Goal: Task Accomplishment & Management: Complete application form

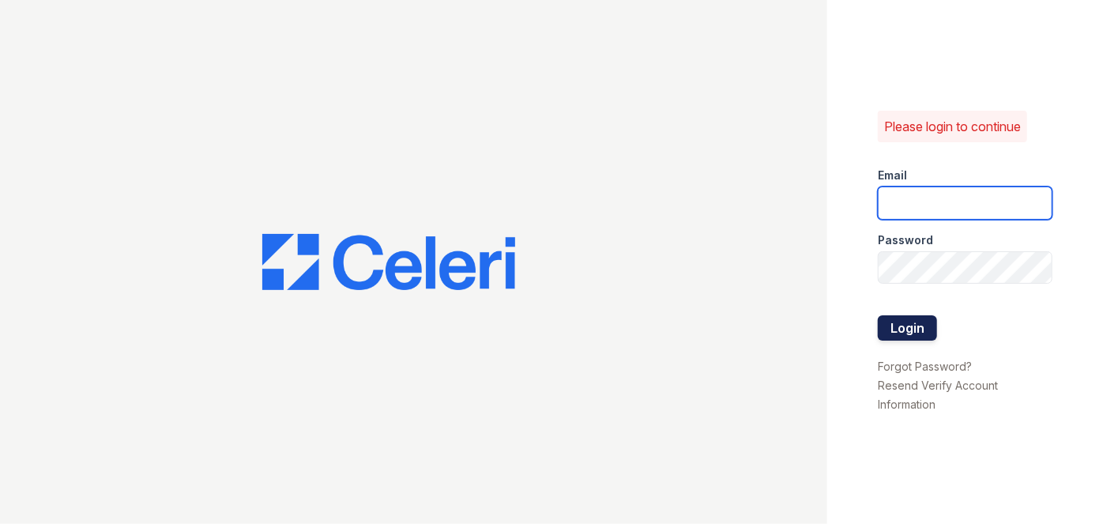
type input "darija.dedic@esusu.org"
click at [924, 329] on button "Login" at bounding box center [907, 327] width 59 height 25
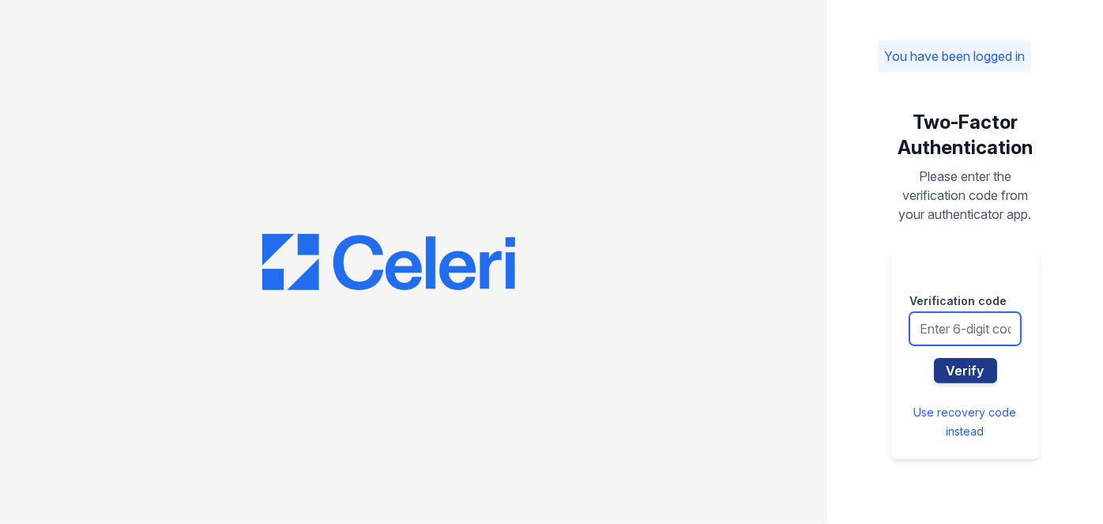
click at [935, 327] on input "text" at bounding box center [964, 328] width 111 height 33
type input "551350"
click at [934, 358] on button "Verify" at bounding box center [965, 370] width 63 height 25
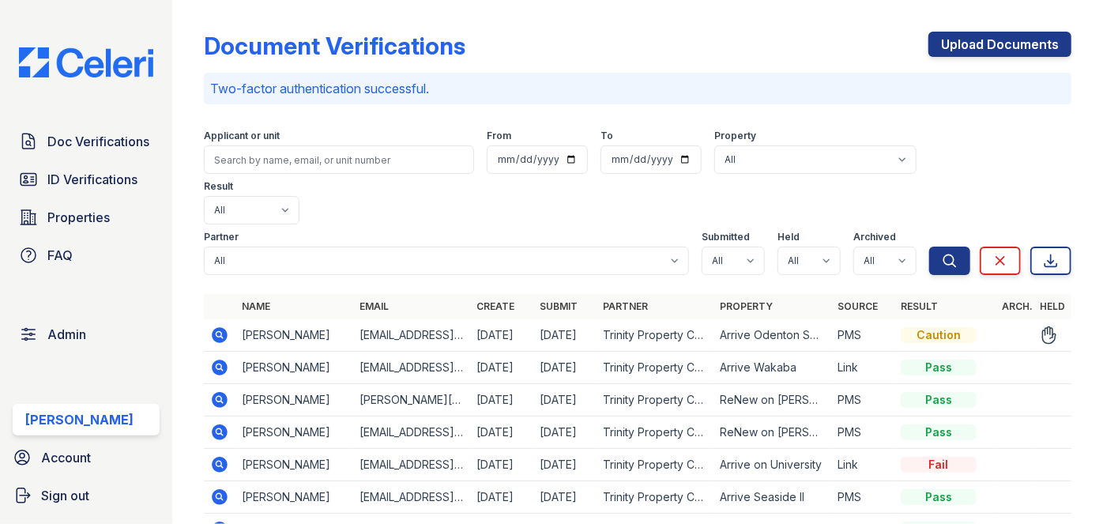
click at [214, 325] on icon at bounding box center [219, 334] width 19 height 19
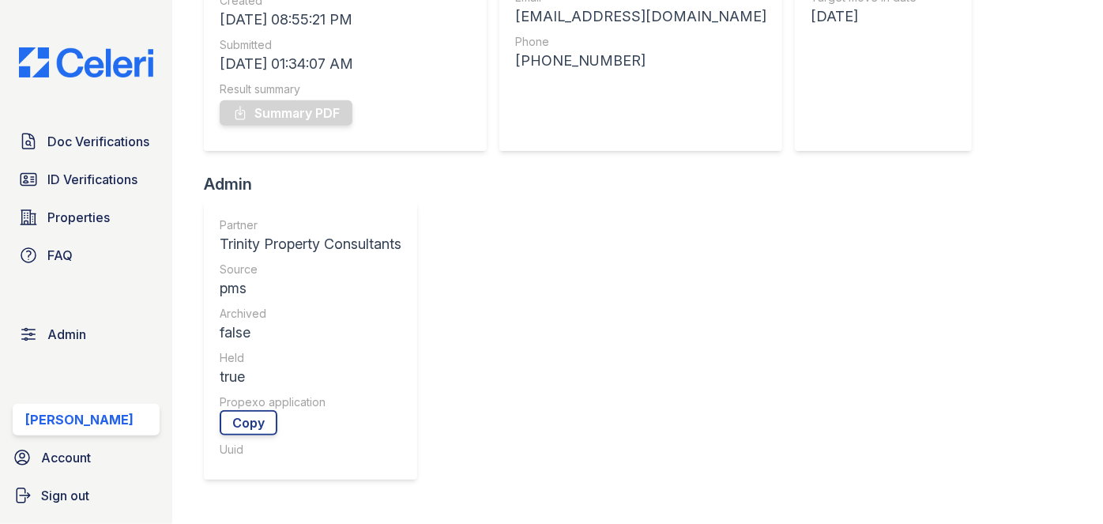
scroll to position [373, 0]
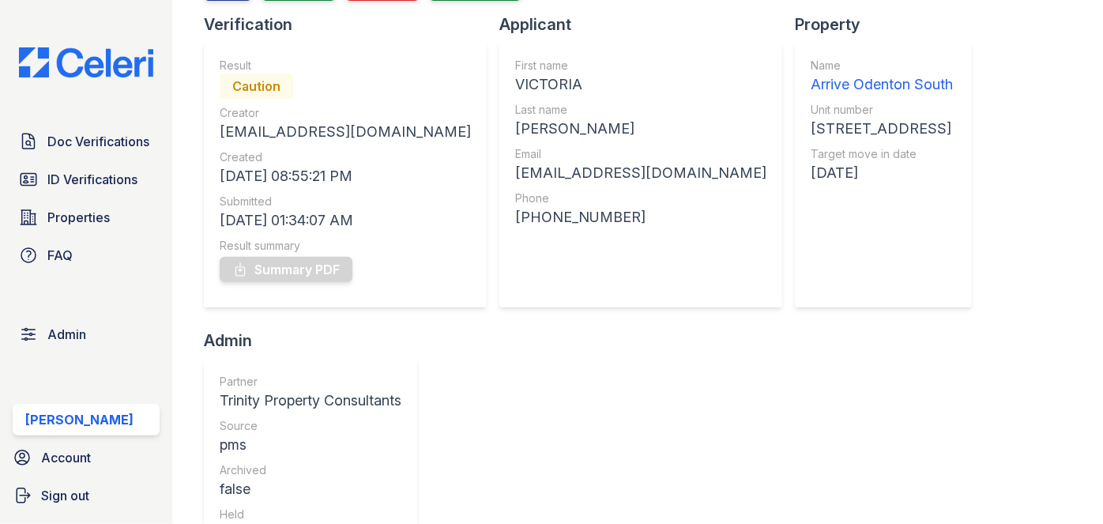
scroll to position [71, 0]
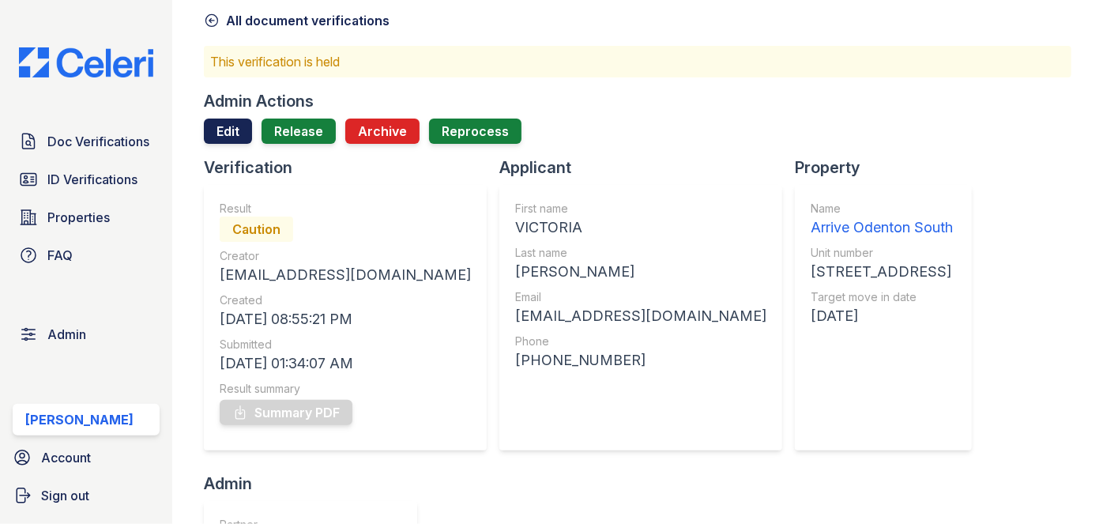
click at [220, 123] on link "Edit" at bounding box center [228, 130] width 48 height 25
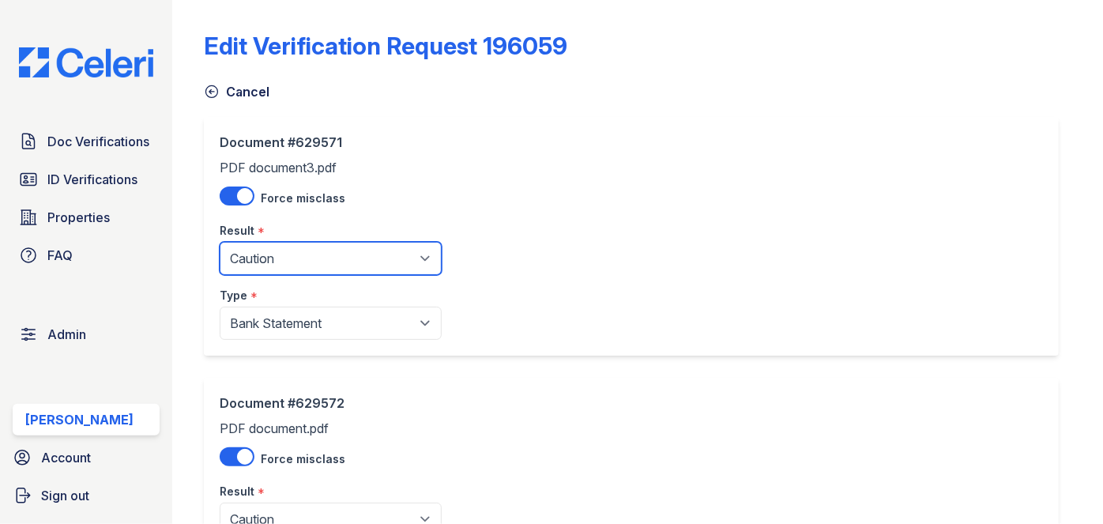
click at [292, 253] on select "Pending Sent Started Processing Pass Fail Caution Error N/A" at bounding box center [331, 258] width 222 height 33
select select "pass"
click at [220, 242] on select "Pending Sent Started Processing Pass Fail Caution Error N/A" at bounding box center [331, 258] width 222 height 33
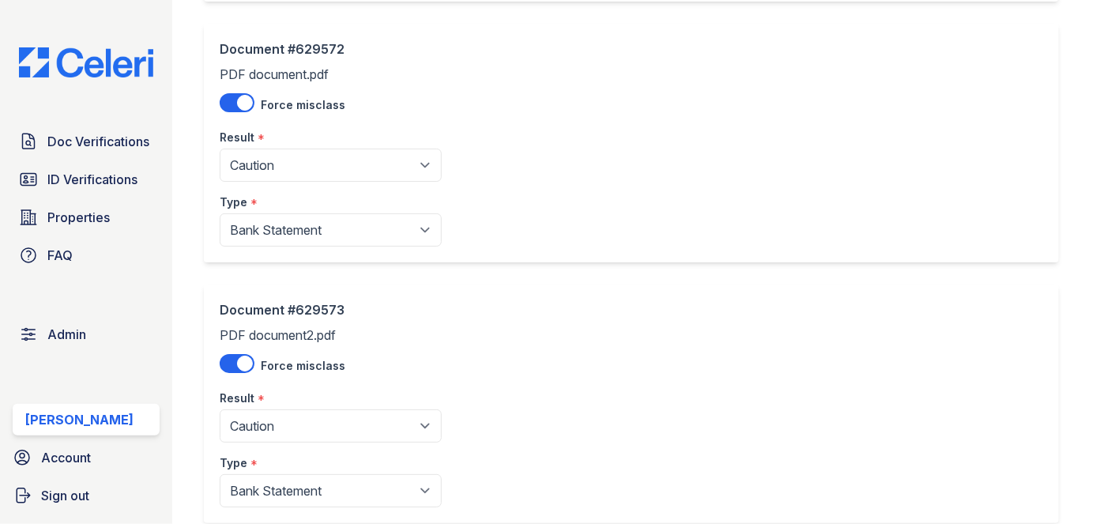
scroll to position [431, 0]
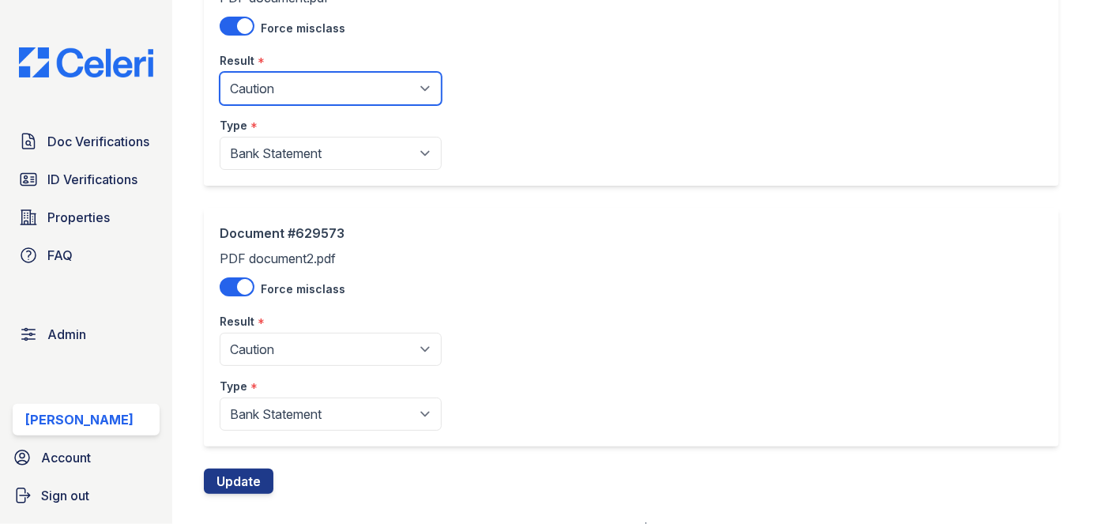
click at [303, 85] on select "Pending Sent Started Processing Pass Fail Caution Error N/A" at bounding box center [331, 88] width 222 height 33
select select "pass"
click at [220, 72] on select "Pending Sent Started Processing Pass Fail Caution Error N/A" at bounding box center [331, 88] width 222 height 33
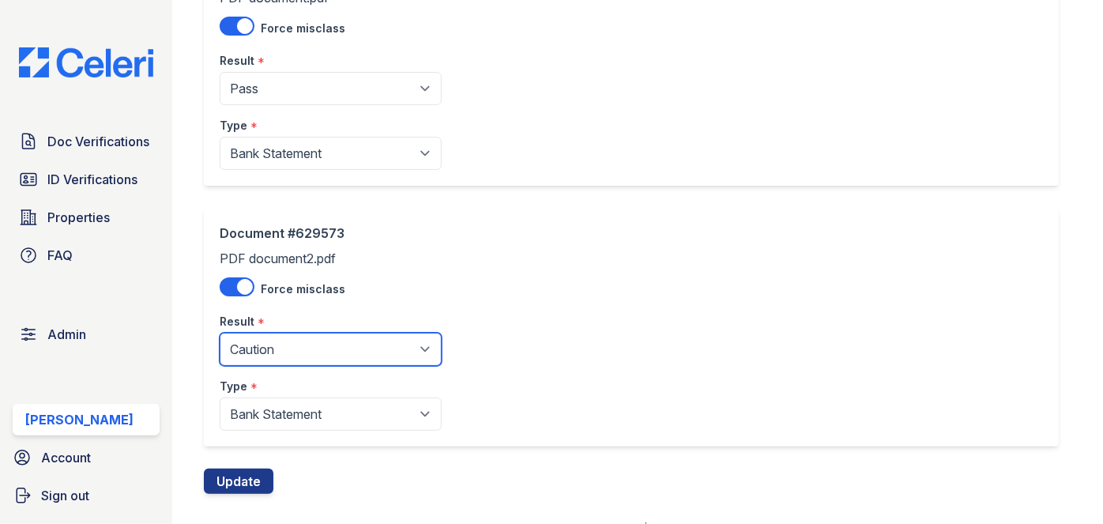
click at [263, 354] on select "Pending Sent Started Processing Pass Fail Caution Error N/A" at bounding box center [331, 349] width 222 height 33
select select "pass"
click at [220, 333] on select "Pending Sent Started Processing Pass Fail Caution Error N/A" at bounding box center [331, 349] width 222 height 33
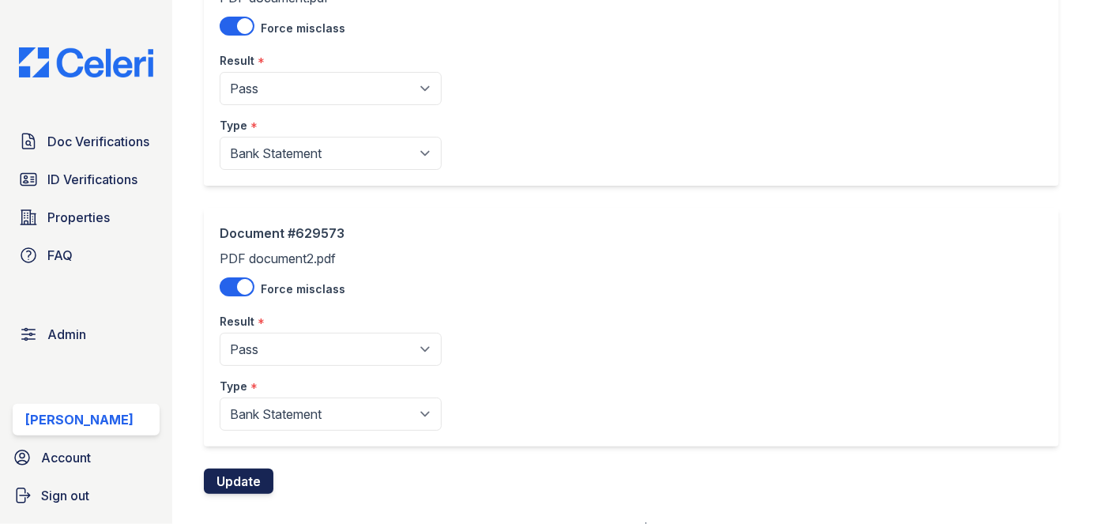
click at [257, 470] on button "Update" at bounding box center [239, 480] width 70 height 25
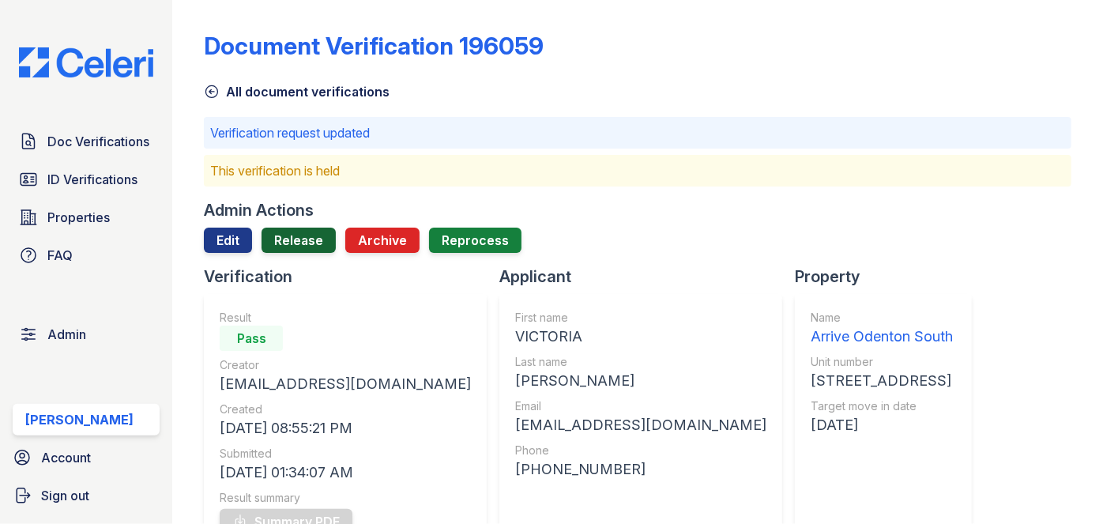
click at [291, 238] on link "Release" at bounding box center [298, 240] width 74 height 25
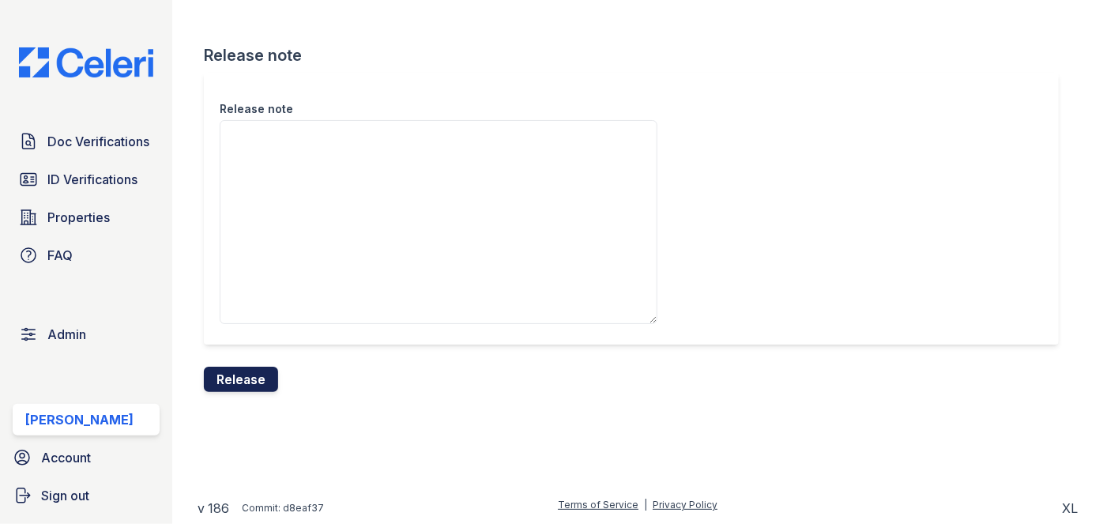
click at [256, 382] on button "Release" at bounding box center [241, 379] width 74 height 25
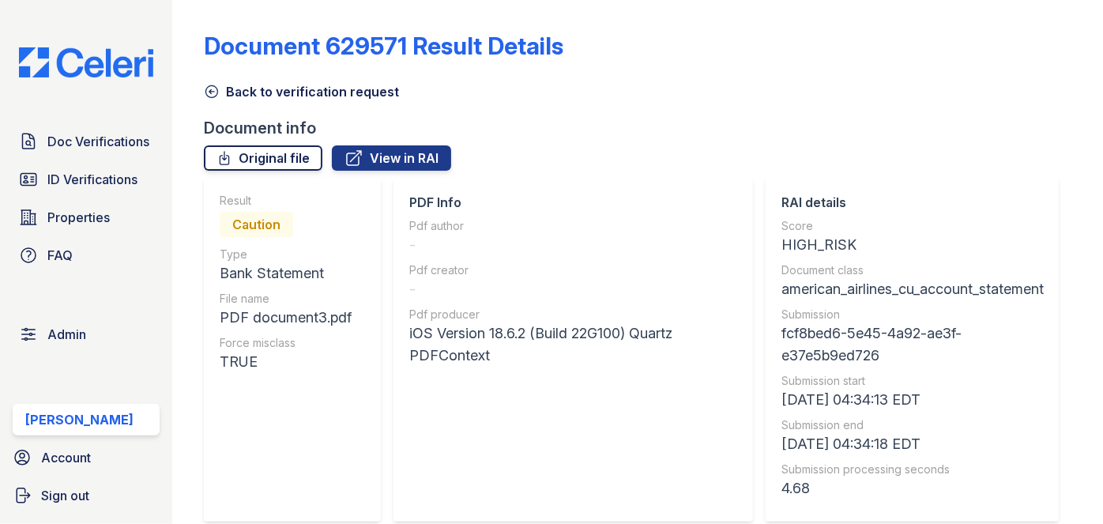
click at [299, 163] on link "Original file" at bounding box center [263, 157] width 118 height 25
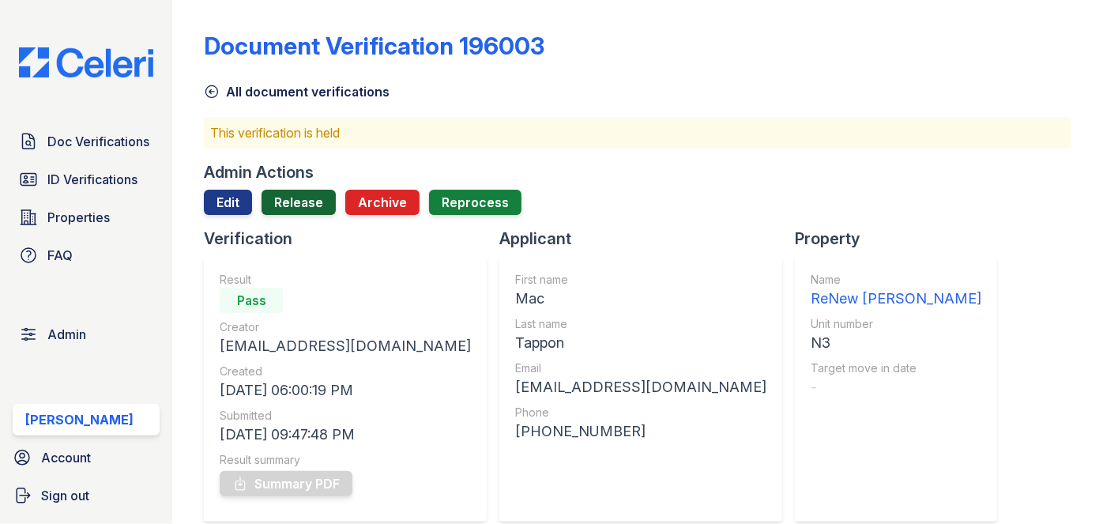
click at [311, 197] on link "Release" at bounding box center [298, 202] width 74 height 25
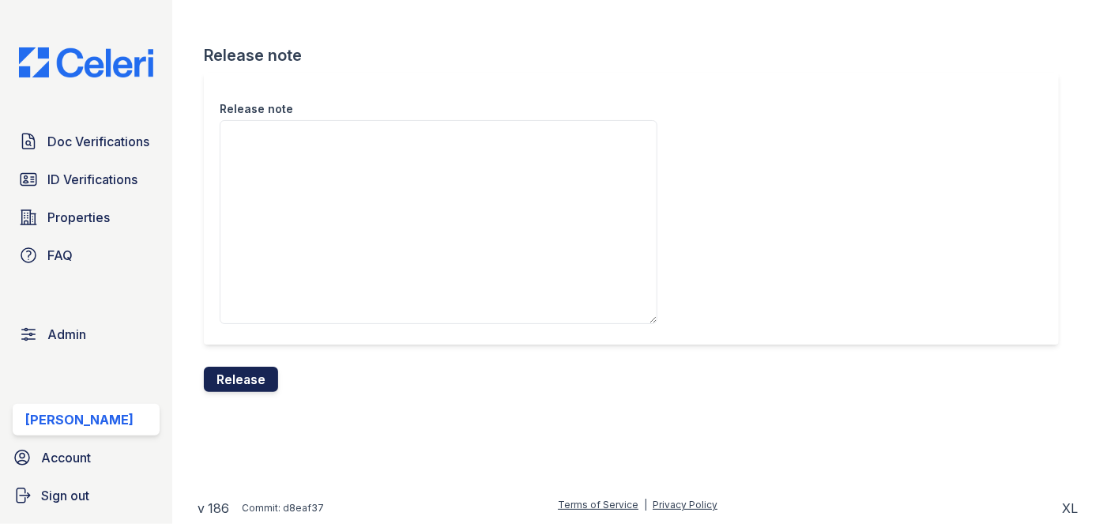
click at [253, 382] on button "Release" at bounding box center [241, 379] width 74 height 25
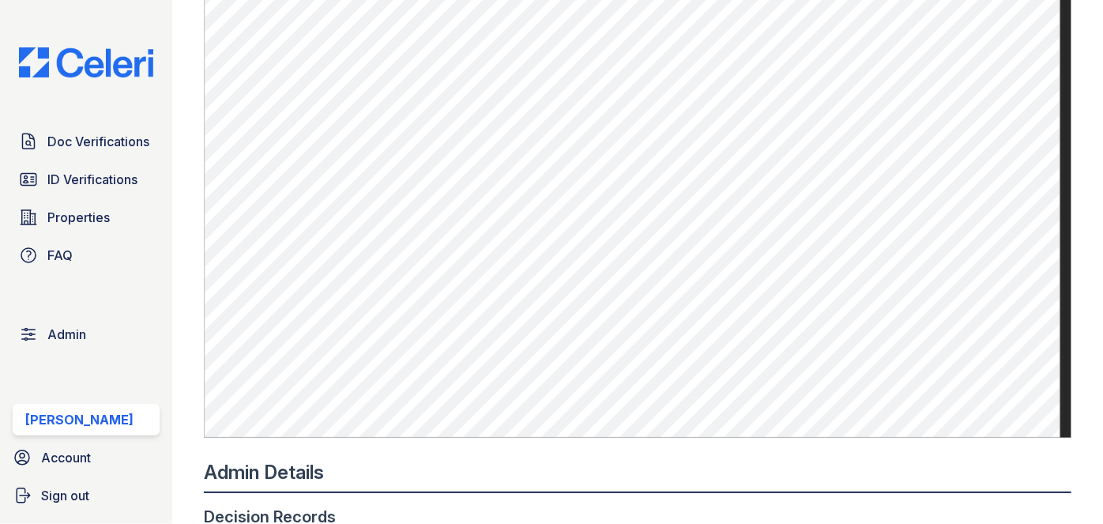
scroll to position [1077, 0]
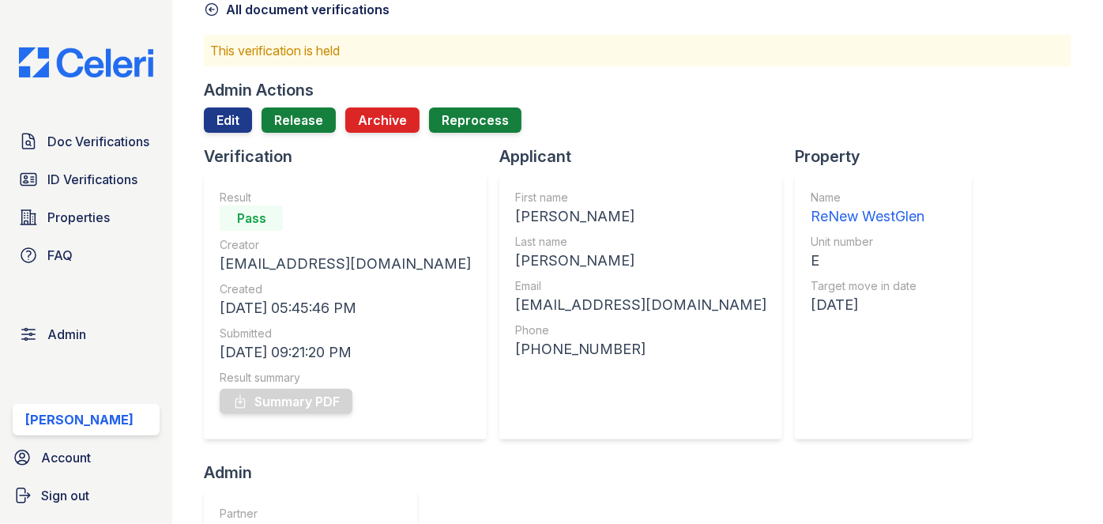
scroll to position [71, 0]
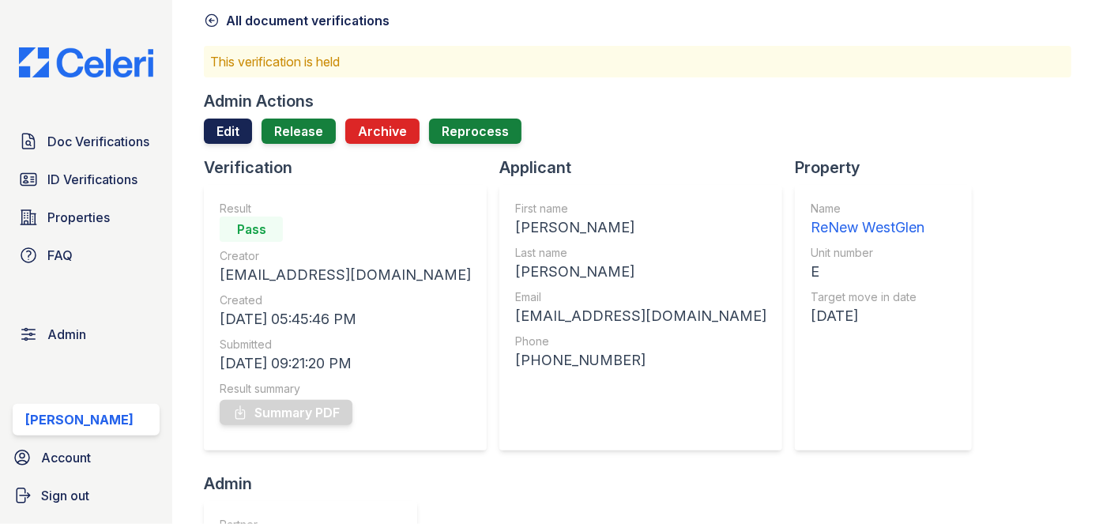
click at [211, 129] on link "Edit" at bounding box center [228, 130] width 48 height 25
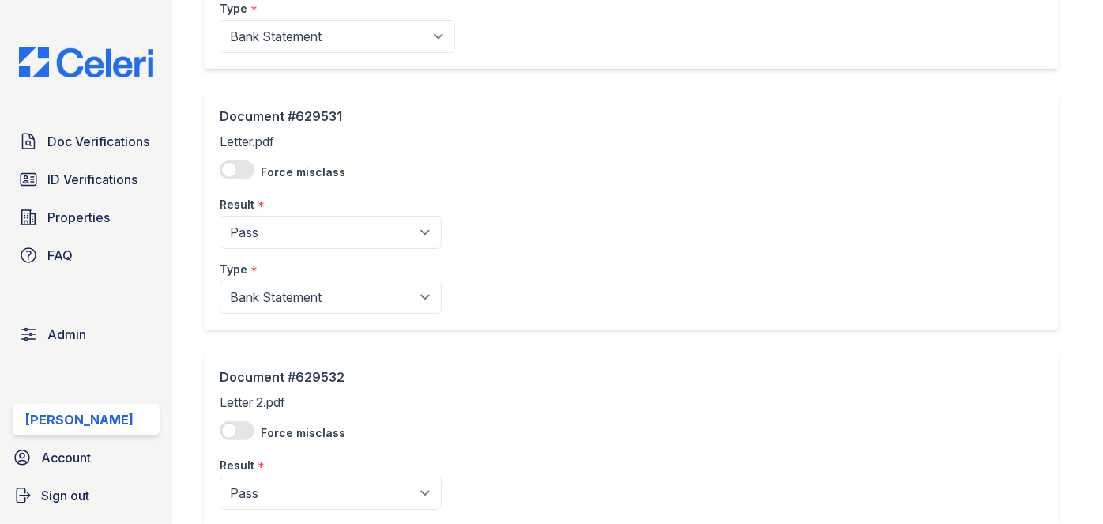
scroll to position [453, 0]
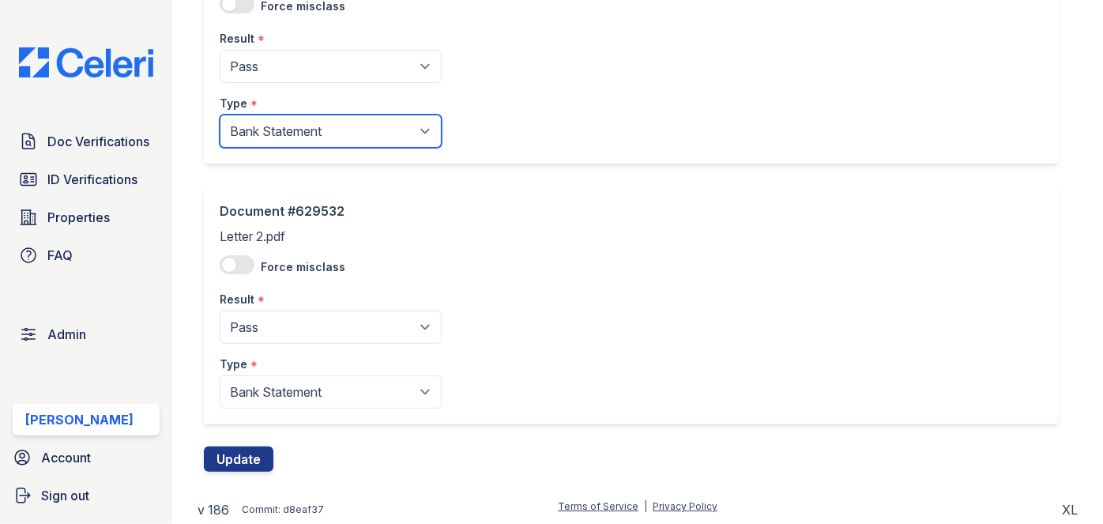
click at [254, 138] on select "Paystub Bank Statement Offer Letter Tax Documents Benefit Award Letter Investme…" at bounding box center [331, 131] width 222 height 33
select select "other"
click at [220, 115] on select "Paystub Bank Statement Offer Letter Tax Documents Benefit Award Letter Investme…" at bounding box center [331, 131] width 222 height 33
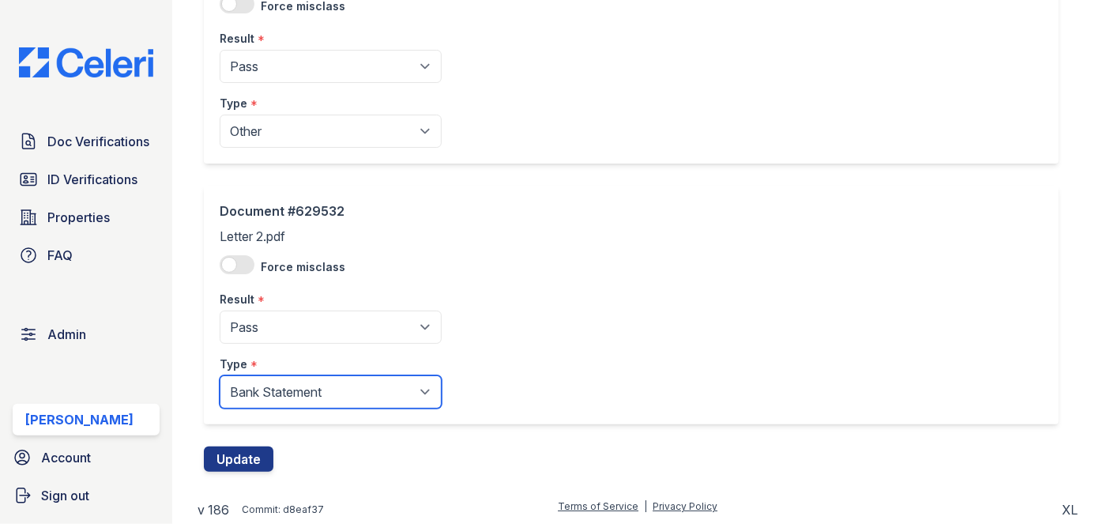
click at [246, 382] on select "Paystub Bank Statement Offer Letter Tax Documents Benefit Award Letter Investme…" at bounding box center [331, 391] width 222 height 33
select select "other"
click at [220, 375] on select "Paystub Bank Statement Offer Letter Tax Documents Benefit Award Letter Investme…" at bounding box center [331, 391] width 222 height 33
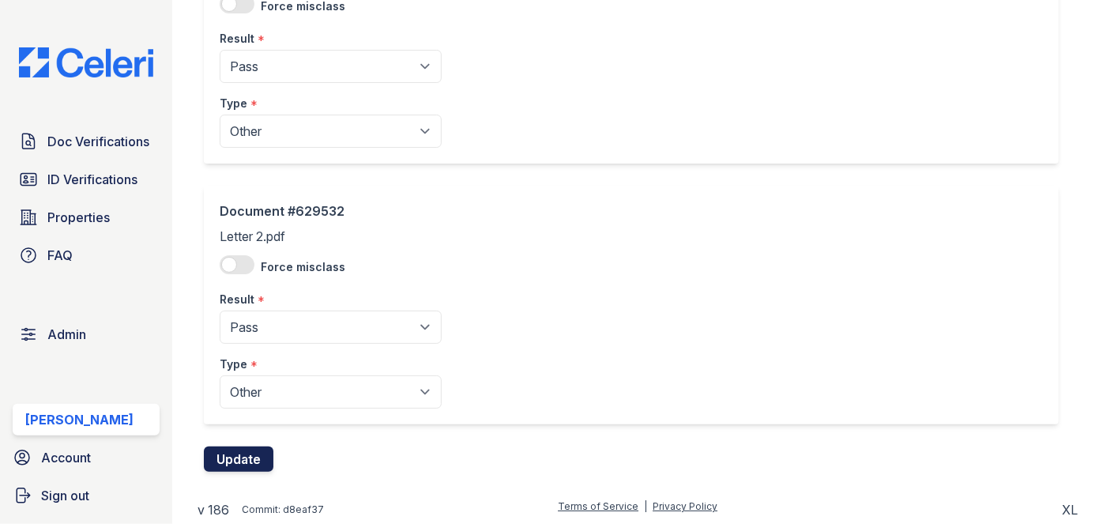
click at [241, 461] on button "Update" at bounding box center [239, 458] width 70 height 25
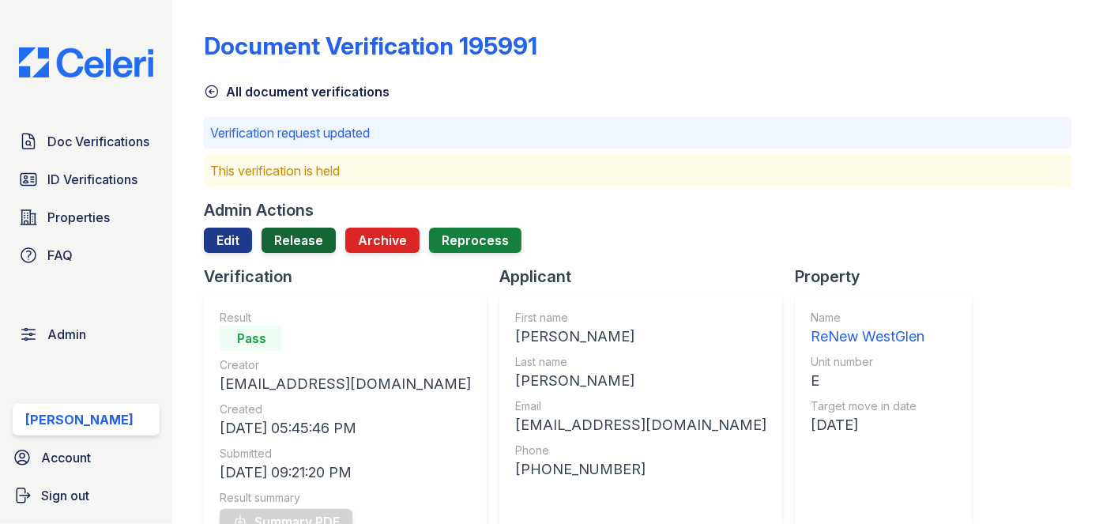
click at [303, 239] on link "Release" at bounding box center [298, 240] width 74 height 25
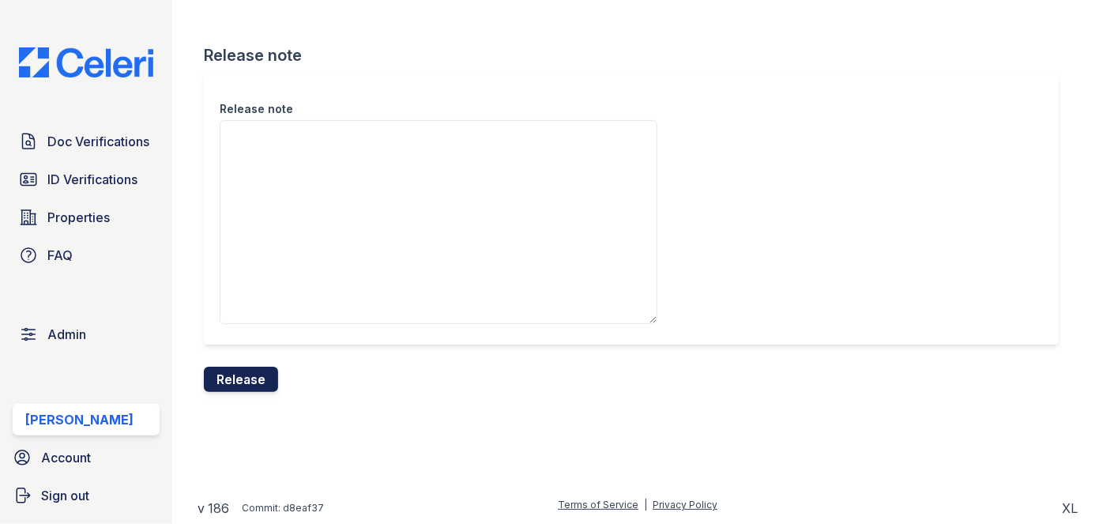
click at [261, 372] on button "Release" at bounding box center [241, 379] width 74 height 25
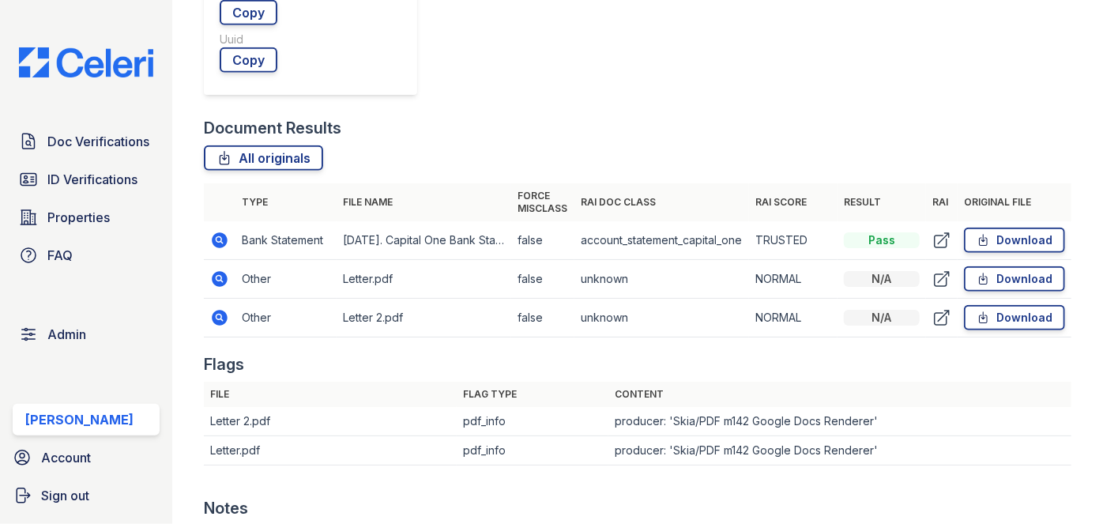
scroll to position [933, 0]
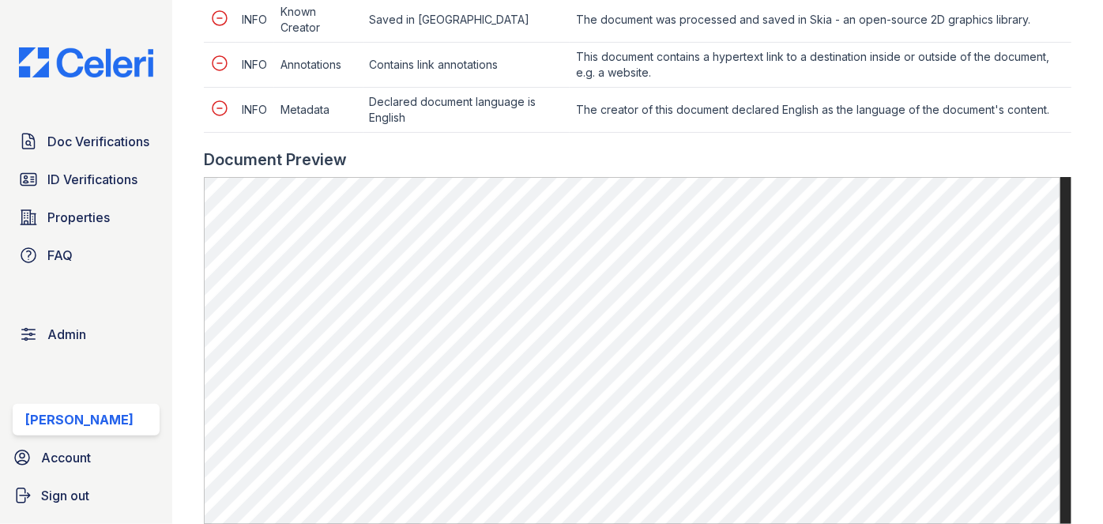
scroll to position [646, 0]
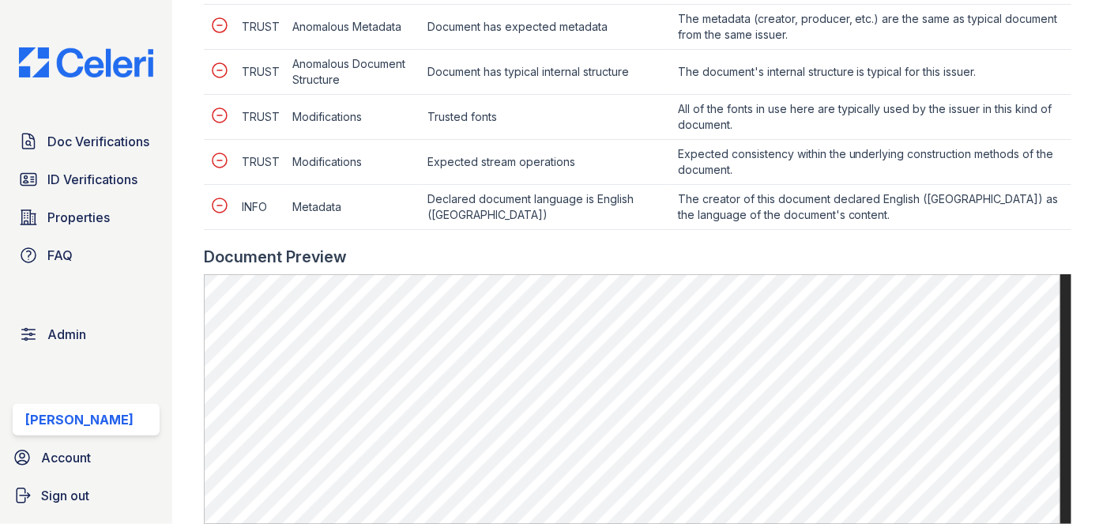
scroll to position [646, 0]
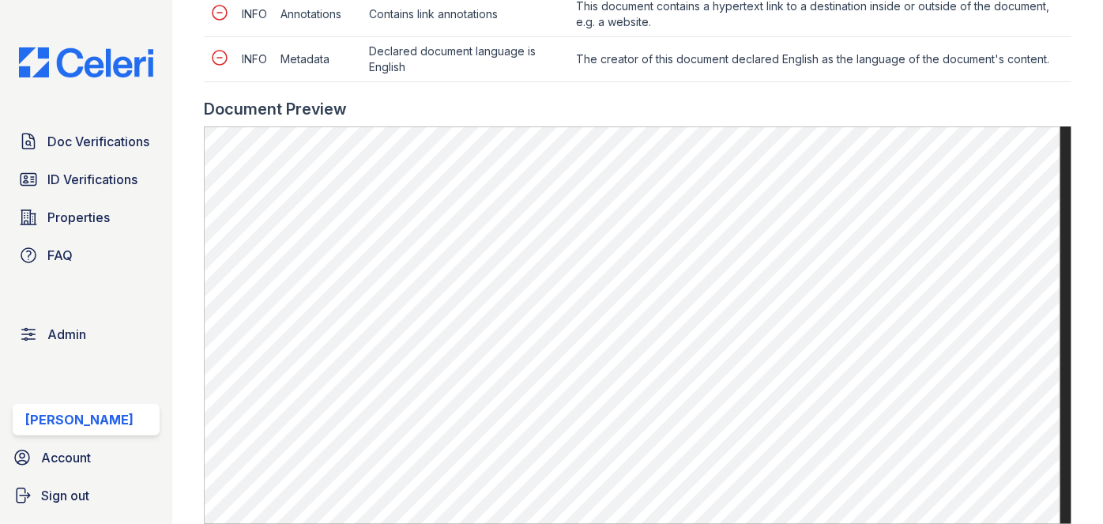
scroll to position [861, 0]
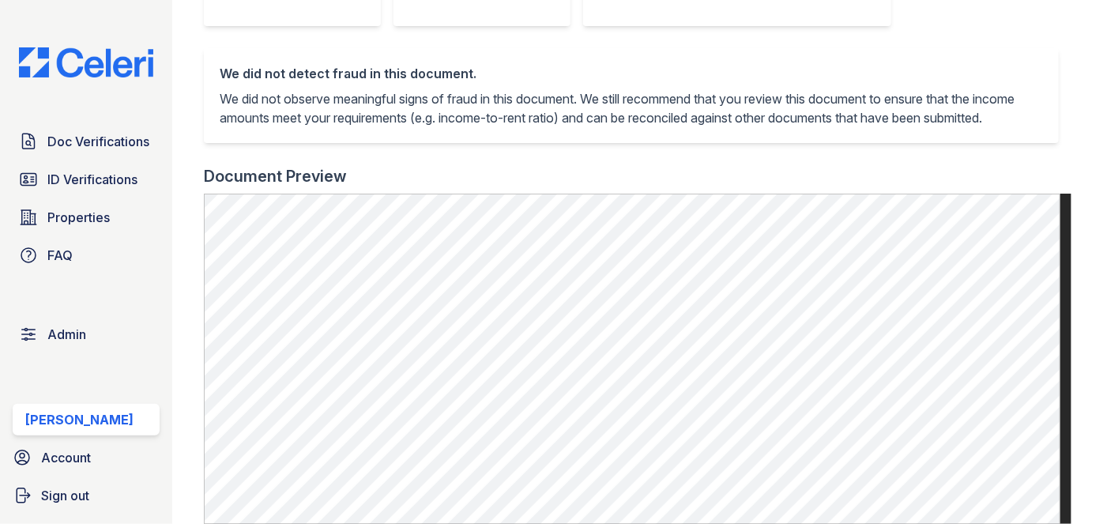
scroll to position [574, 0]
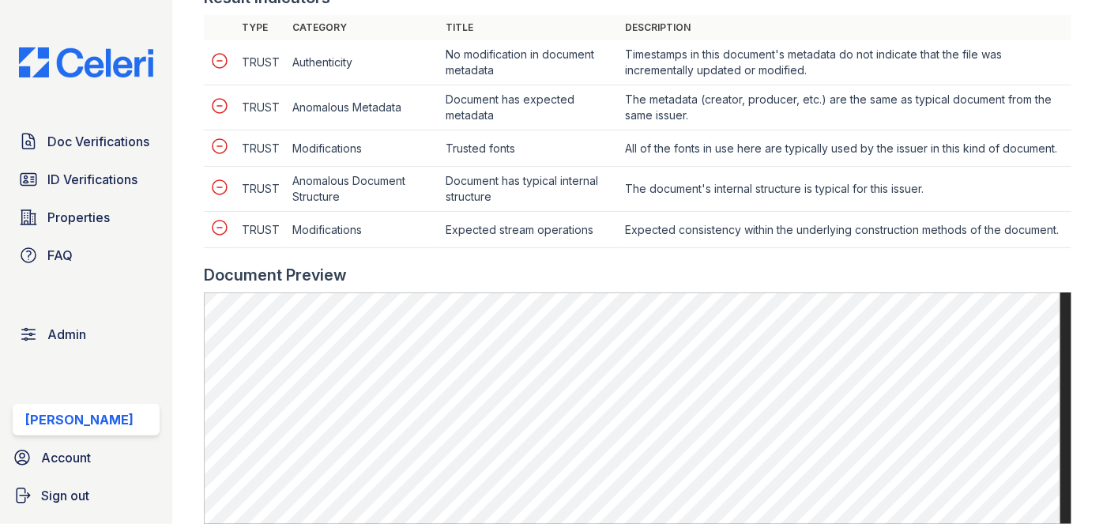
scroll to position [718, 0]
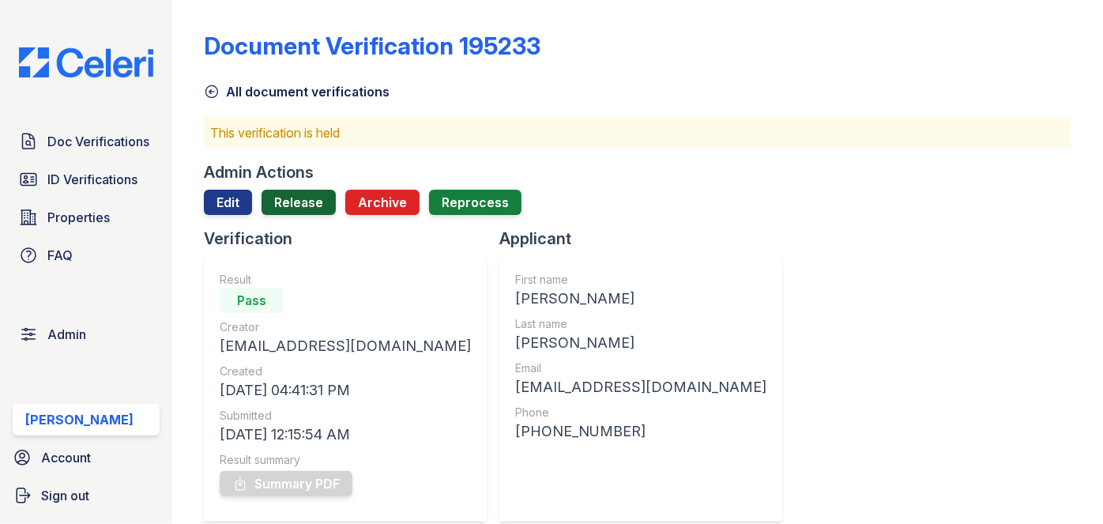
click at [303, 191] on link "Release" at bounding box center [298, 202] width 74 height 25
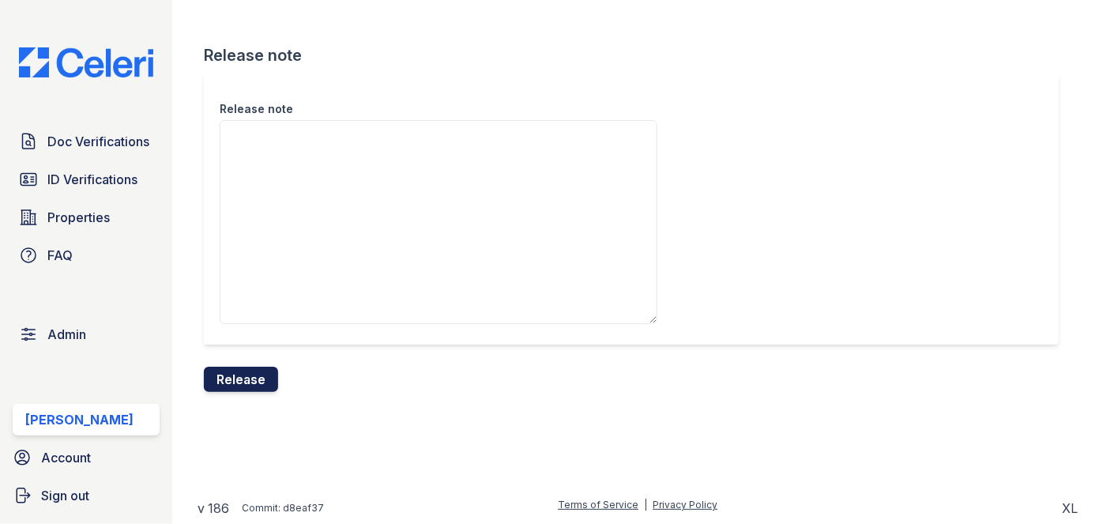
click at [251, 379] on button "Release" at bounding box center [241, 379] width 74 height 25
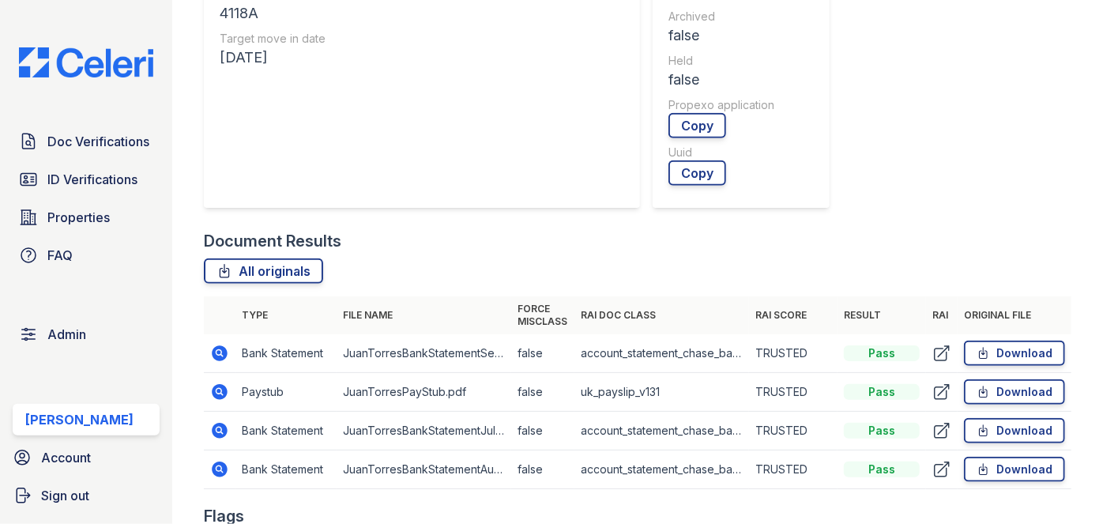
scroll to position [574, 0]
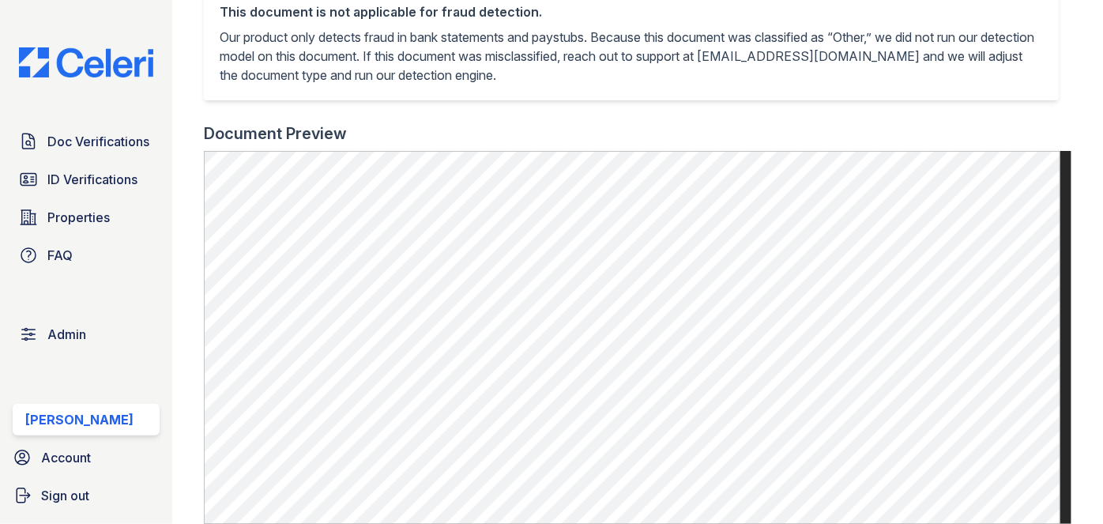
scroll to position [574, 0]
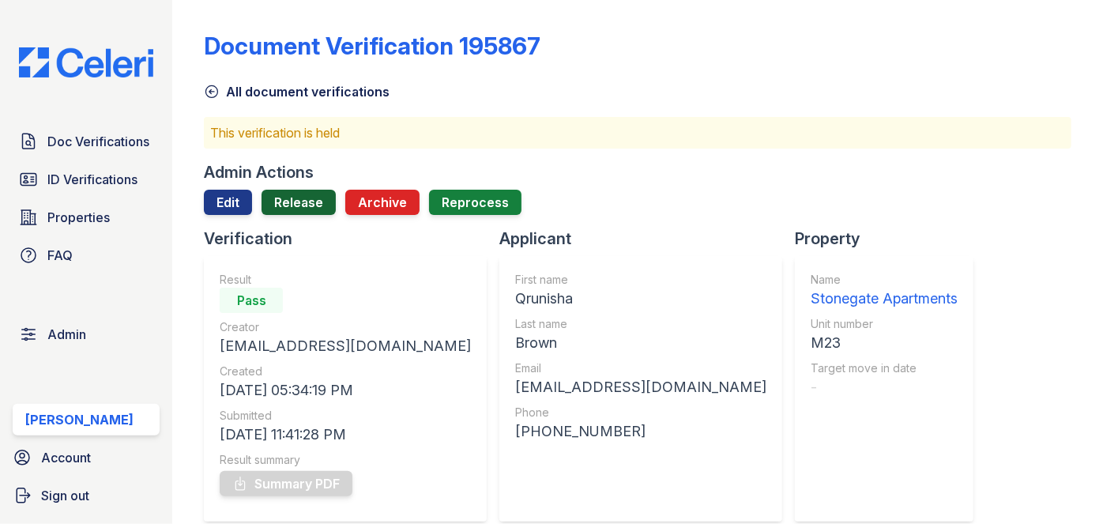
click at [304, 209] on link "Release" at bounding box center [298, 202] width 74 height 25
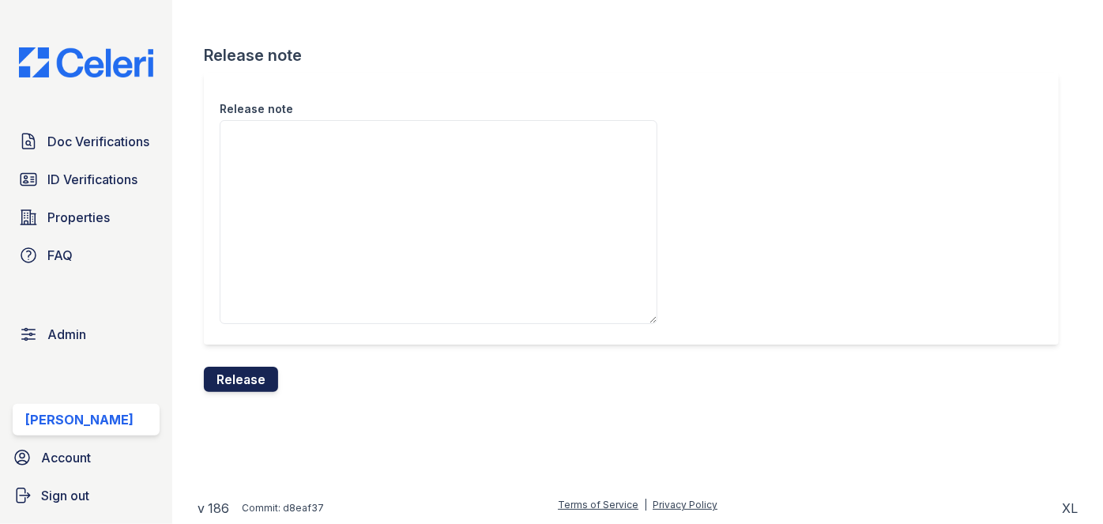
click at [261, 378] on button "Release" at bounding box center [241, 379] width 74 height 25
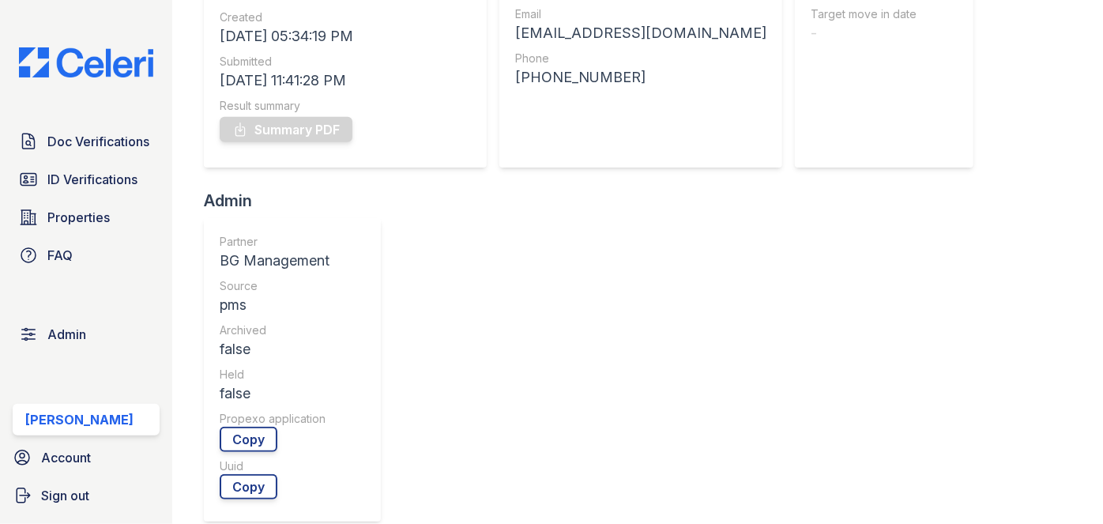
scroll to position [431, 0]
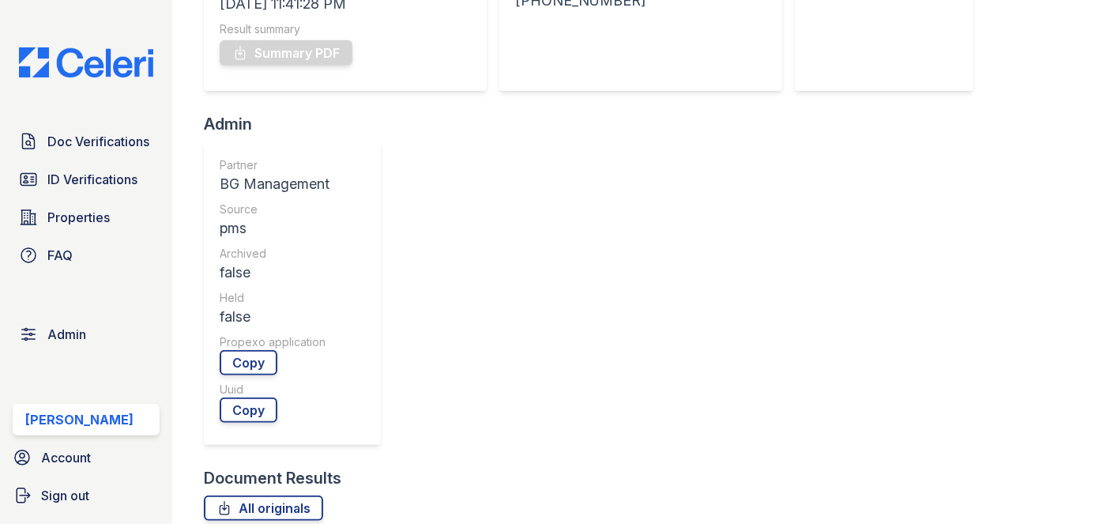
click at [149, 16] on div "Doc Verifications ID Verifications Properties FAQ Admin Darija Dedic Account Si…" at bounding box center [86, 262] width 172 height 524
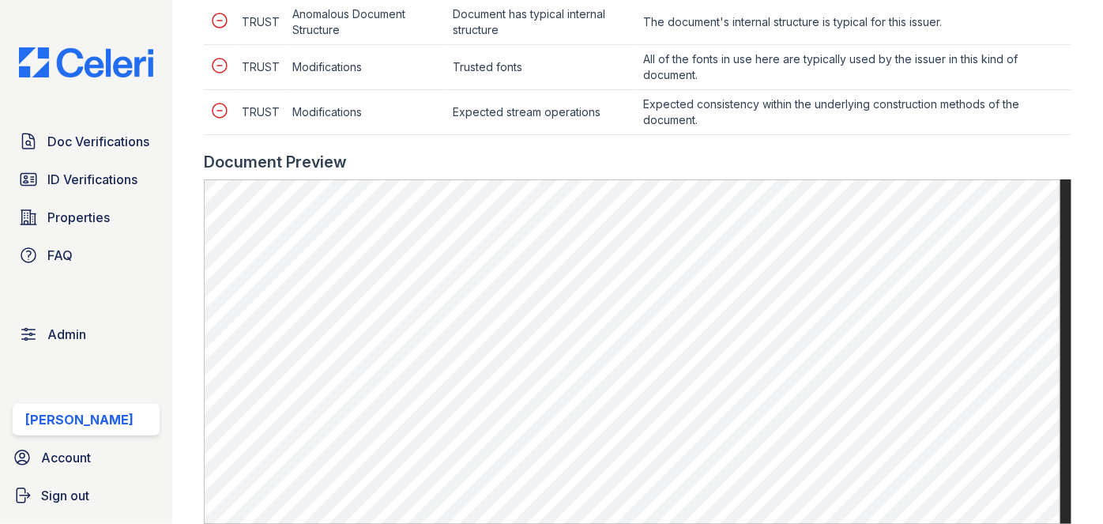
scroll to position [646, 0]
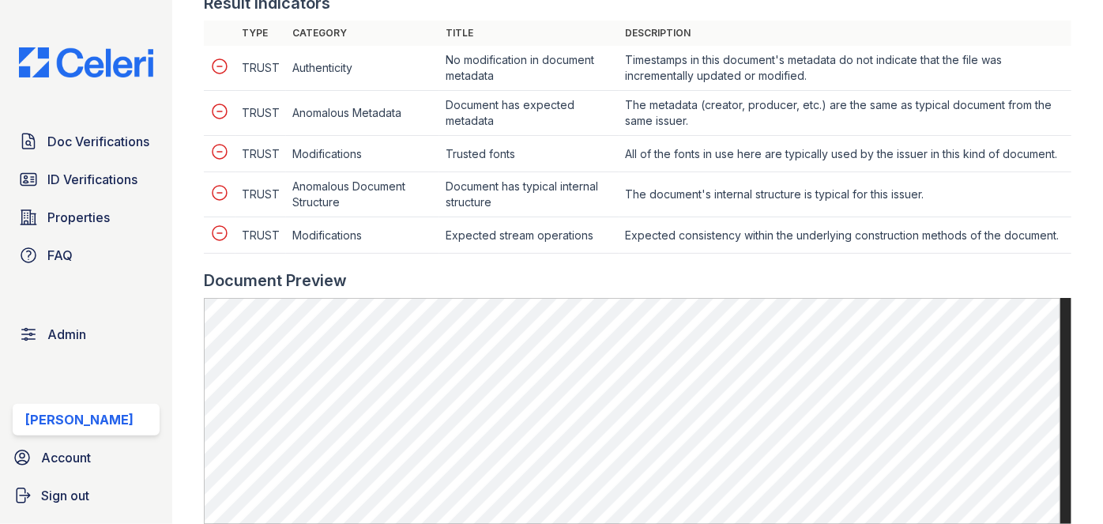
scroll to position [933, 0]
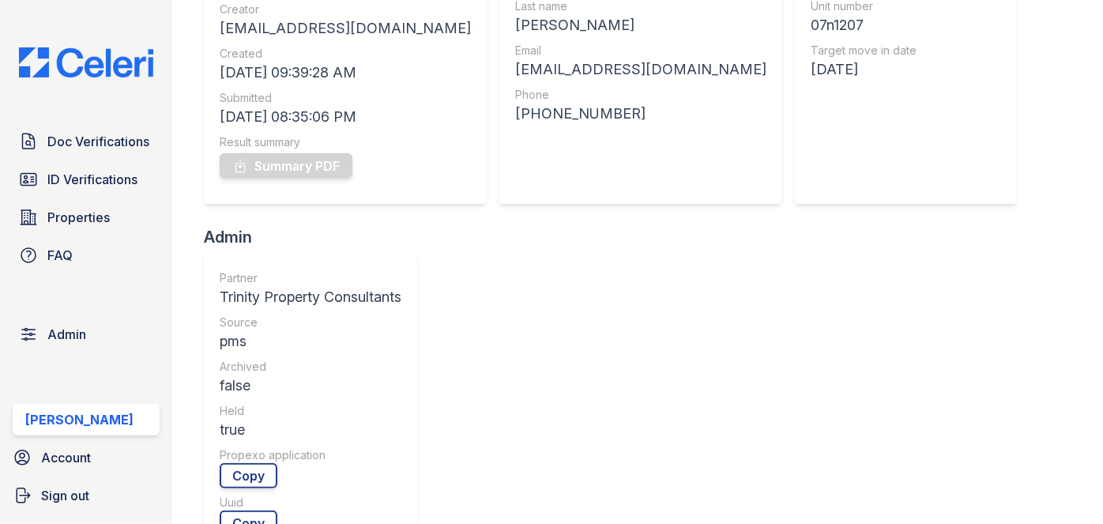
scroll to position [143, 0]
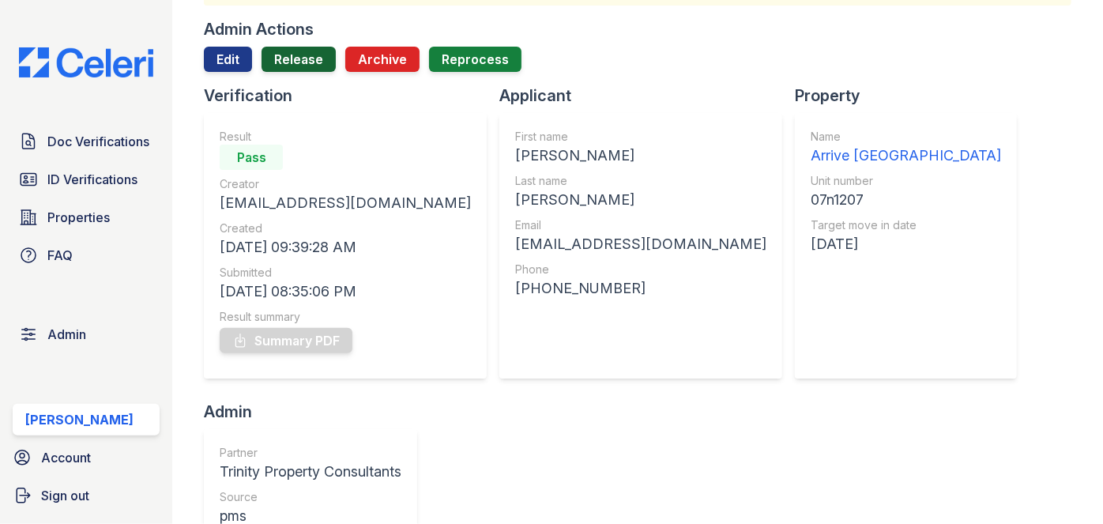
click at [305, 63] on link "Release" at bounding box center [298, 59] width 74 height 25
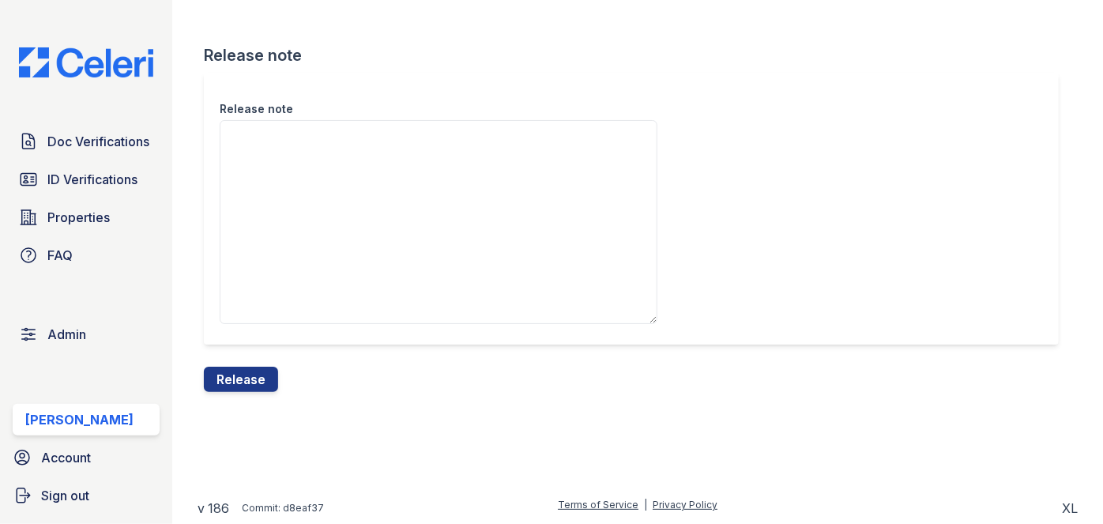
click at [253, 382] on button "Release" at bounding box center [241, 379] width 74 height 25
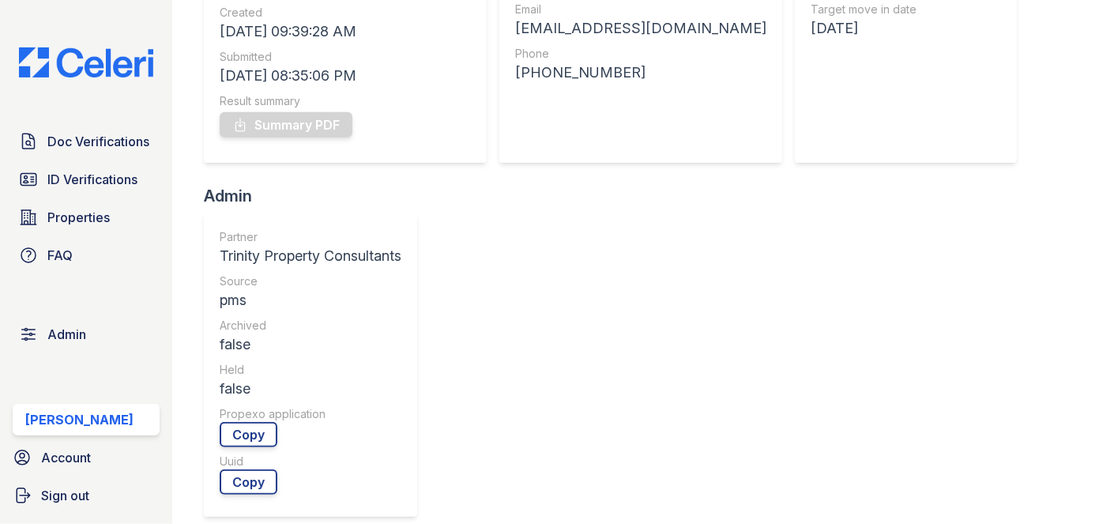
scroll to position [718, 0]
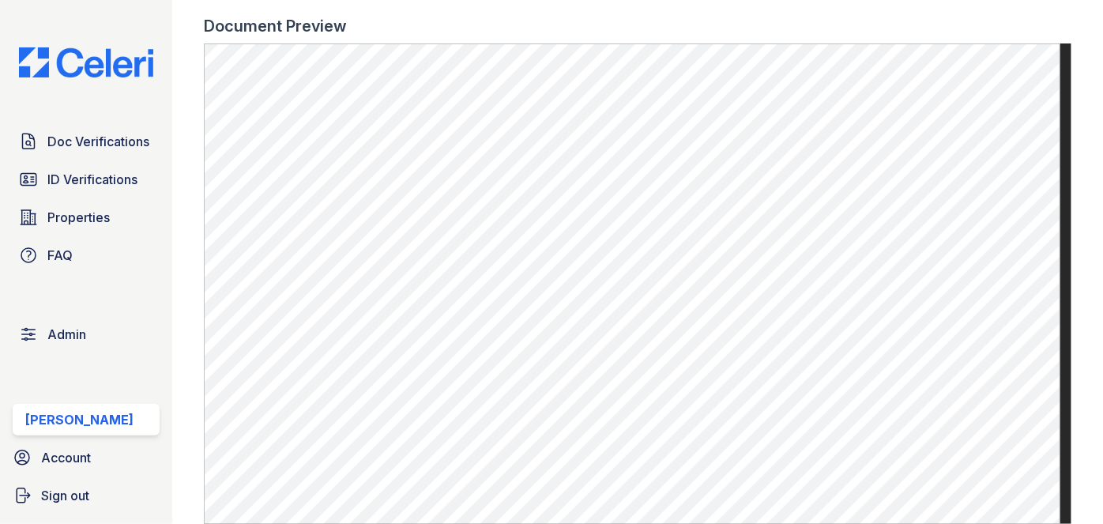
scroll to position [646, 0]
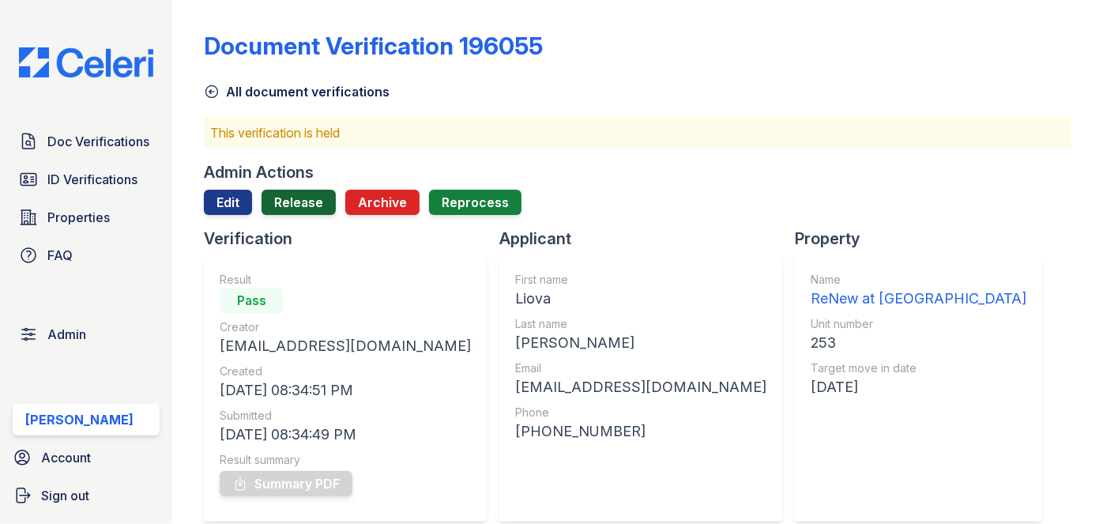
click link "Release"
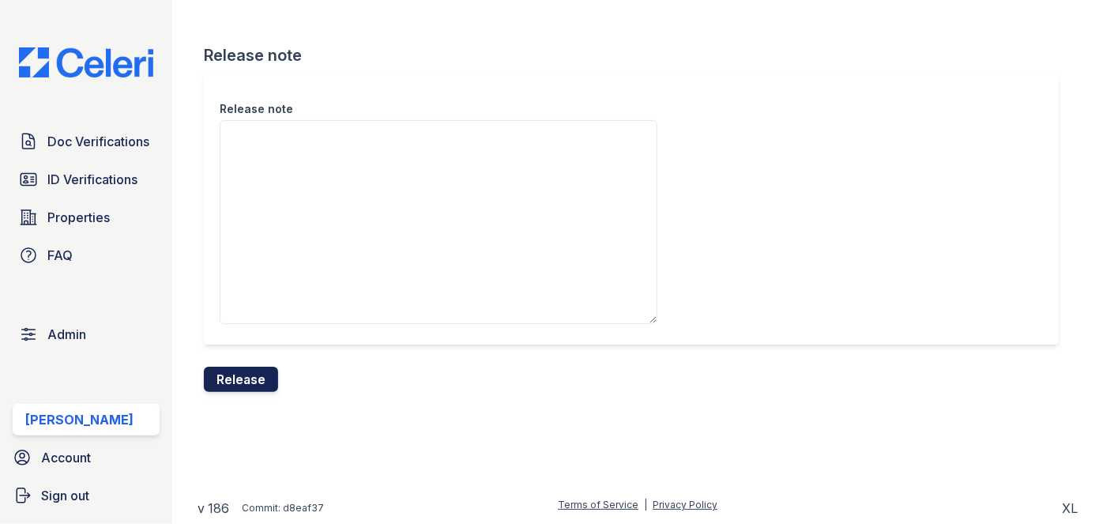
click button "Release"
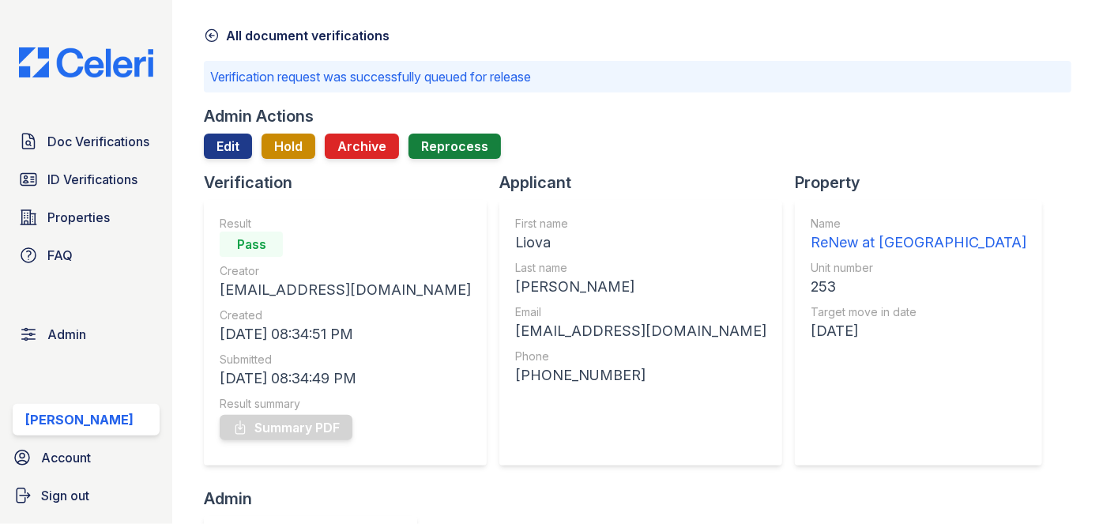
scroll to position [71, 0]
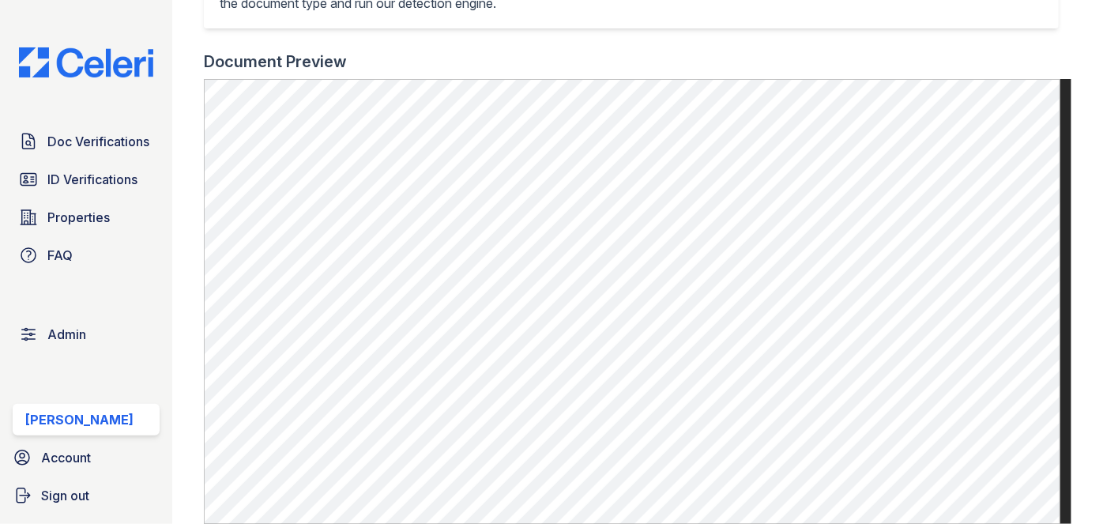
scroll to position [718, 0]
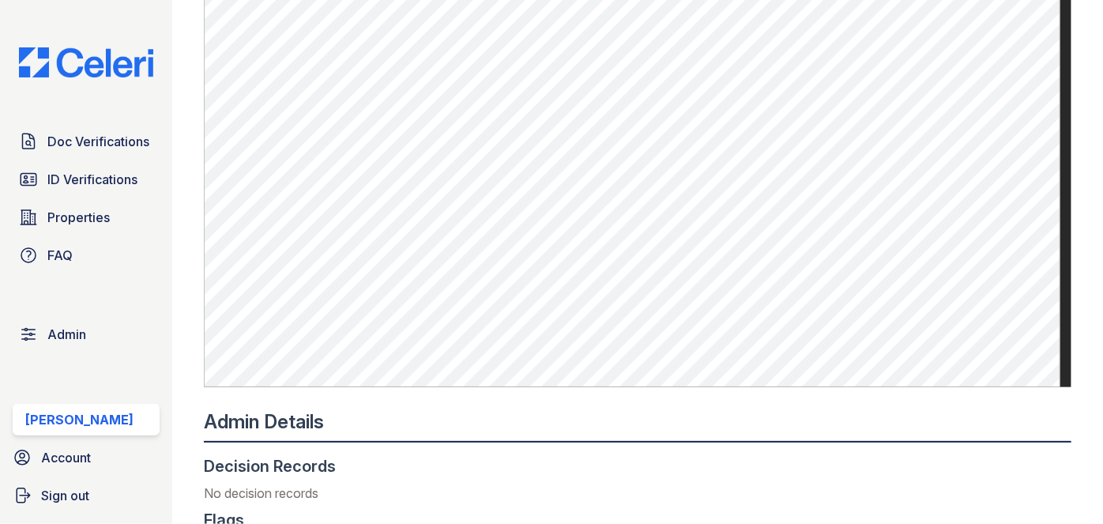
click at [134, 4] on div "Doc Verifications ID Verifications Properties FAQ Admin [PERSON_NAME] Account S…" at bounding box center [86, 262] width 172 height 524
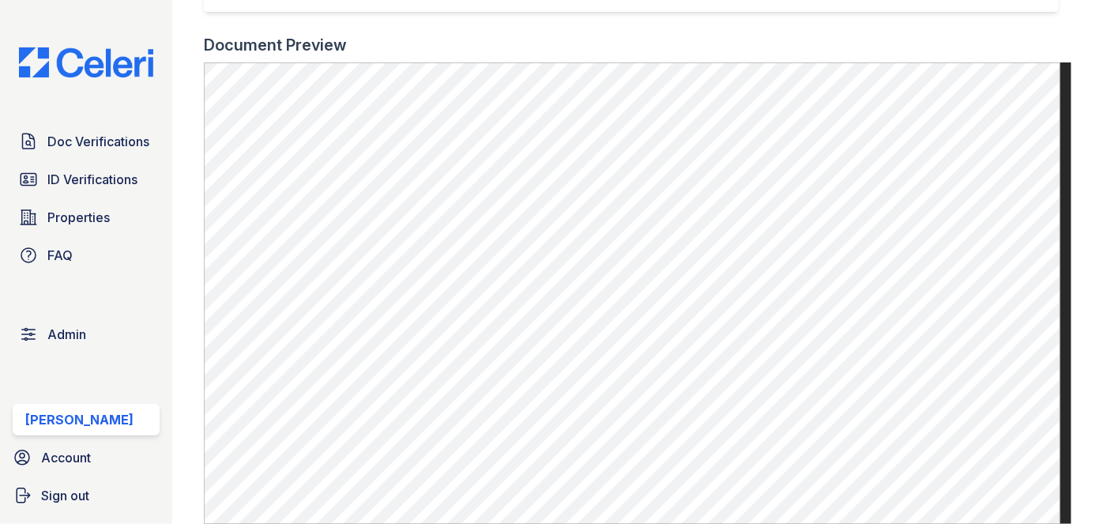
scroll to position [431, 0]
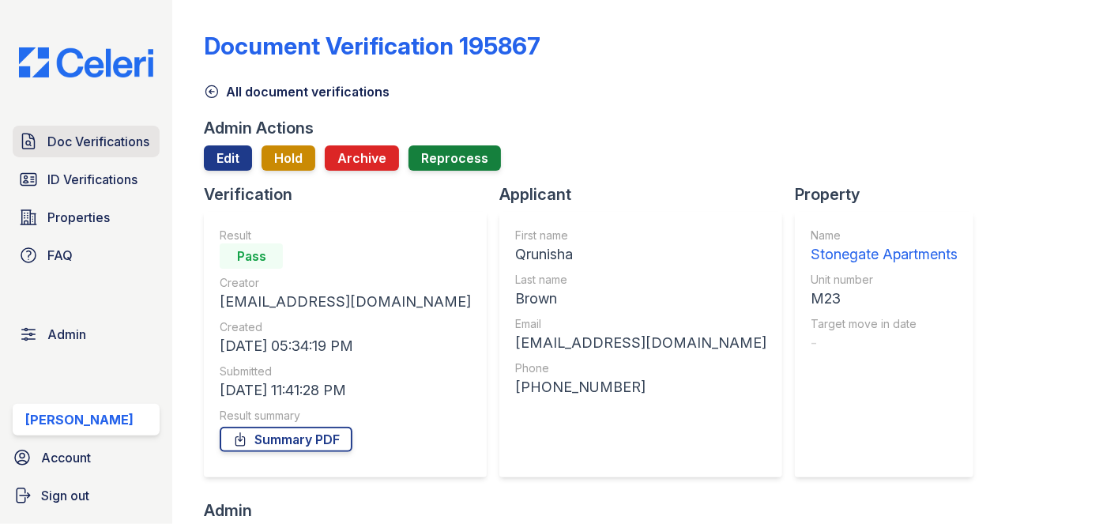
click at [147, 133] on span "Doc Verifications" at bounding box center [98, 141] width 102 height 19
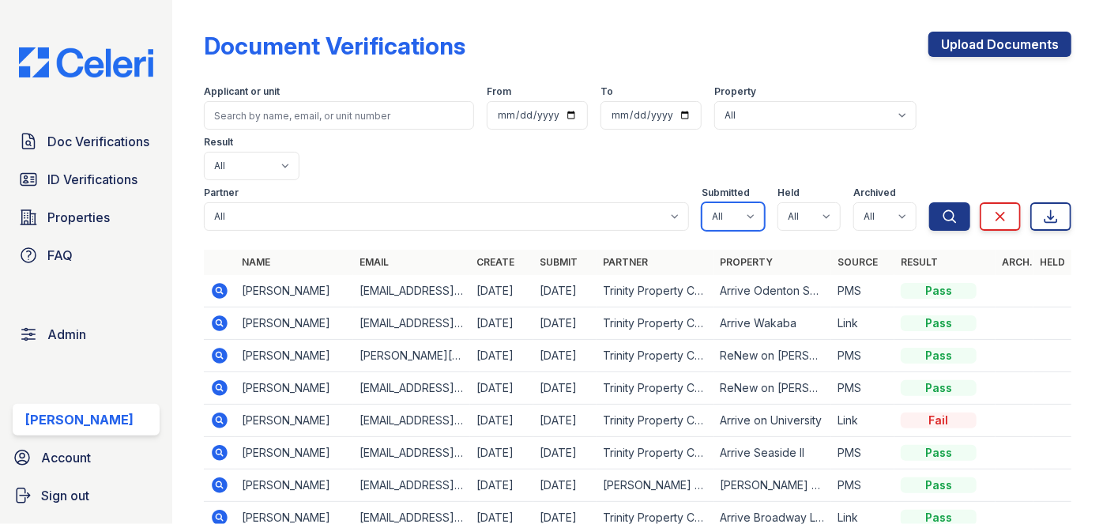
click at [732, 202] on select "All true false" at bounding box center [732, 216] width 63 height 28
select select "true"
click at [701, 202] on select "All true false" at bounding box center [732, 216] width 63 height 28
click at [803, 202] on select "All true false" at bounding box center [808, 216] width 63 height 28
select select "true"
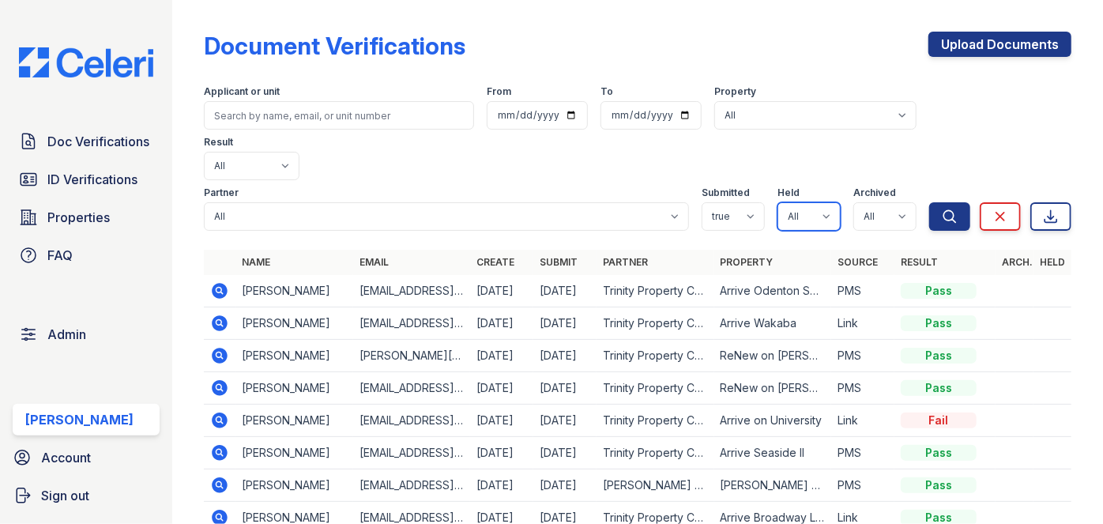
click at [777, 202] on select "All true false" at bounding box center [808, 216] width 63 height 28
click at [866, 202] on select "All true false" at bounding box center [884, 216] width 63 height 28
select select "false"
click at [853, 202] on select "All true false" at bounding box center [884, 216] width 63 height 28
click at [942, 209] on icon "submit" at bounding box center [950, 217] width 16 height 16
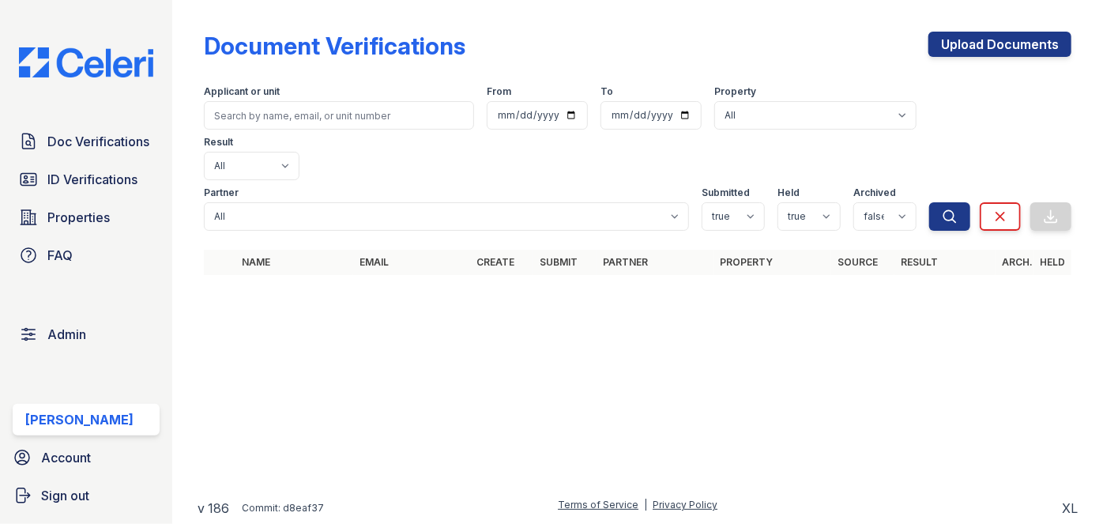
click at [163, 17] on div "Doc Verifications ID Verifications Properties FAQ Admin [PERSON_NAME] Account S…" at bounding box center [86, 262] width 172 height 524
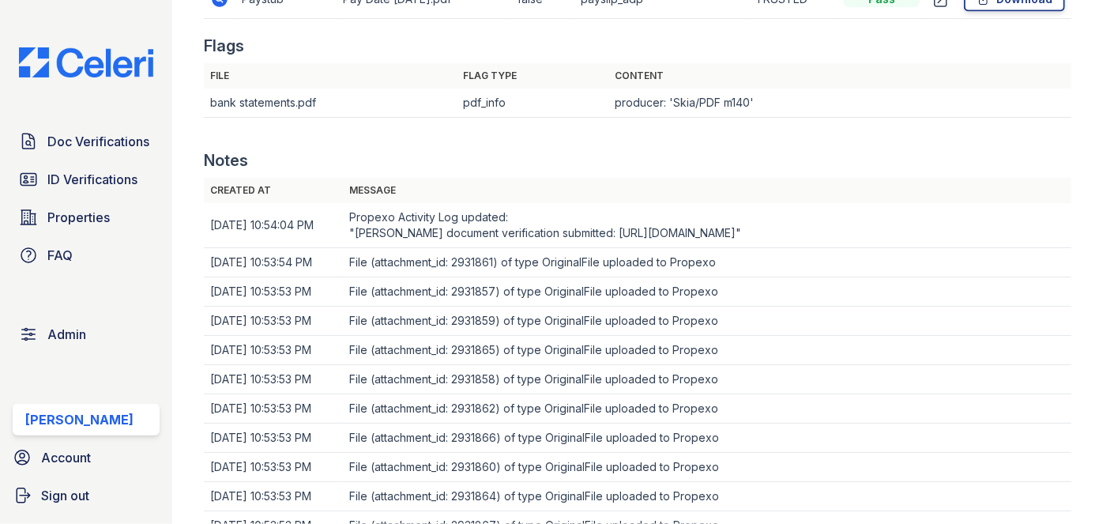
scroll to position [1436, 0]
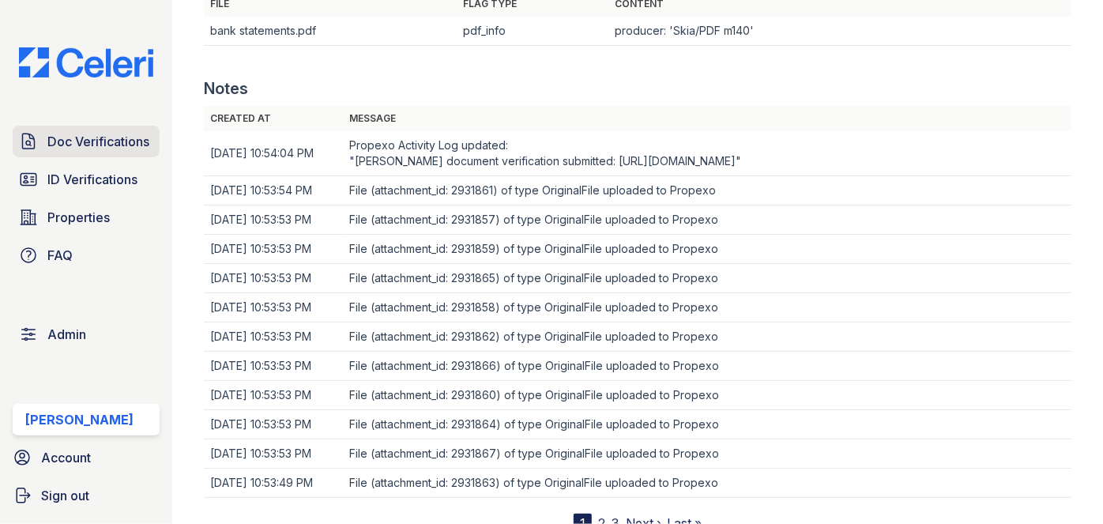
click at [96, 141] on span "Doc Verifications" at bounding box center [98, 141] width 102 height 19
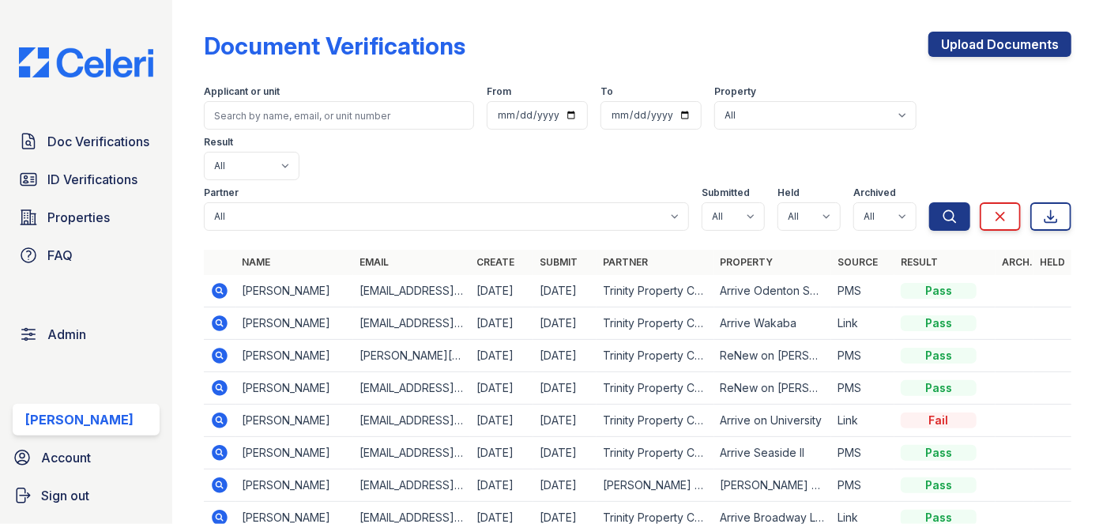
click at [96, 175] on span "ID Verifications" at bounding box center [92, 179] width 90 height 19
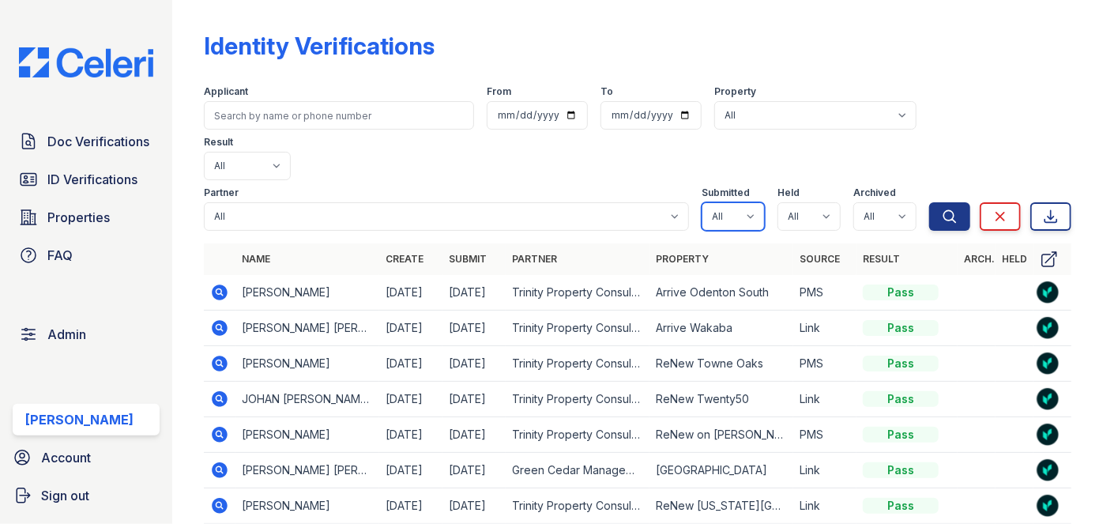
click at [739, 202] on select "All true false" at bounding box center [732, 216] width 63 height 28
select select "true"
click at [701, 202] on select "All true false" at bounding box center [732, 216] width 63 height 28
click at [820, 202] on select "All true false" at bounding box center [808, 216] width 63 height 28
select select "true"
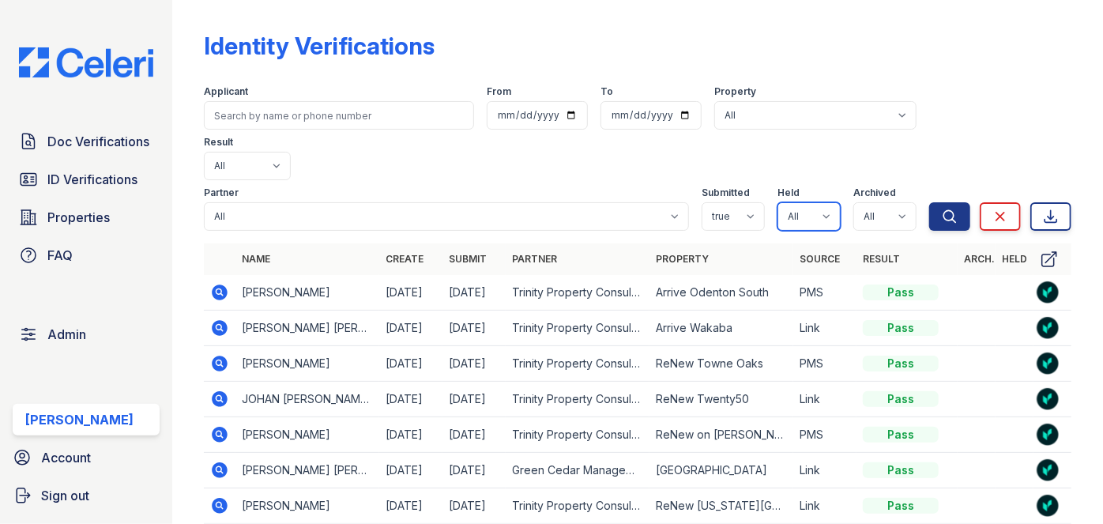
click at [777, 202] on select "All true false" at bounding box center [808, 216] width 63 height 28
drag, startPoint x: 890, startPoint y: 167, endPoint x: 886, endPoint y: 177, distance: 10.3
click at [890, 202] on select "All true false" at bounding box center [884, 216] width 63 height 28
select select "false"
click at [853, 202] on select "All true false" at bounding box center [884, 216] width 63 height 28
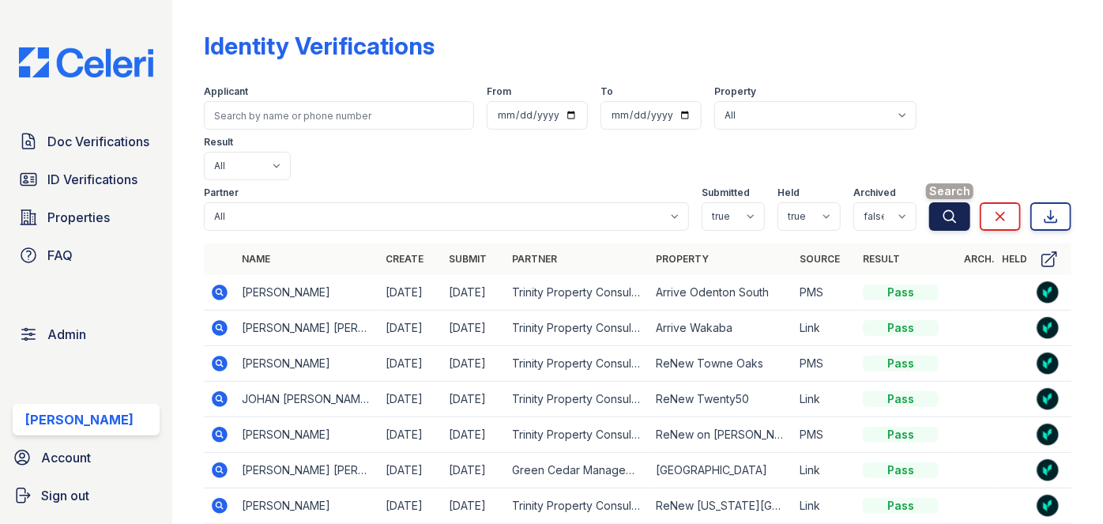
click at [929, 202] on button "Search" at bounding box center [949, 216] width 41 height 28
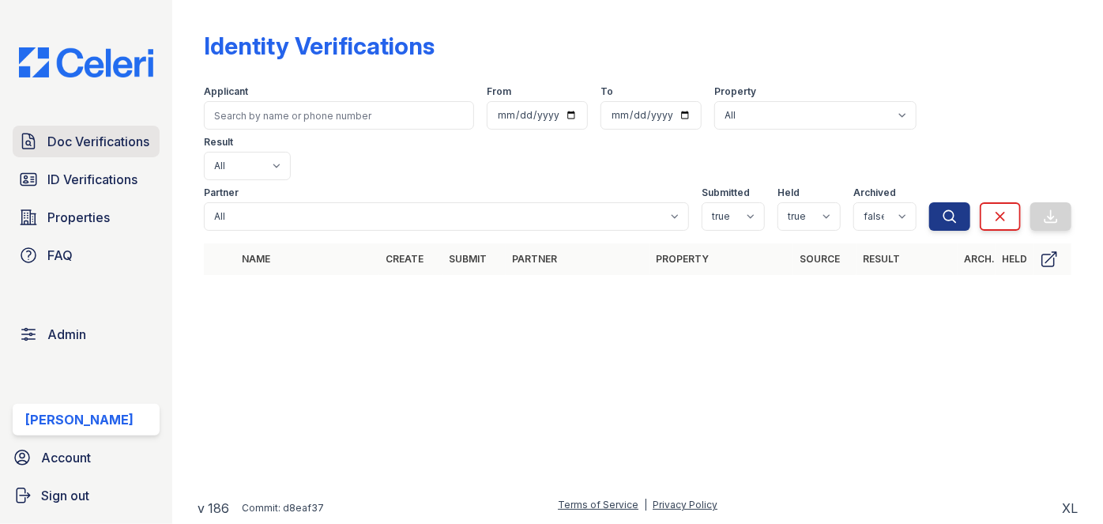
click at [79, 144] on span "Doc Verifications" at bounding box center [98, 141] width 102 height 19
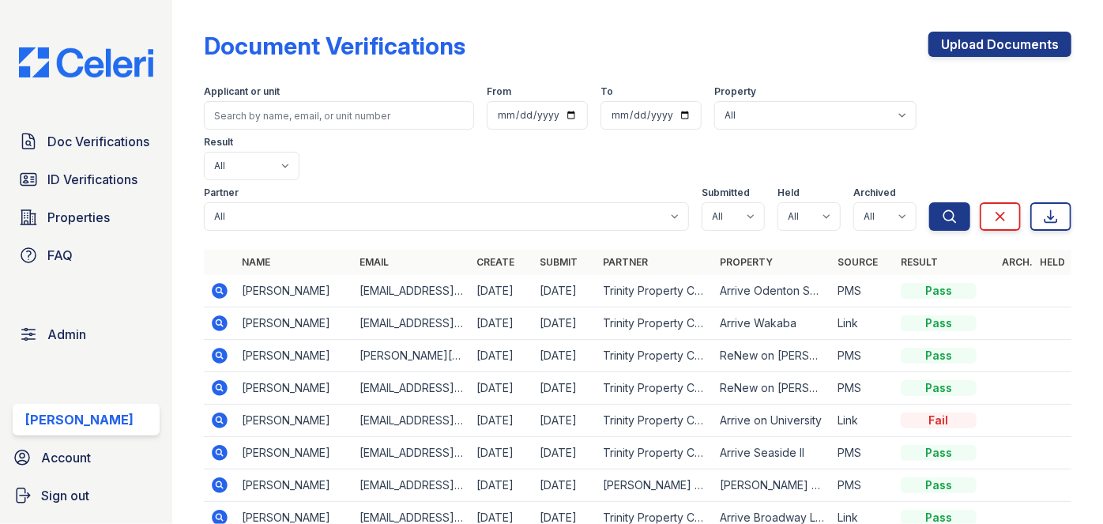
click at [160, 6] on div "Doc Verifications ID Verifications Properties FAQ Admin Darija Dedic Account Si…" at bounding box center [86, 262] width 172 height 524
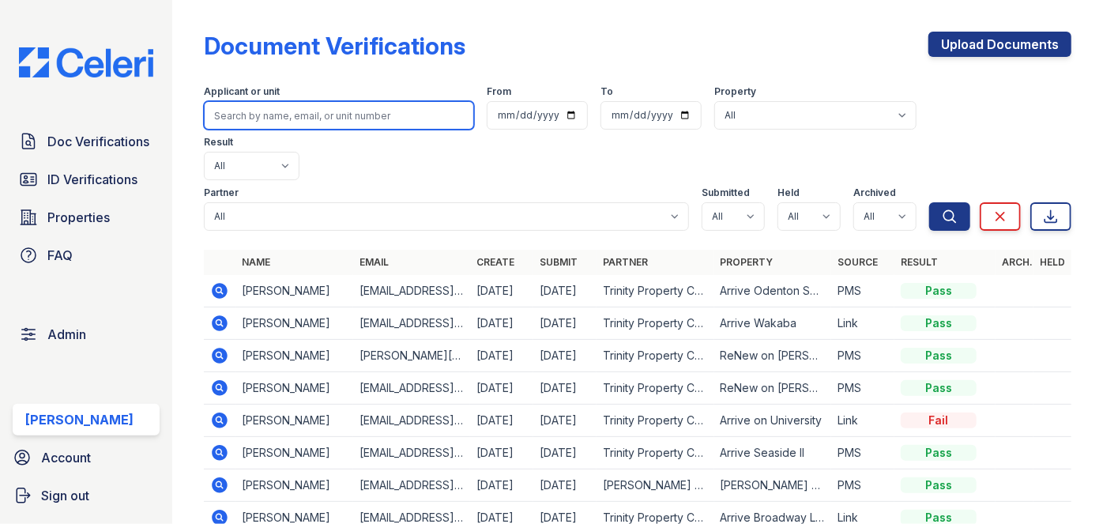
click at [262, 107] on input "search" at bounding box center [339, 115] width 270 height 28
paste input "Greggory Smith"
type input "Greggory Smith"
click at [929, 202] on button "Search" at bounding box center [949, 216] width 41 height 28
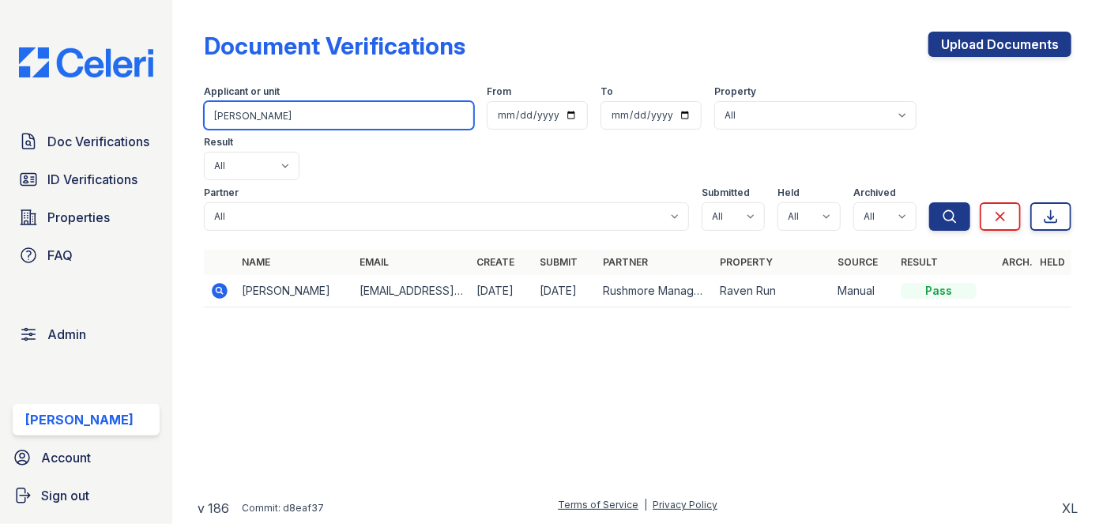
click at [259, 116] on input "Greggory Smith" at bounding box center [339, 115] width 270 height 28
paste input "Moneasha Larry"
type input "Moneasha Larry"
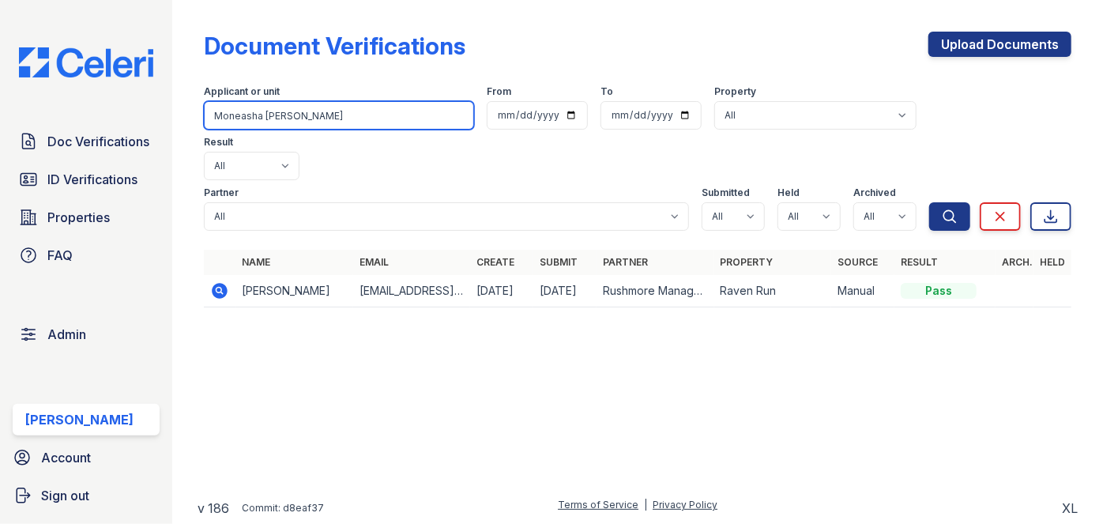
click at [929, 202] on button "Search" at bounding box center [949, 216] width 41 height 28
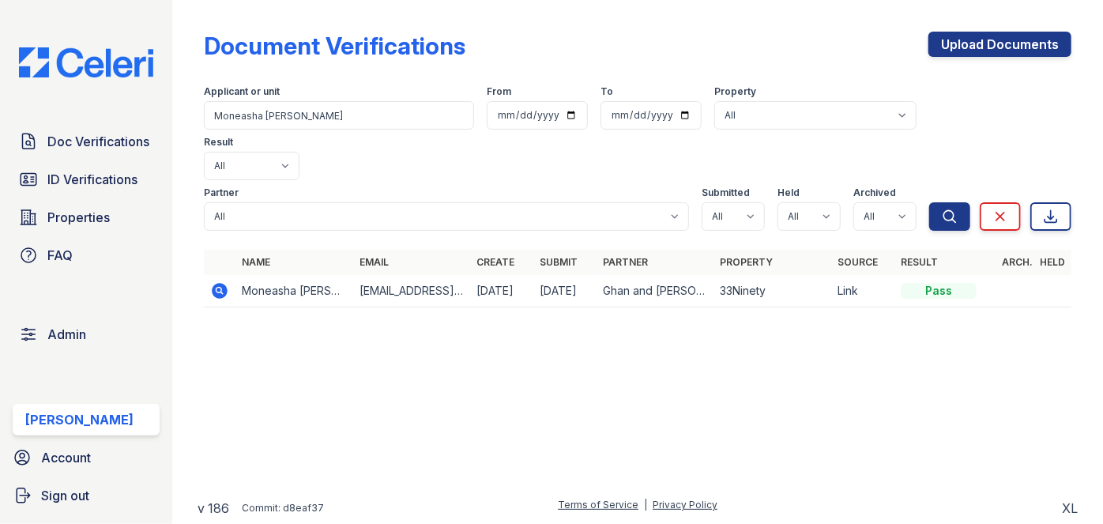
click at [224, 283] on icon at bounding box center [220, 291] width 16 height 16
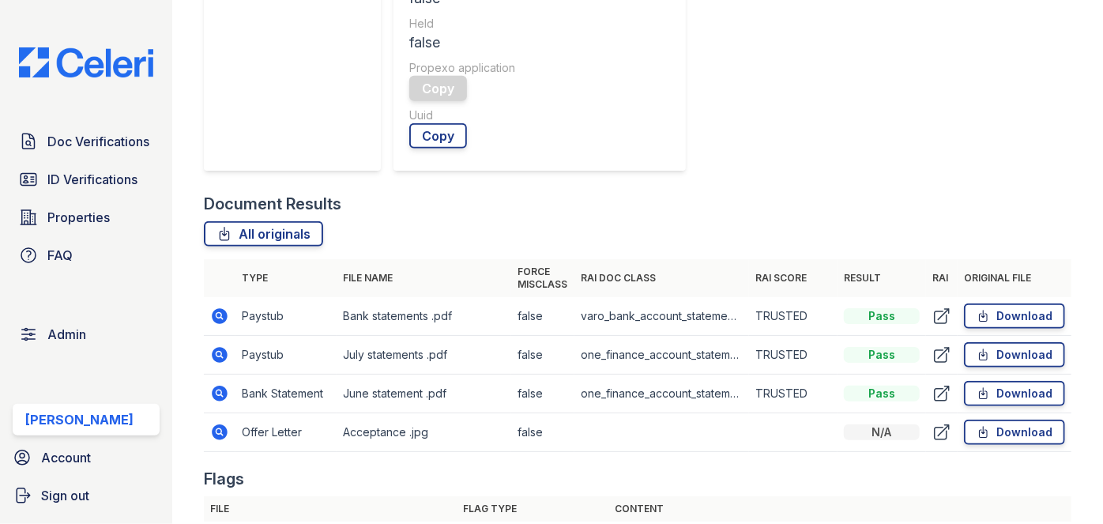
scroll to position [646, 0]
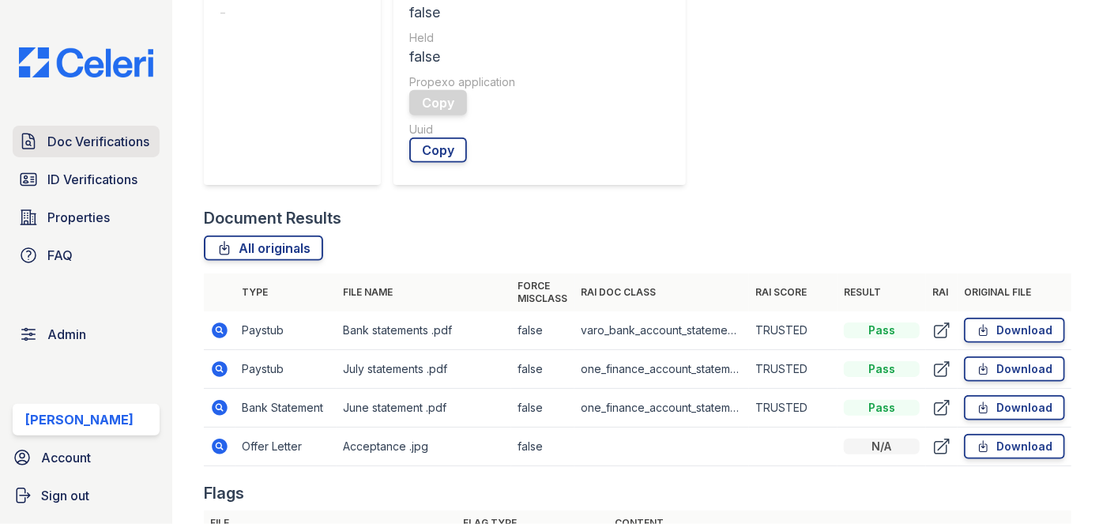
click at [77, 129] on link "Doc Verifications" at bounding box center [86, 142] width 147 height 32
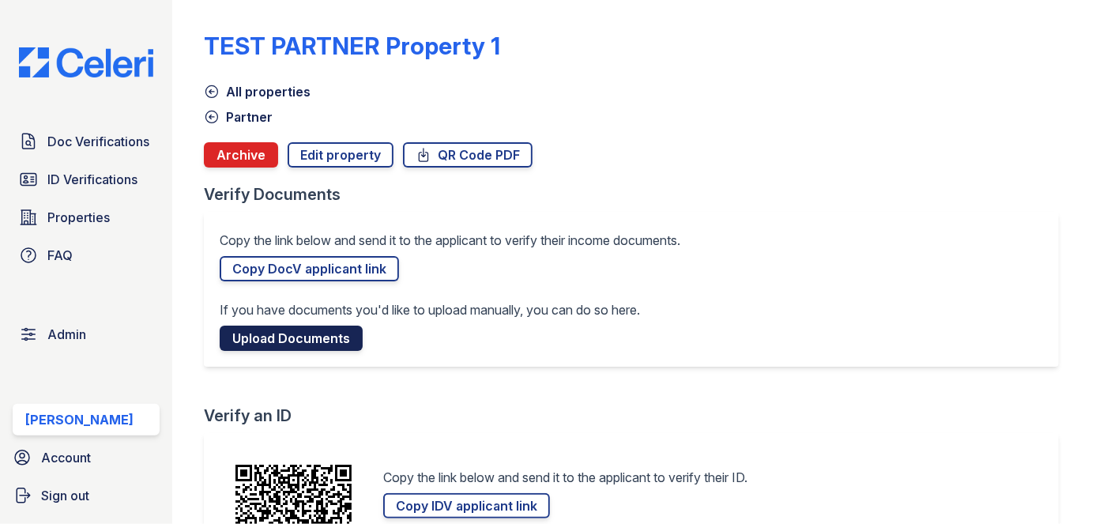
click at [290, 343] on link "Upload Documents" at bounding box center [291, 337] width 143 height 25
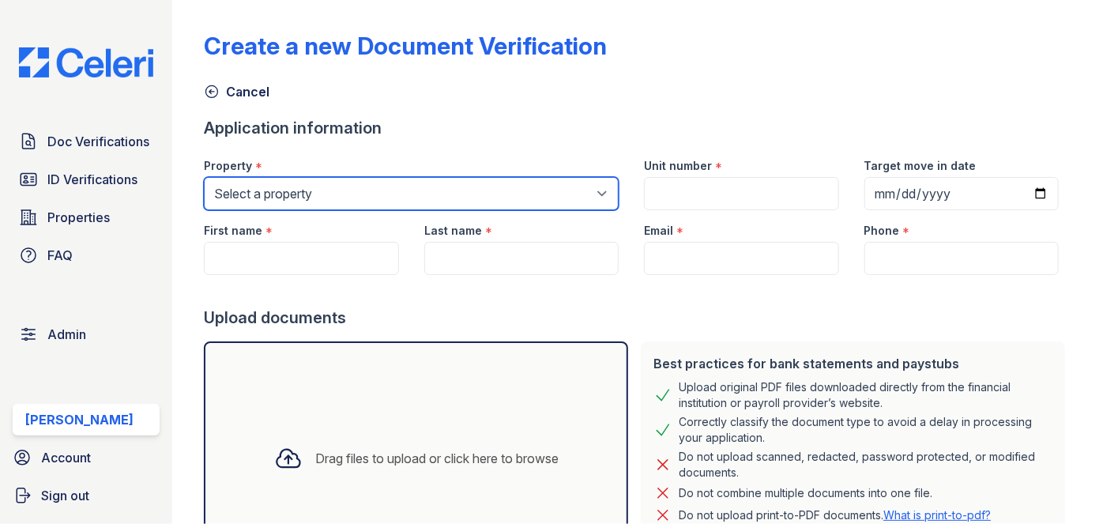
click at [319, 193] on select "Select a property [GEOGRAPHIC_DATA][PERSON_NAME] [GEOGRAPHIC_DATA] [STREET_ADDR…" at bounding box center [411, 193] width 415 height 33
select select "2"
click at [204, 177] on select "Select a property [GEOGRAPHIC_DATA][PERSON_NAME] [GEOGRAPHIC_DATA] [STREET_ADDR…" at bounding box center [411, 193] width 415 height 33
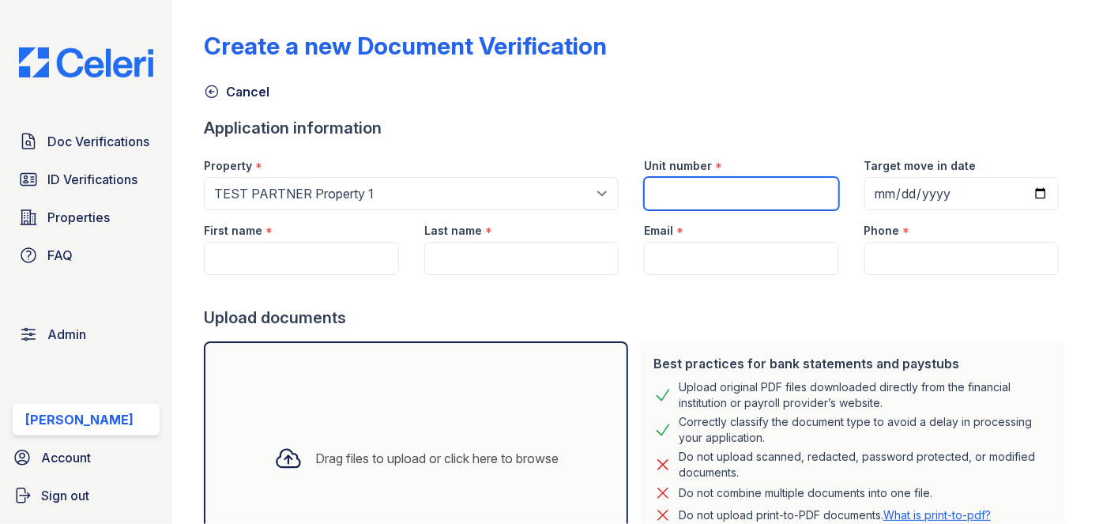
click at [656, 205] on input "Unit number" at bounding box center [741, 193] width 194 height 33
type input "1"
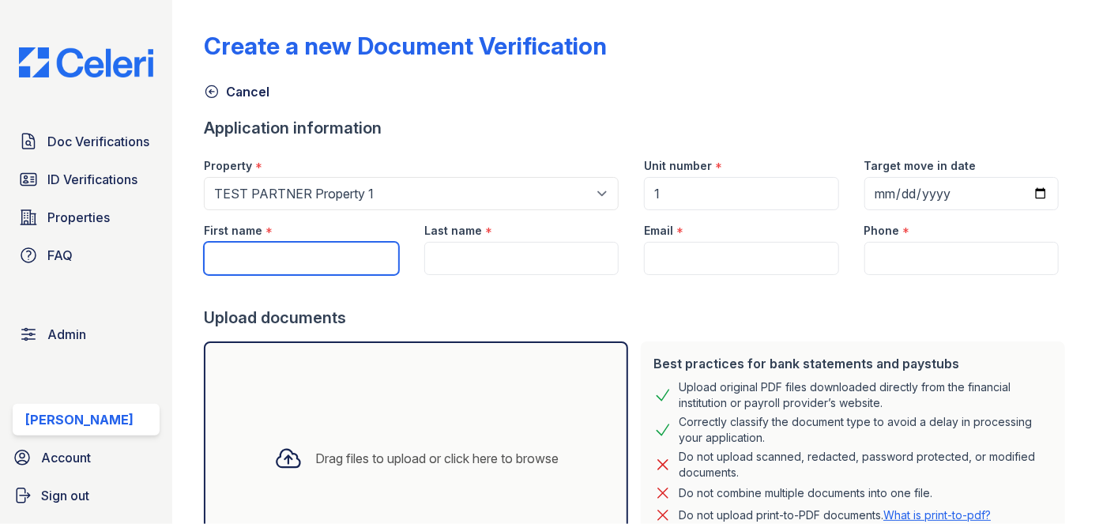
click at [317, 249] on input "First name" at bounding box center [301, 258] width 194 height 33
type input "D"
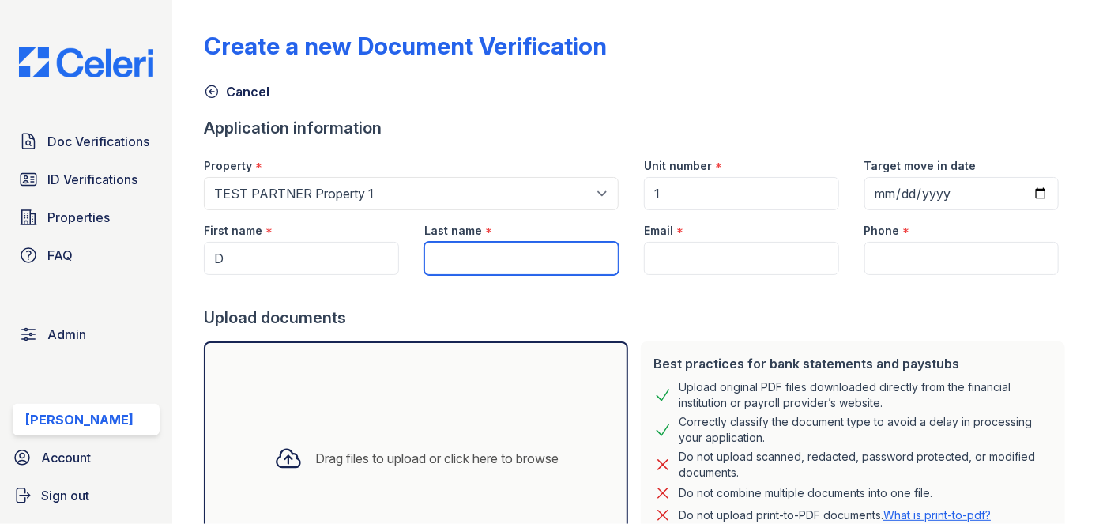
click at [453, 256] on input "Last name" at bounding box center [521, 258] width 194 height 33
type input "D"
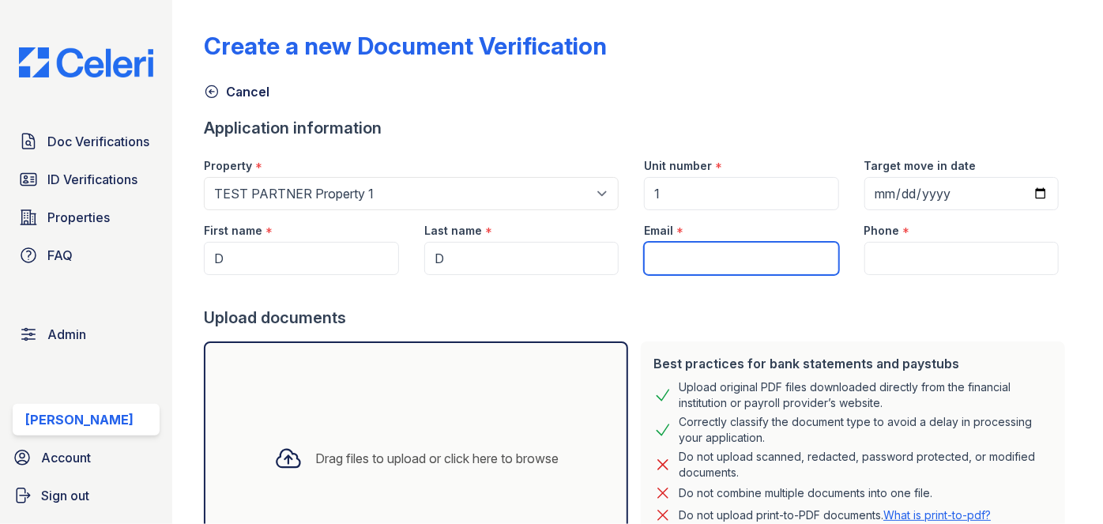
click at [695, 260] on input "Email" at bounding box center [741, 258] width 194 height 33
type input "[EMAIL_ADDRESS][DOMAIN_NAME]"
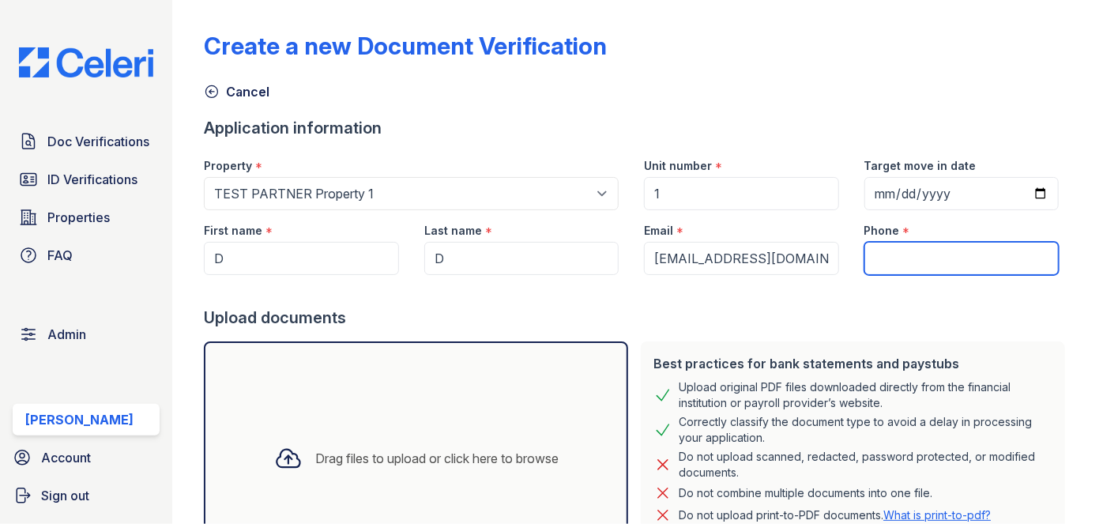
click at [914, 258] on input "Phone" at bounding box center [961, 258] width 194 height 33
type input "3054444444"
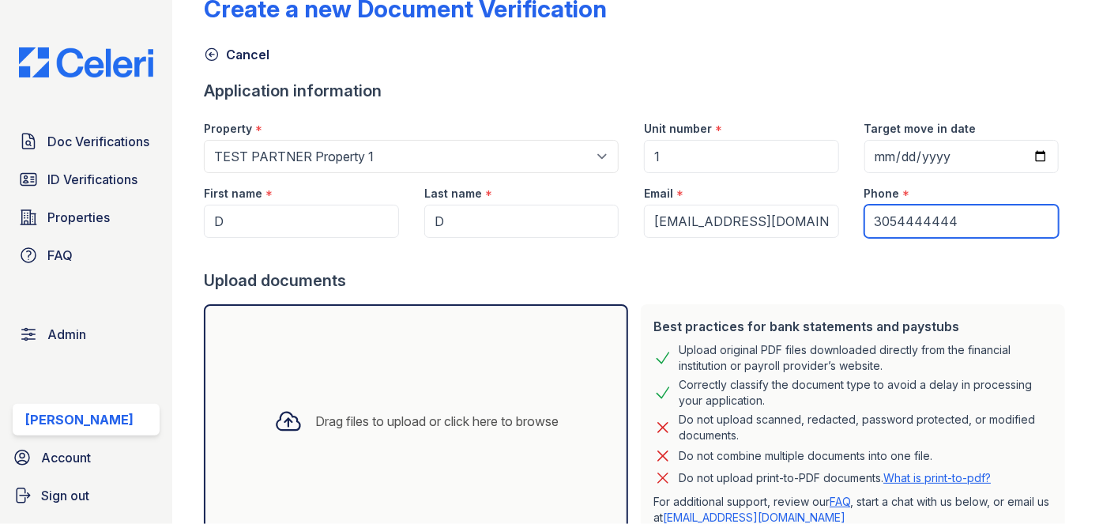
scroll to position [71, 0]
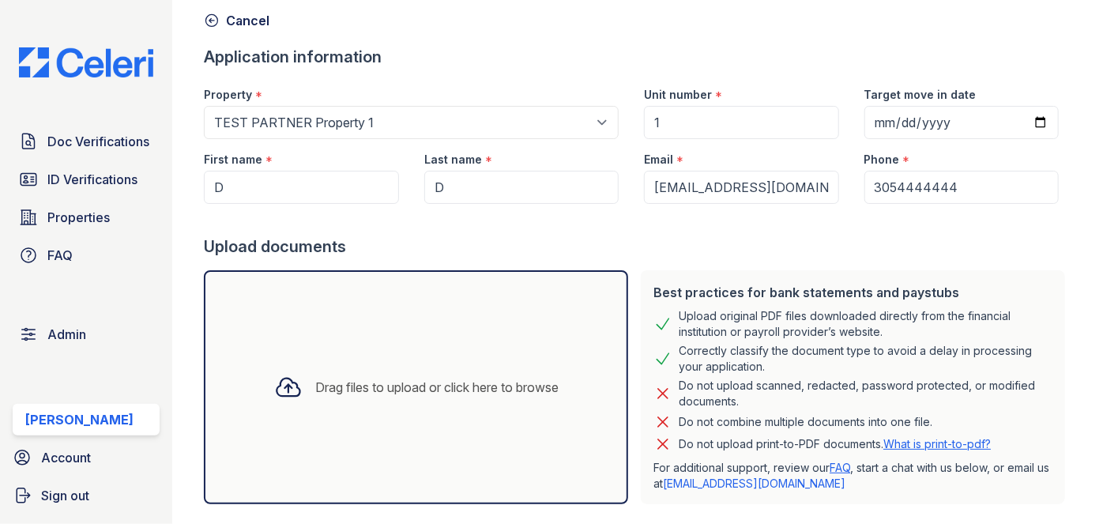
click at [398, 389] on div "Drag files to upload or click here to browse" at bounding box center [436, 387] width 243 height 19
click at [374, 370] on div "Drag files to upload or click here to browse" at bounding box center [416, 387] width 310 height 54
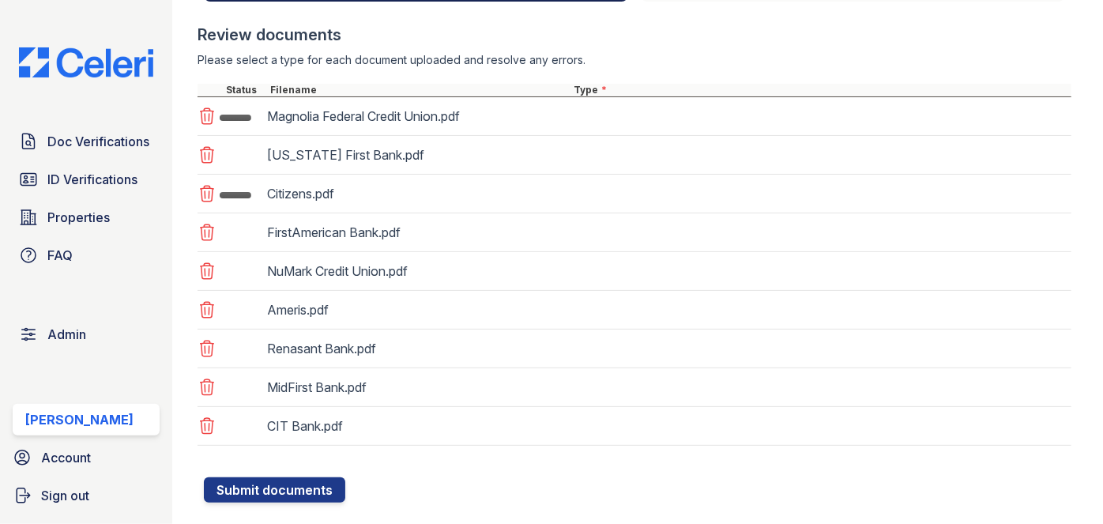
scroll to position [574, 0]
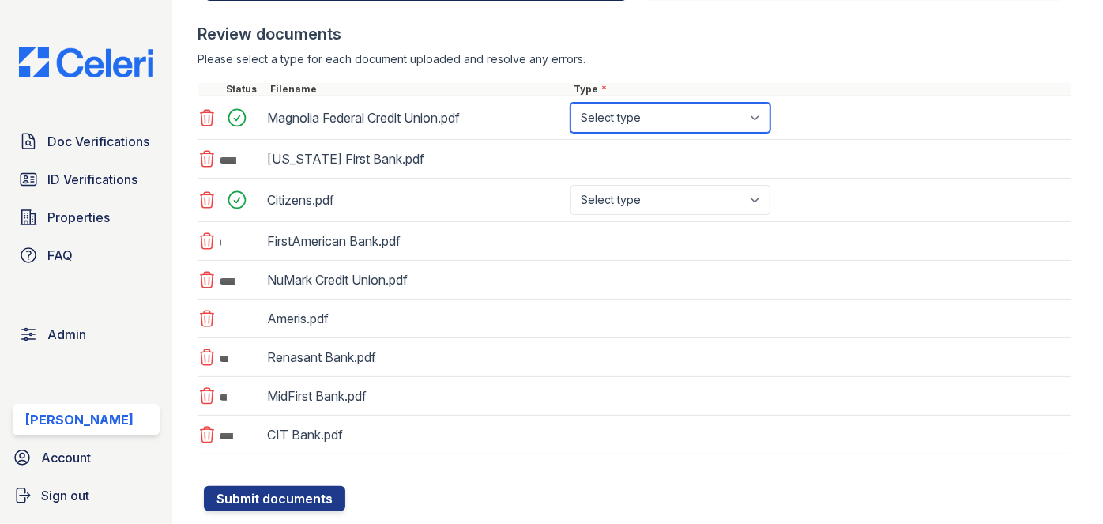
click at [652, 122] on select "Select type Paystub Bank Statement Offer Letter Tax Documents Benefit Award Let…" at bounding box center [670, 118] width 200 height 30
click at [570, 103] on select "Select type Paystub Bank Statement Offer Letter Tax Documents Benefit Award Let…" at bounding box center [670, 118] width 200 height 30
click at [620, 124] on select "Select type Paystub Bank Statement Offer Letter Tax Documents Benefit Award Let…" at bounding box center [670, 118] width 200 height 30
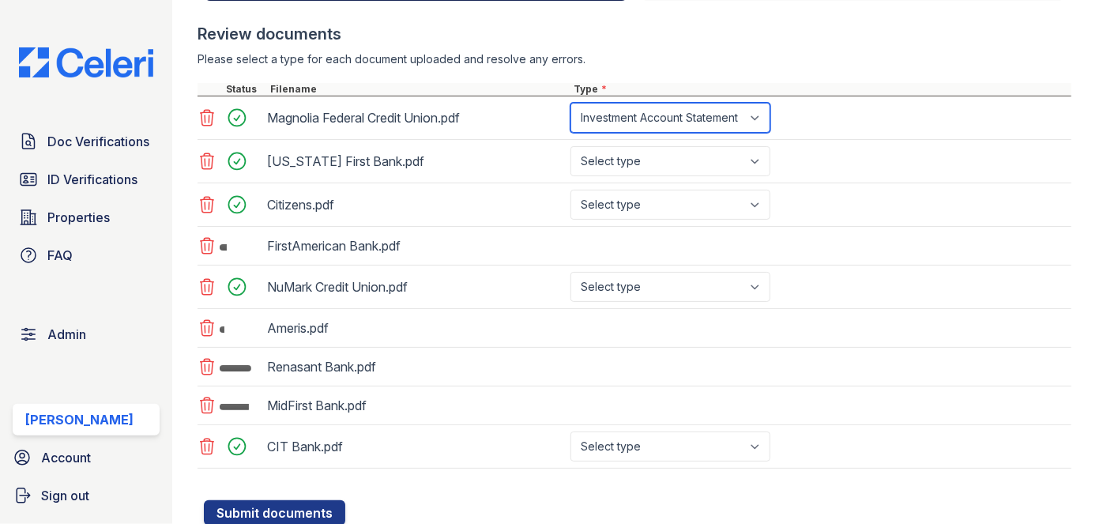
select select "other"
click at [570, 103] on select "Select type Paystub Bank Statement Offer Letter Tax Documents Benefit Award Let…" at bounding box center [670, 118] width 200 height 30
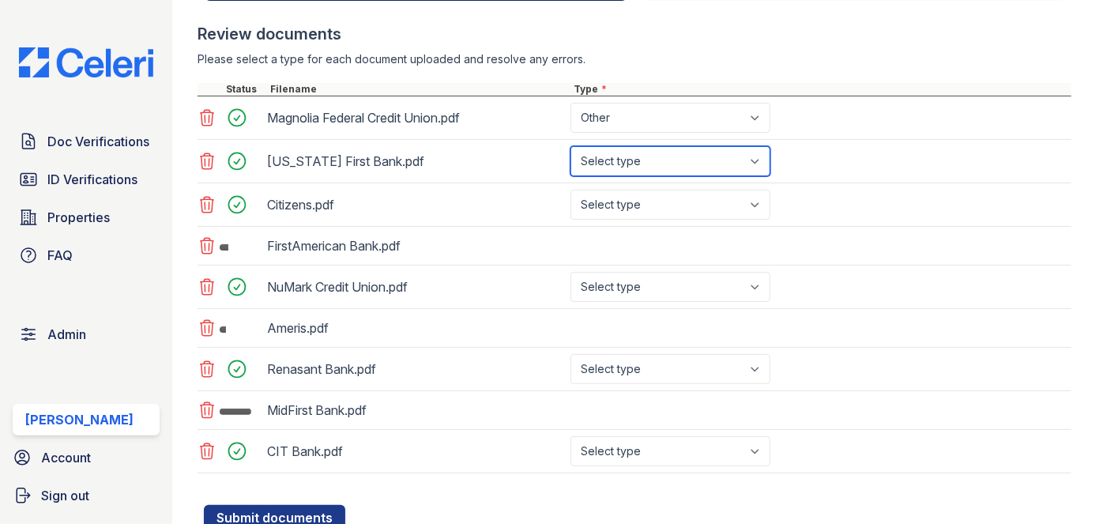
click at [627, 153] on select "Select type Paystub Bank Statement Offer Letter Tax Documents Benefit Award Let…" at bounding box center [670, 161] width 200 height 30
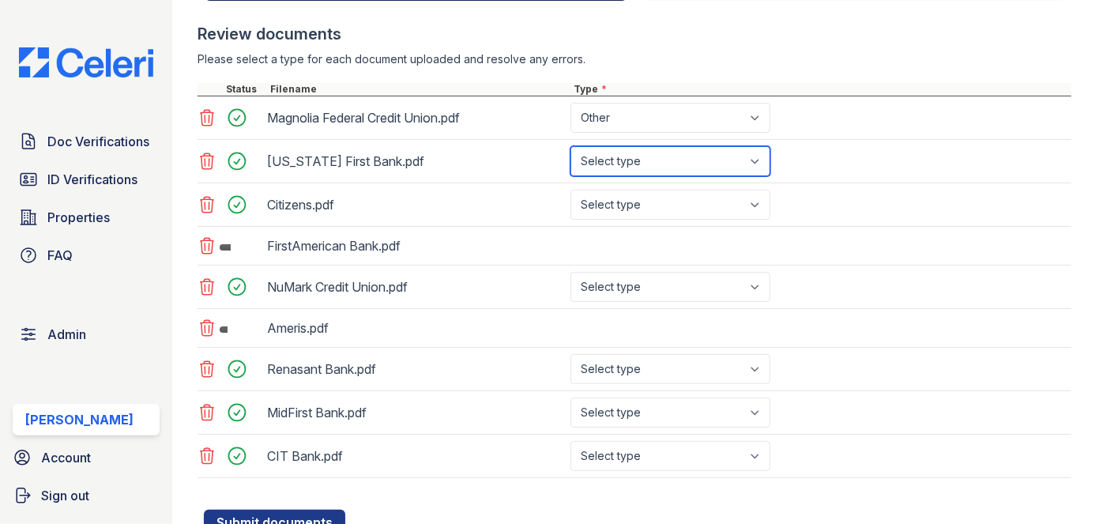
select select "other"
click at [570, 146] on select "Select type Paystub Bank Statement Offer Letter Tax Documents Benefit Award Let…" at bounding box center [670, 161] width 200 height 30
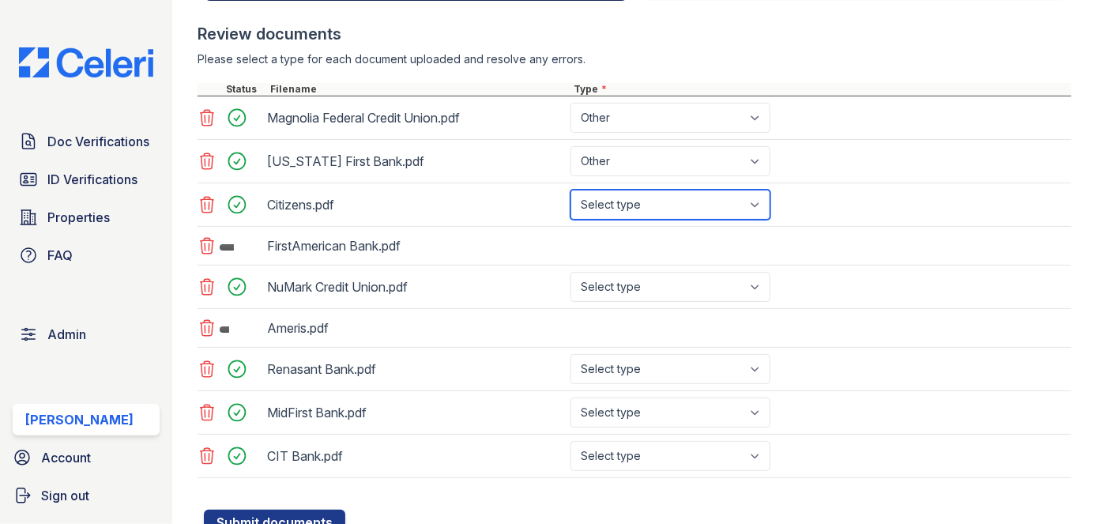
click at [627, 205] on select "Select type Paystub Bank Statement Offer Letter Tax Documents Benefit Award Let…" at bounding box center [670, 205] width 200 height 30
select select "other"
click at [570, 190] on select "Select type Paystub Bank Statement Offer Letter Tax Documents Benefit Award Let…" at bounding box center [670, 205] width 200 height 30
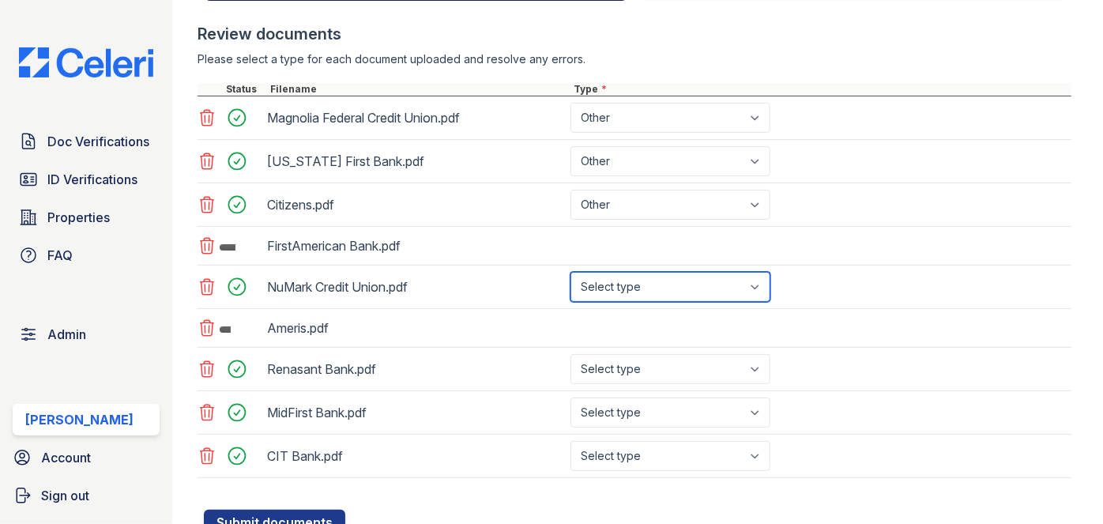
click at [632, 277] on select "Select type Paystub Bank Statement Offer Letter Tax Documents Benefit Award Let…" at bounding box center [670, 287] width 200 height 30
select select "other"
click at [570, 272] on select "Select type Paystub Bank Statement Offer Letter Tax Documents Benefit Award Let…" at bounding box center [670, 287] width 200 height 30
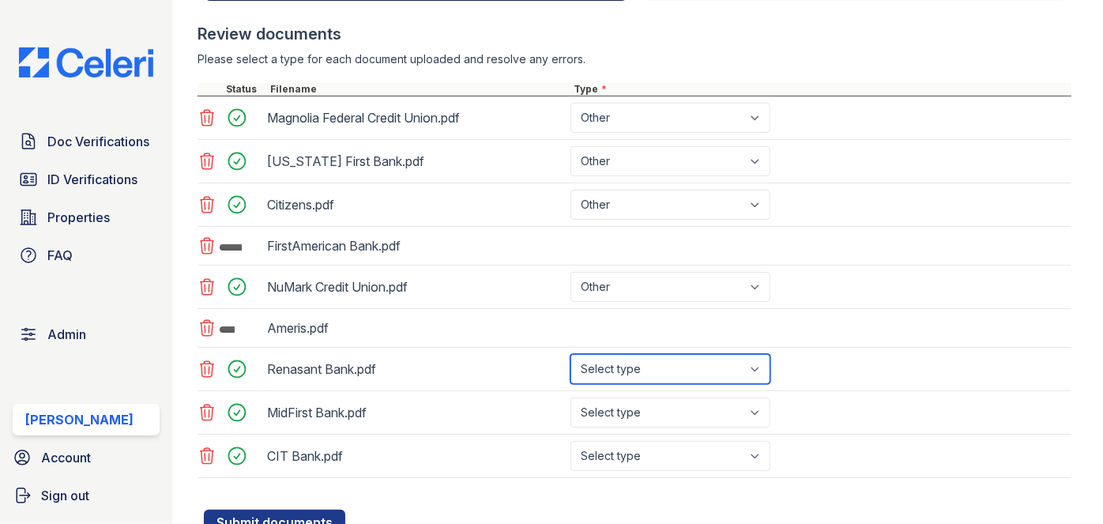
click at [637, 363] on select "Select type Paystub Bank Statement Offer Letter Tax Documents Benefit Award Let…" at bounding box center [670, 369] width 200 height 30
select select "other"
click at [570, 354] on select "Select type Paystub Bank Statement Offer Letter Tax Documents Benefit Award Let…" at bounding box center [670, 369] width 200 height 30
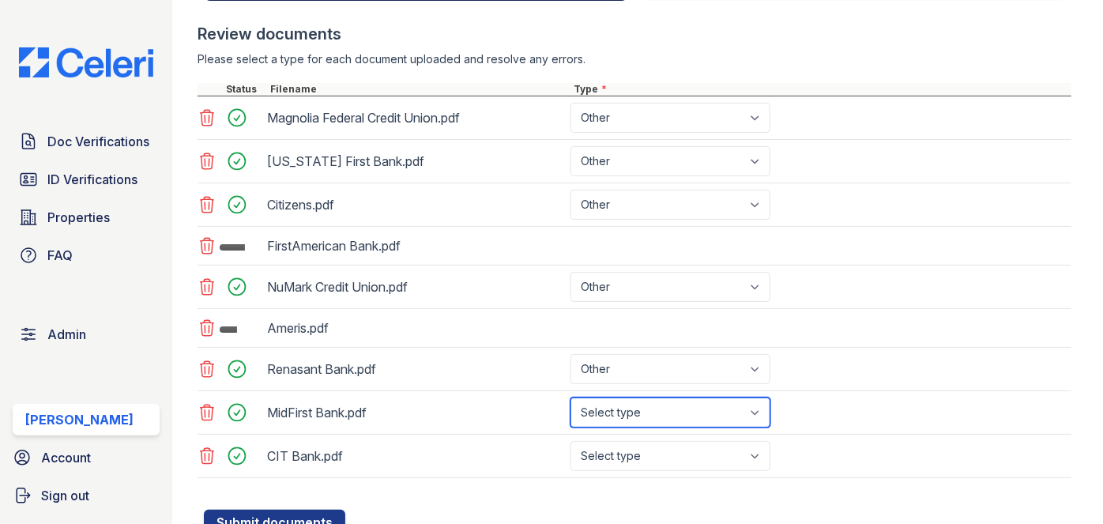
click at [634, 414] on select "Select type Paystub Bank Statement Offer Letter Tax Documents Benefit Award Let…" at bounding box center [670, 412] width 200 height 30
select select "other"
click at [570, 397] on select "Select type Paystub Bank Statement Offer Letter Tax Documents Benefit Award Let…" at bounding box center [670, 412] width 200 height 30
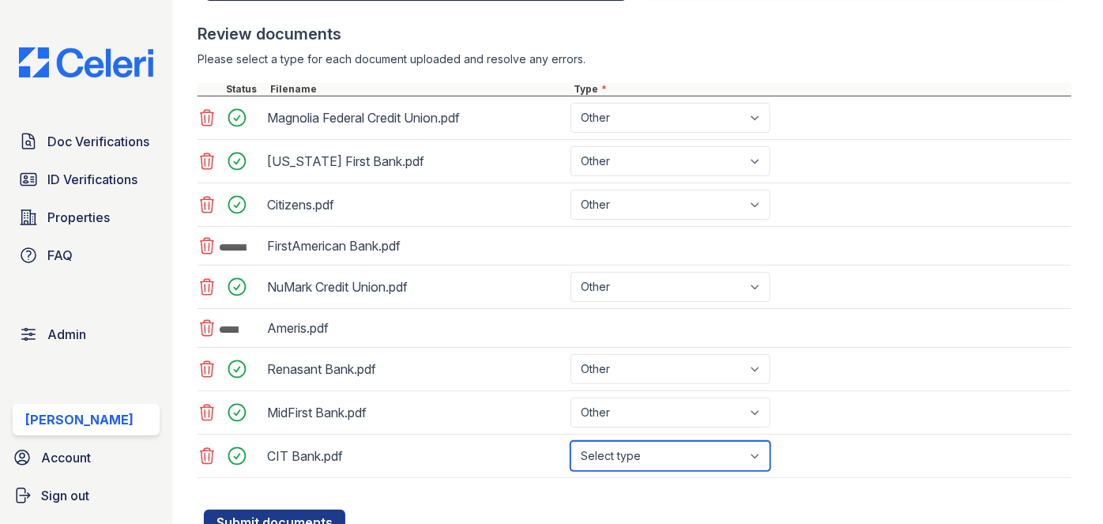
click at [634, 449] on select "Select type Paystub Bank Statement Offer Letter Tax Documents Benefit Award Let…" at bounding box center [670, 456] width 200 height 30
select select "other"
click at [570, 441] on select "Select type Paystub Bank Statement Offer Letter Tax Documents Benefit Award Let…" at bounding box center [670, 456] width 200 height 30
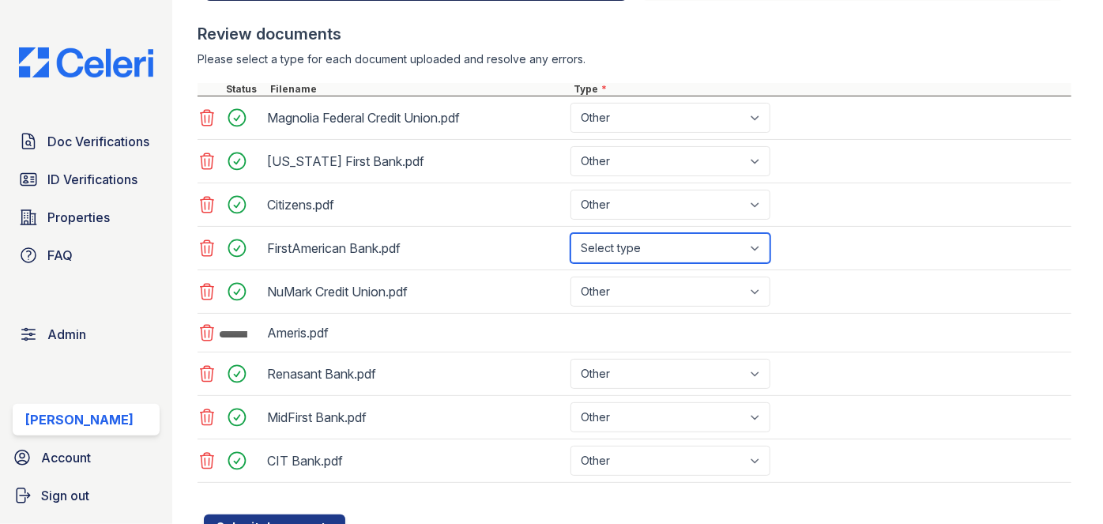
click at [676, 249] on select "Select type Paystub Bank Statement Offer Letter Tax Documents Benefit Award Let…" at bounding box center [670, 248] width 200 height 30
select select "other"
click at [570, 233] on select "Select type Paystub Bank Statement Offer Letter Tax Documents Benefit Award Let…" at bounding box center [670, 248] width 200 height 30
click at [611, 325] on div "Ameris.pdf" at bounding box center [634, 333] width 874 height 39
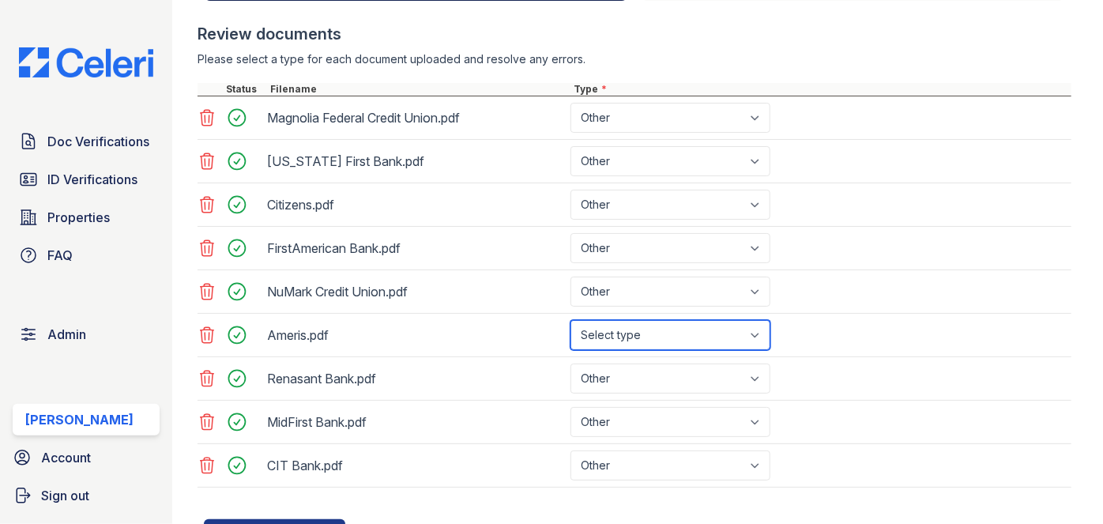
click at [611, 325] on select "Select type Paystub Bank Statement Offer Letter Tax Documents Benefit Award Let…" at bounding box center [670, 335] width 200 height 30
select select "other"
click at [570, 320] on select "Select type Paystub Bank Statement Offer Letter Tax Documents Benefit Award Let…" at bounding box center [670, 335] width 200 height 30
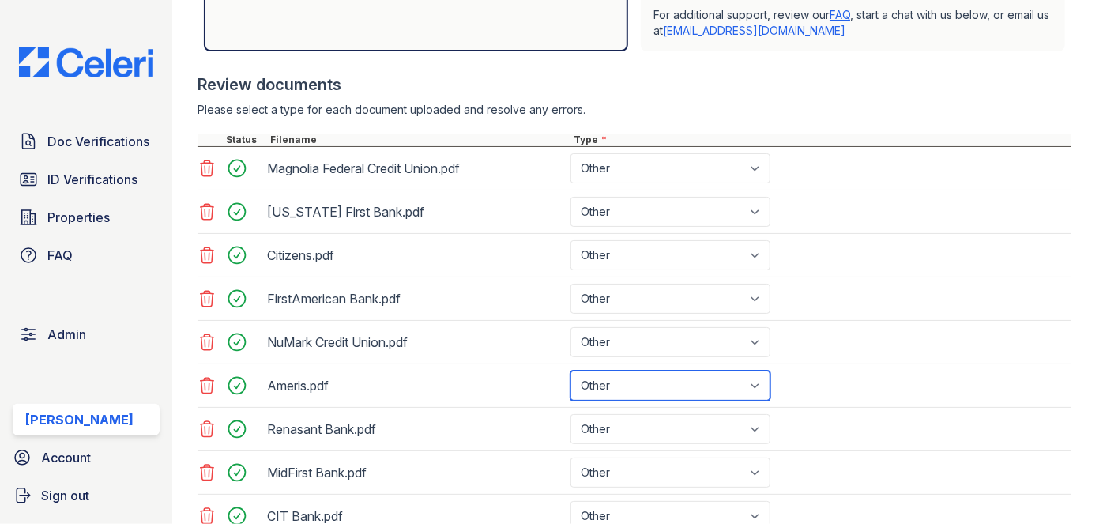
scroll to position [641, 0]
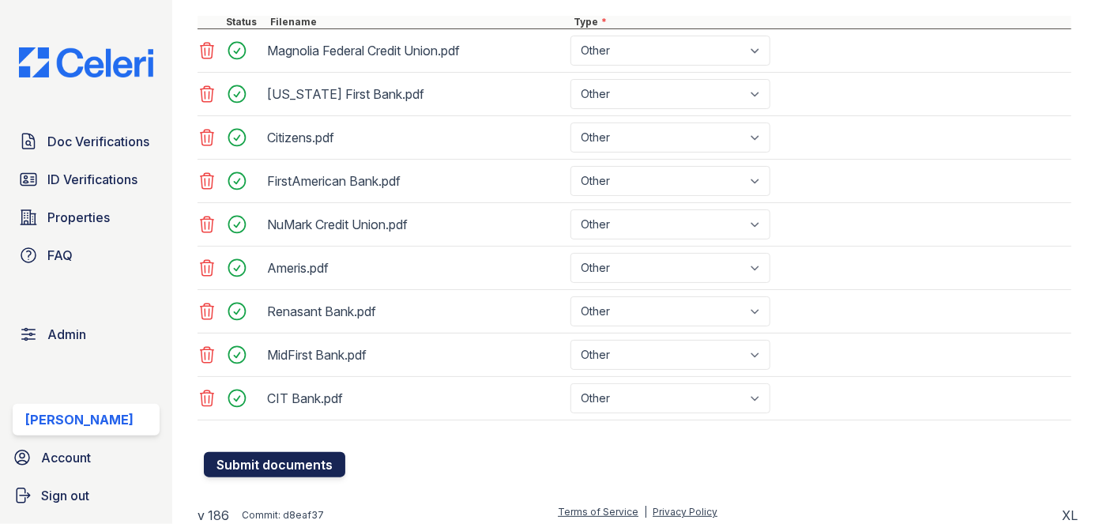
click at [261, 464] on button "Submit documents" at bounding box center [274, 464] width 141 height 25
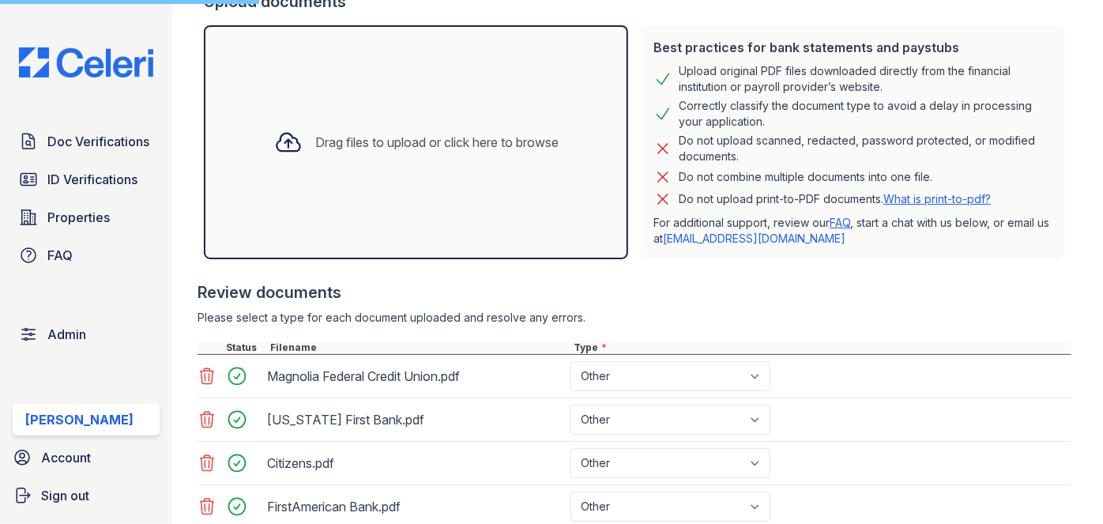
scroll to position [354, 0]
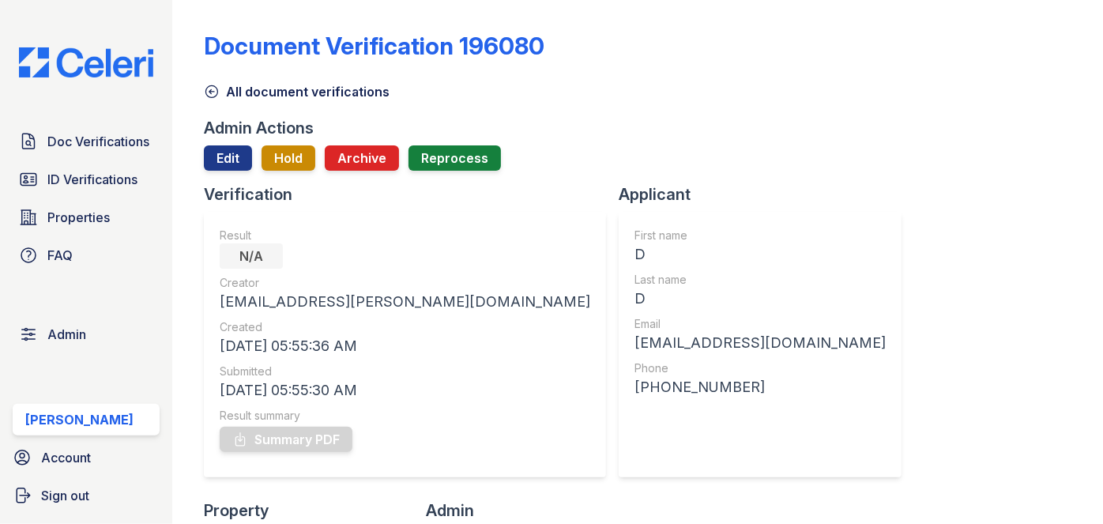
click at [182, 19] on div "Document Verification 196080 All document verifications Admin Actions Edit Hold…" at bounding box center [637, 262] width 931 height 524
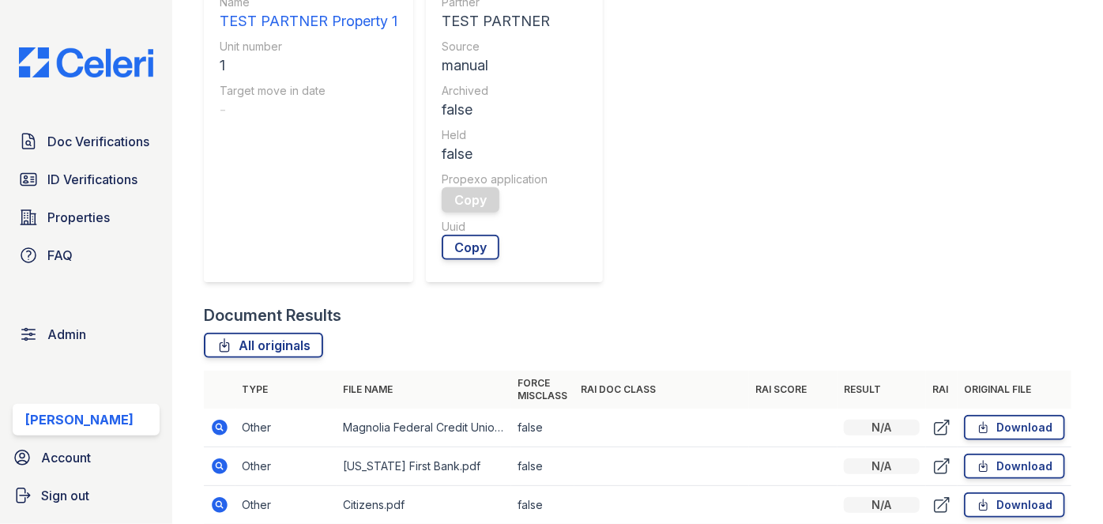
scroll to position [574, 0]
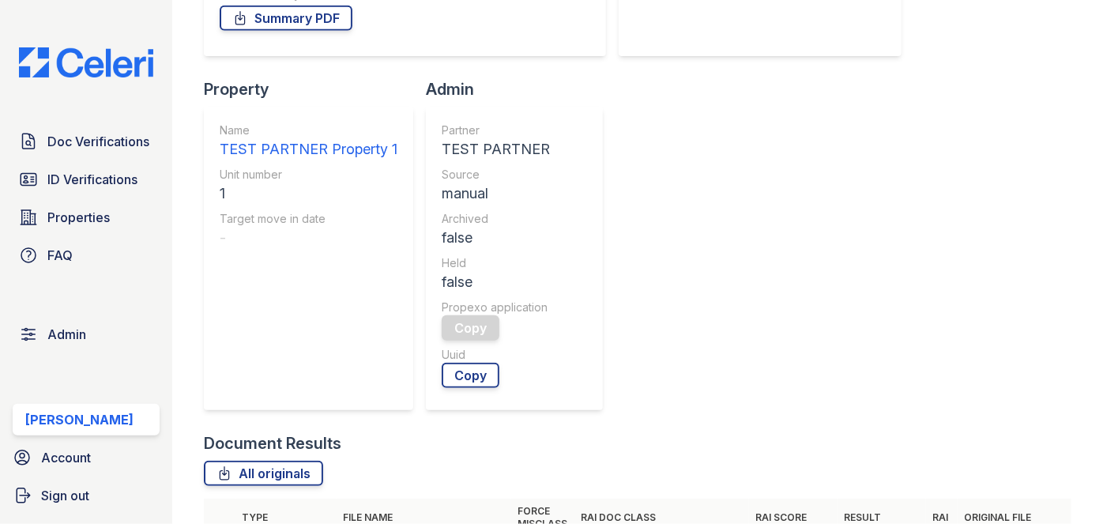
scroll to position [359, 0]
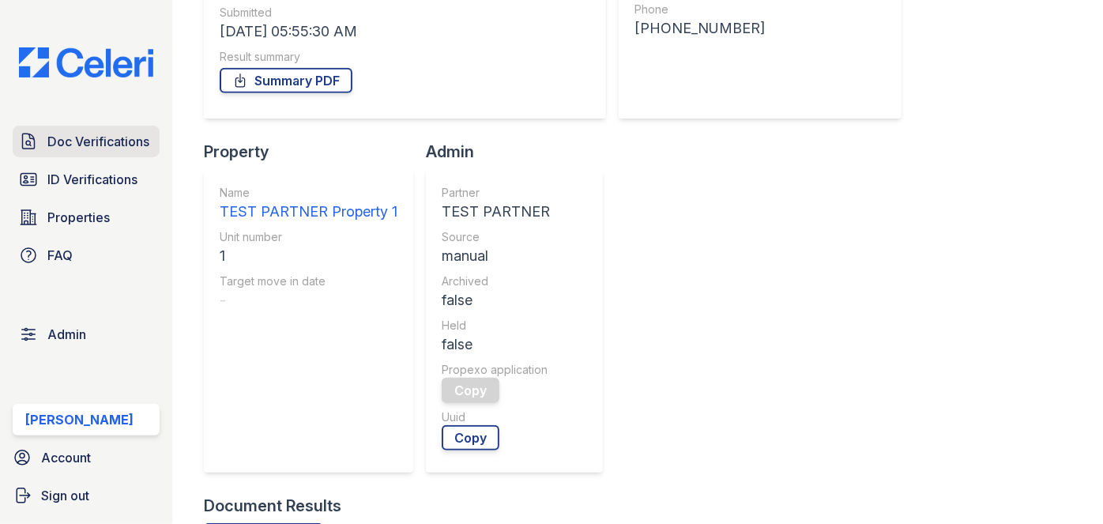
click at [101, 133] on span "Doc Verifications" at bounding box center [98, 141] width 102 height 19
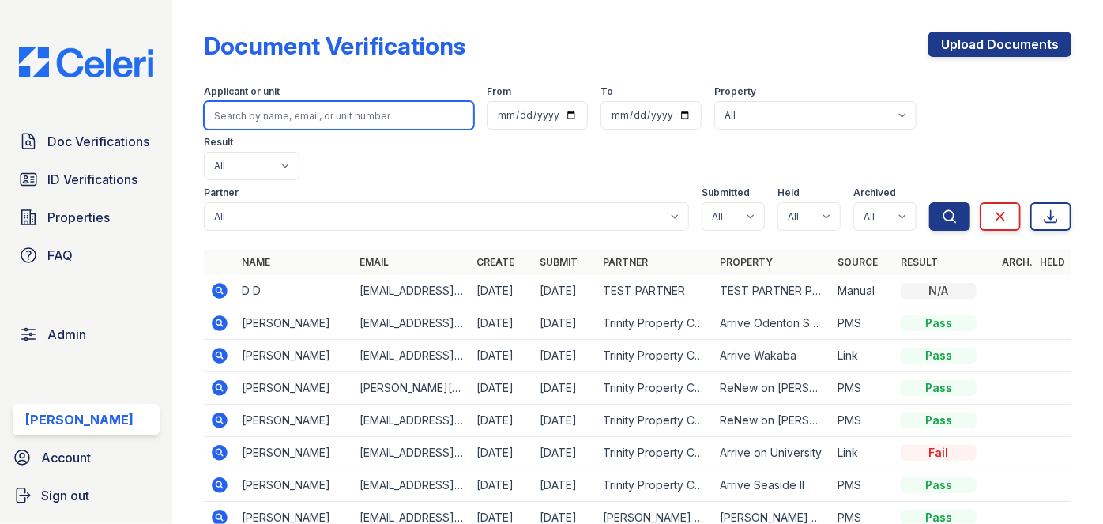
click at [268, 113] on input "search" at bounding box center [339, 115] width 270 height 28
paste input "[EMAIL_ADDRESS][DOMAIN_NAME]"
type input "[EMAIL_ADDRESS][DOMAIN_NAME]"
click at [929, 202] on button "Search" at bounding box center [949, 216] width 41 height 28
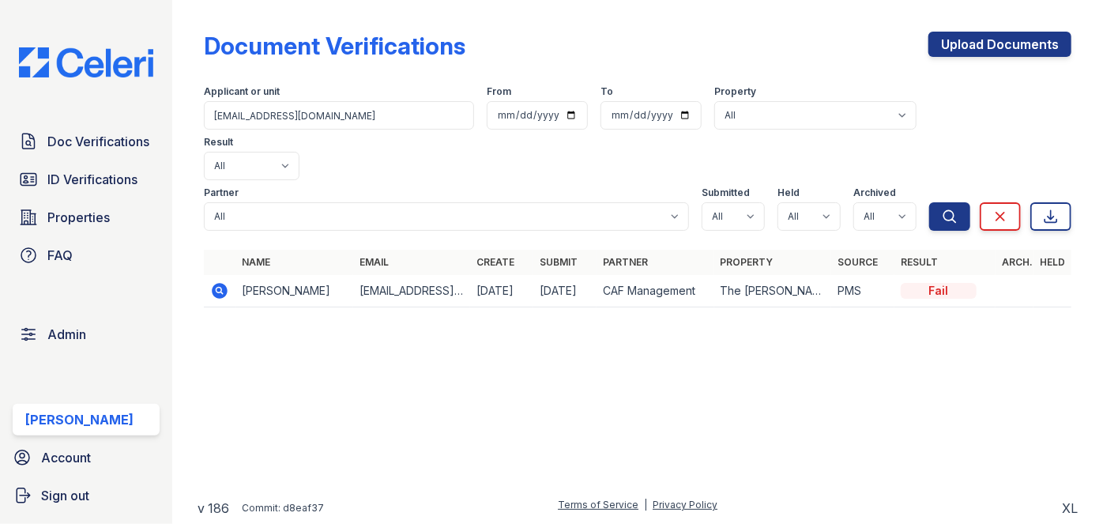
click at [216, 283] on icon at bounding box center [220, 291] width 16 height 16
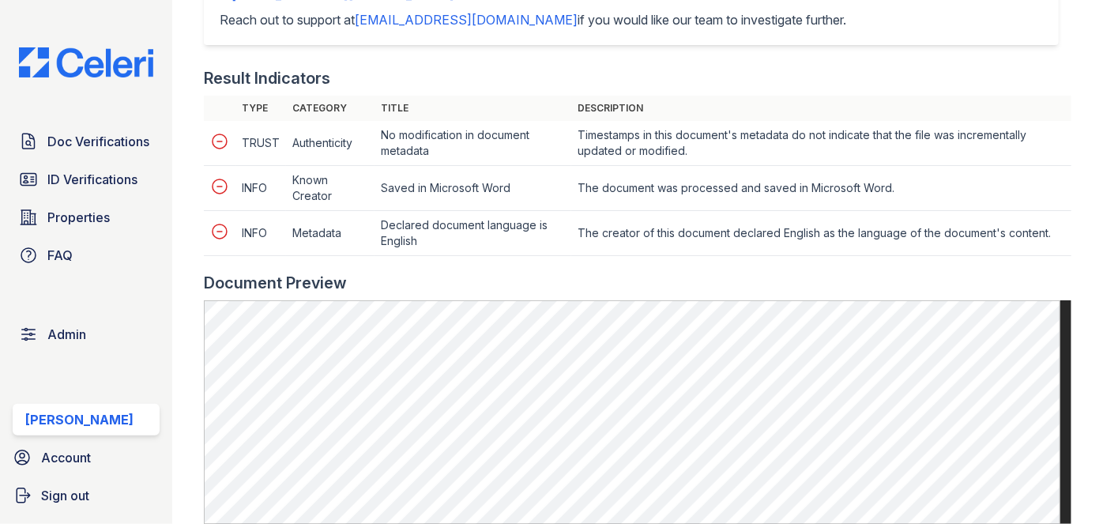
scroll to position [790, 0]
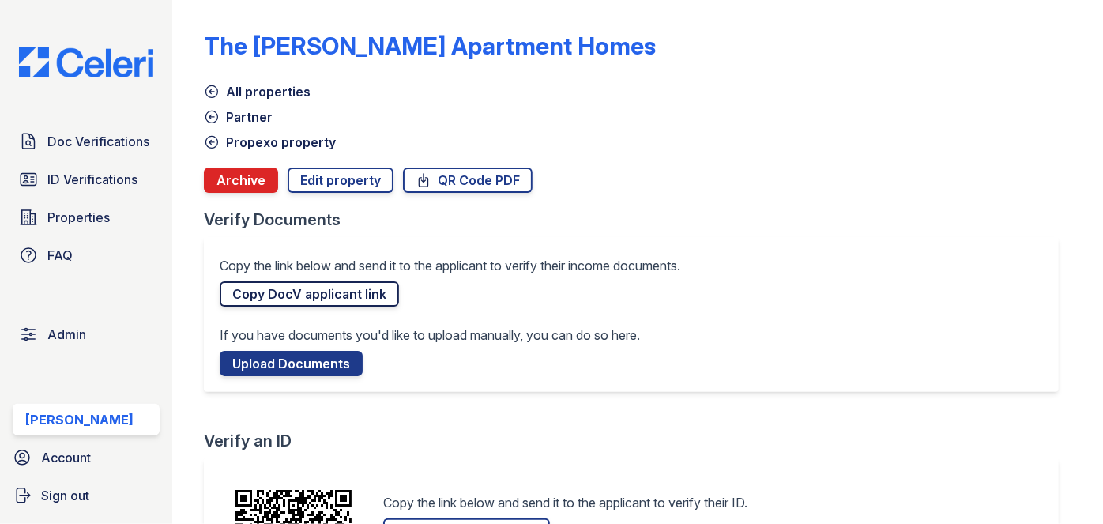
click at [286, 291] on link "Copy DocV applicant link" at bounding box center [309, 293] width 179 height 25
click at [87, 141] on span "Doc Verifications" at bounding box center [98, 141] width 102 height 19
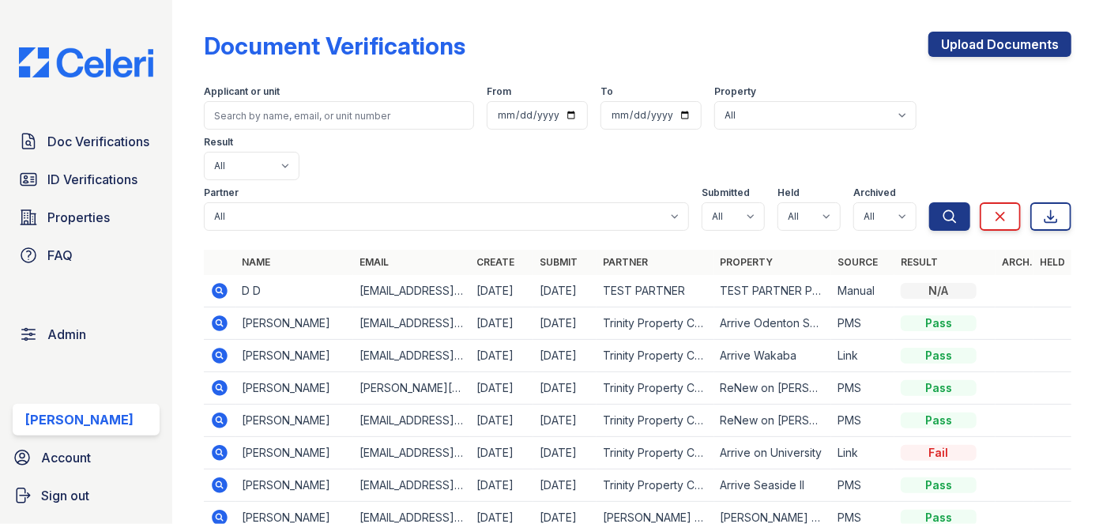
click at [164, 109] on div "Doc Verifications ID Verifications Properties FAQ Admin [PERSON_NAME] Account S…" at bounding box center [86, 262] width 172 height 524
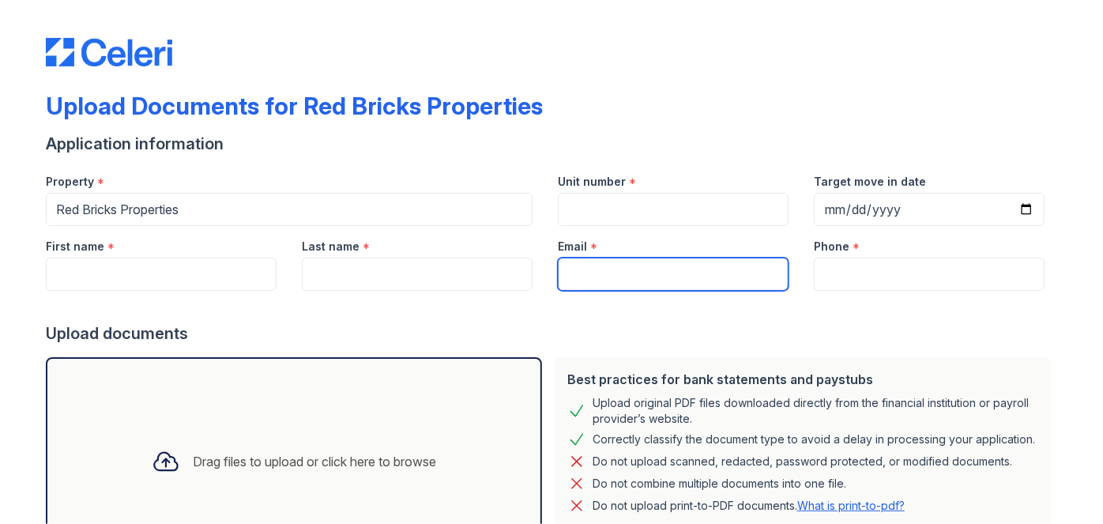
click at [593, 273] on input "Email" at bounding box center [673, 274] width 231 height 33
paste input "[EMAIL_ADDRESS][DOMAIN_NAME]"
type input "[EMAIL_ADDRESS][DOMAIN_NAME]"
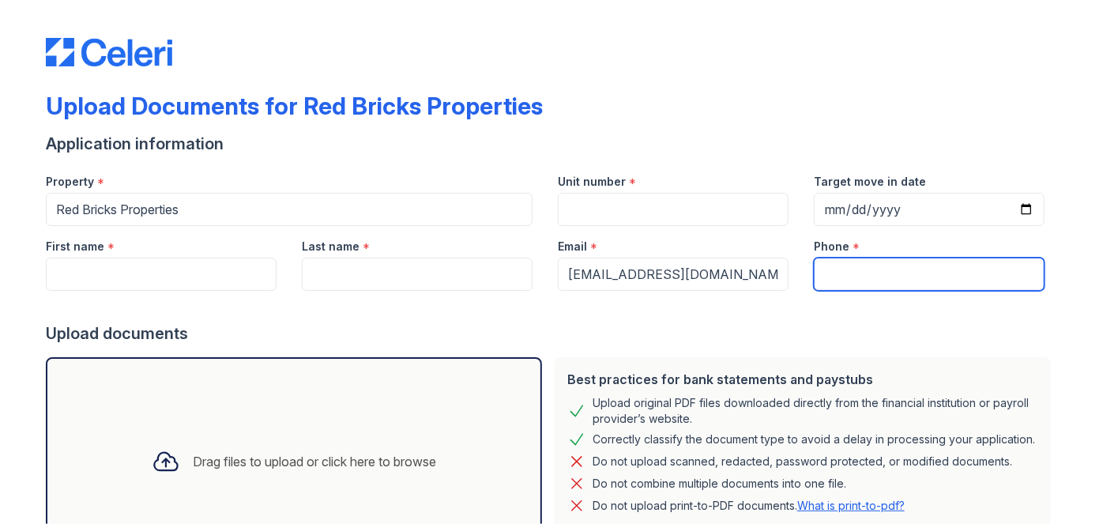
click at [840, 278] on input "Phone" at bounding box center [929, 274] width 231 height 33
type input "3054444444"
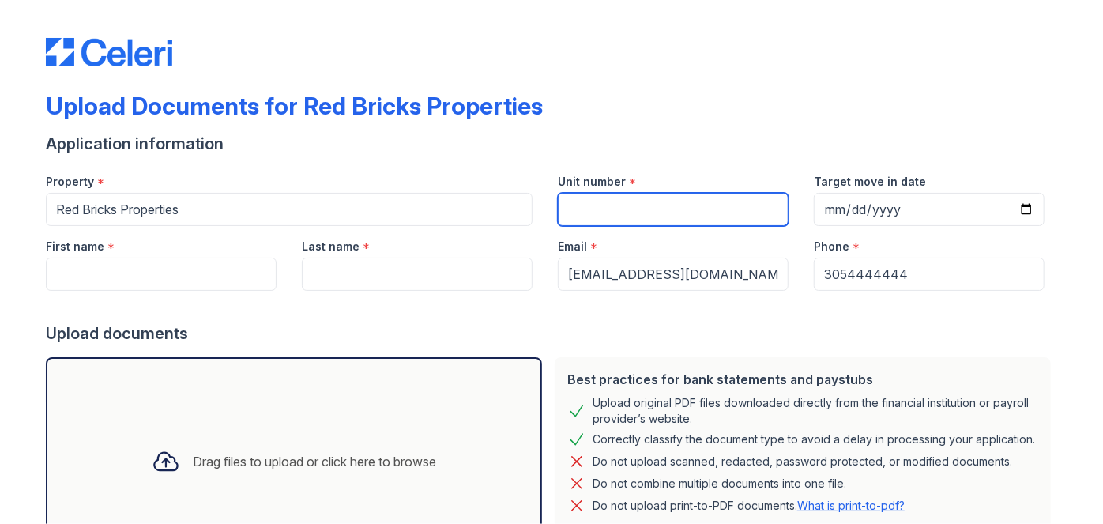
click at [630, 207] on input "Unit number" at bounding box center [673, 209] width 231 height 33
type input "1"
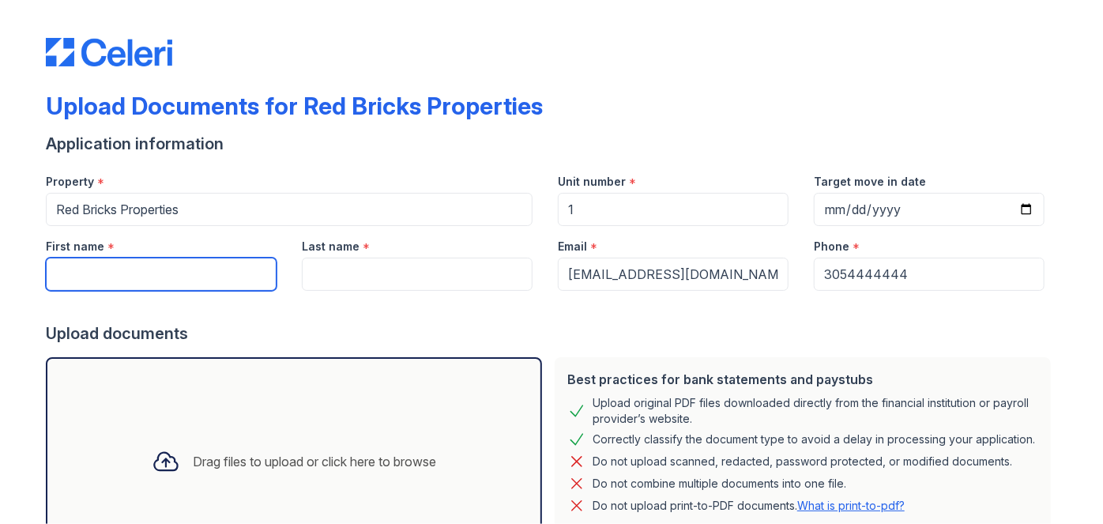
click at [171, 263] on input "First name" at bounding box center [161, 274] width 231 height 33
paste input "[PERSON_NAME]"
click at [107, 276] on input "[PERSON_NAME]" at bounding box center [161, 274] width 231 height 33
type input "[PERSON_NAME]"
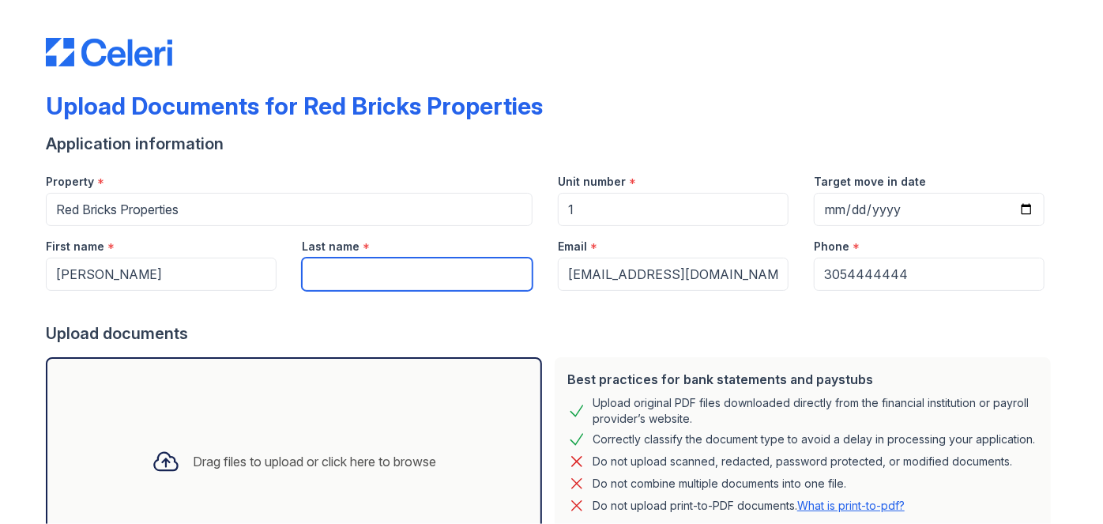
click at [336, 265] on input "Last name" at bounding box center [417, 274] width 231 height 33
paste input "Franklin"
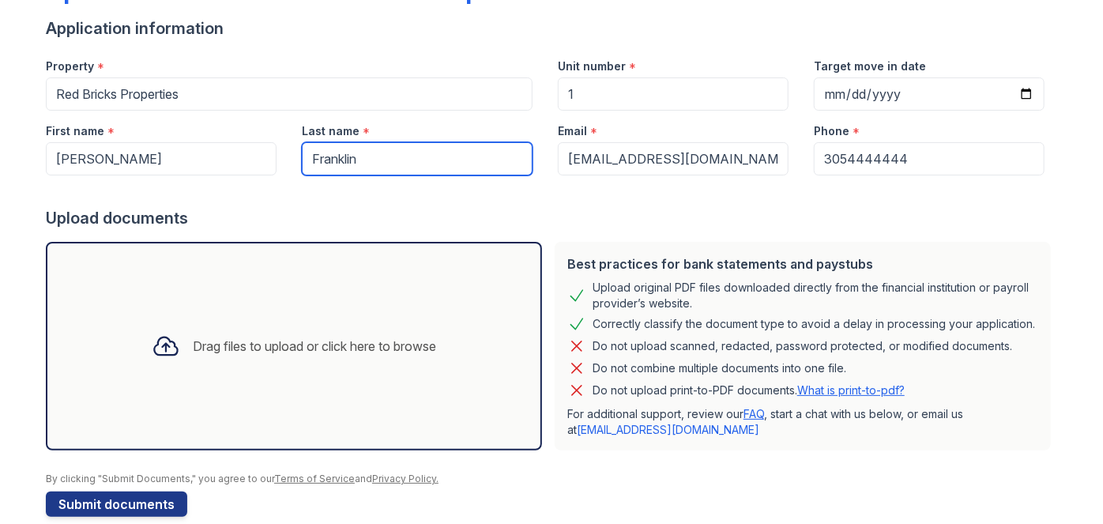
scroll to position [138, 0]
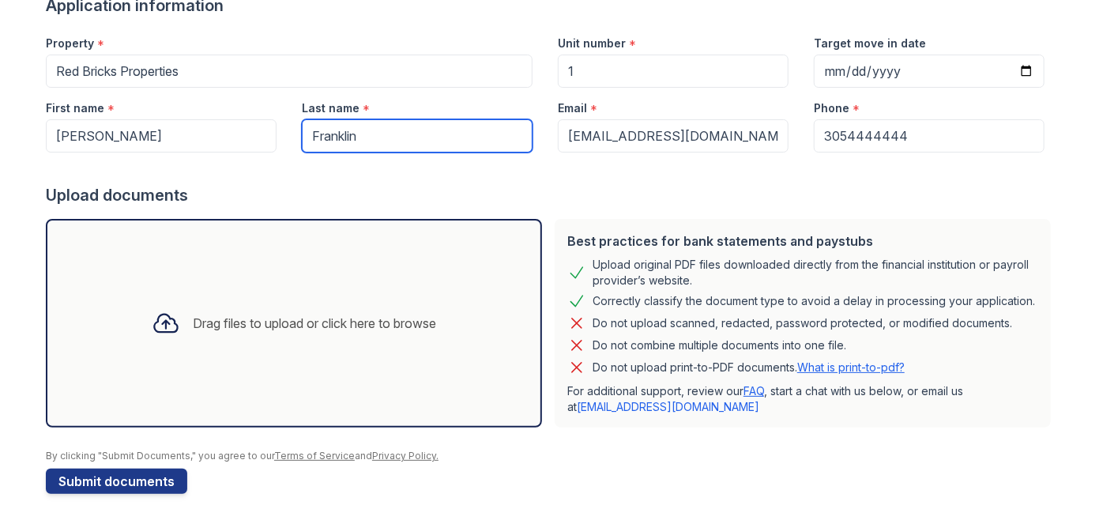
type input "Franklin"
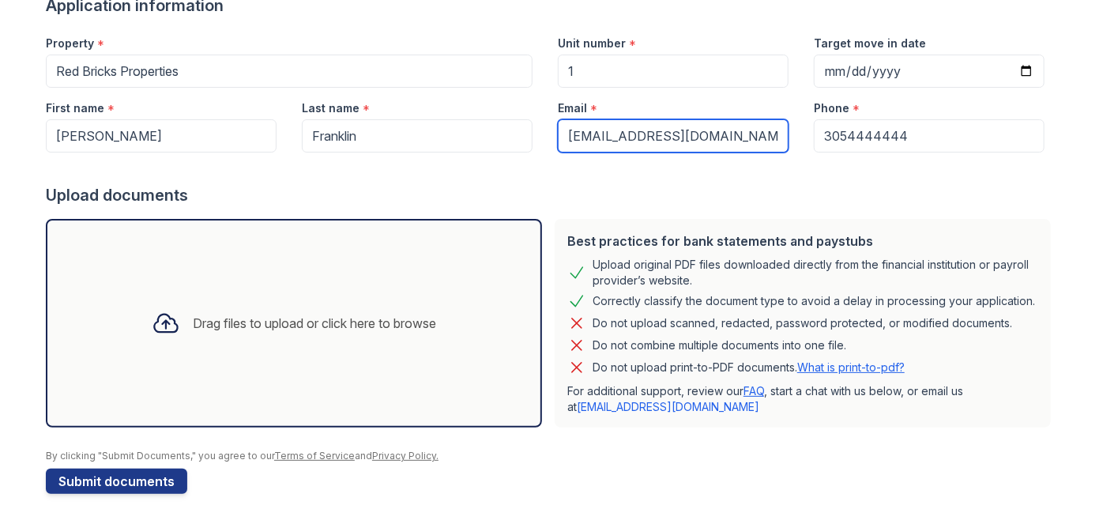
click at [611, 135] on input "[EMAIL_ADDRESS][DOMAIN_NAME]" at bounding box center [673, 135] width 231 height 33
paste input "brianfranklin88jr"
type input "[EMAIL_ADDRESS][DOMAIN_NAME]"
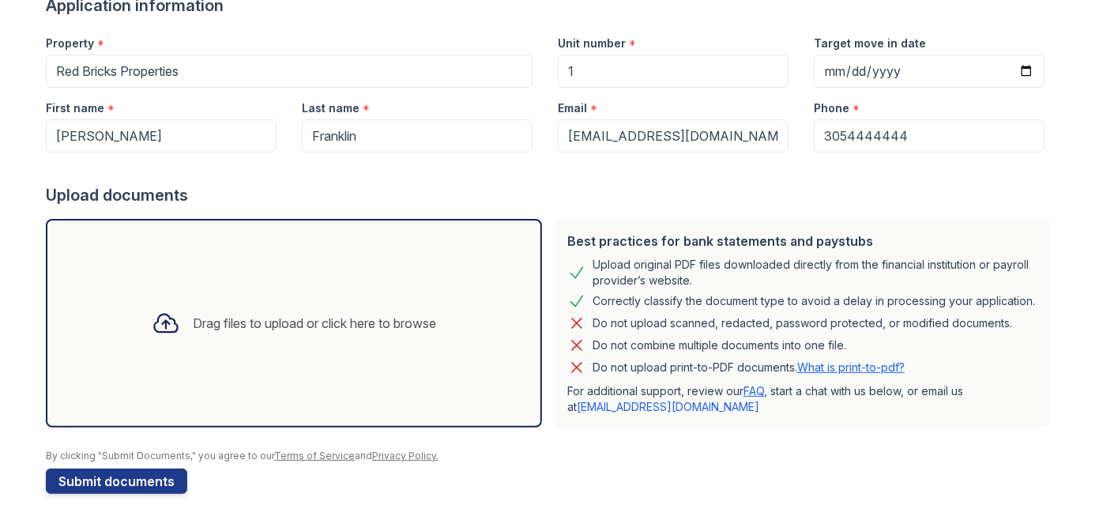
click at [245, 316] on div "Drag files to upload or click here to browse" at bounding box center [314, 323] width 243 height 19
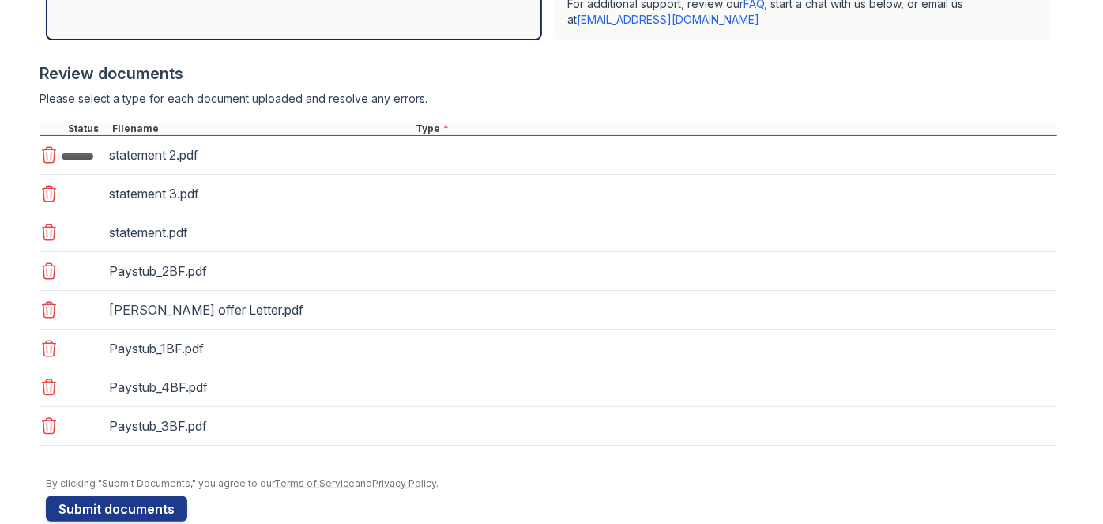
scroll to position [551, 0]
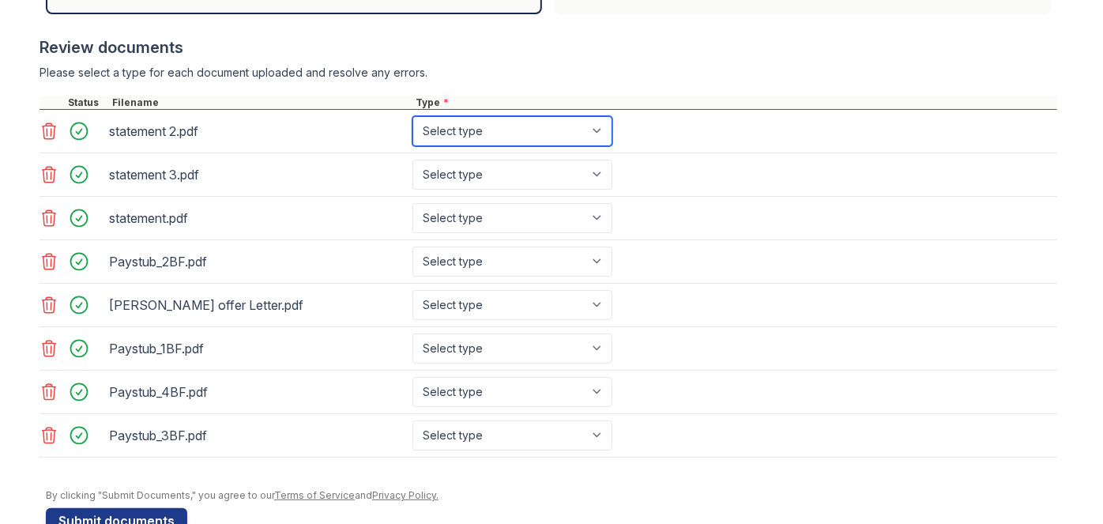
click at [487, 129] on select "Select type Paystub Bank Statement Offer Letter Tax Documents Benefit Award Let…" at bounding box center [512, 131] width 200 height 30
select select "bank_statement"
click at [412, 116] on select "Select type Paystub Bank Statement Offer Letter Tax Documents Benefit Award Let…" at bounding box center [512, 131] width 200 height 30
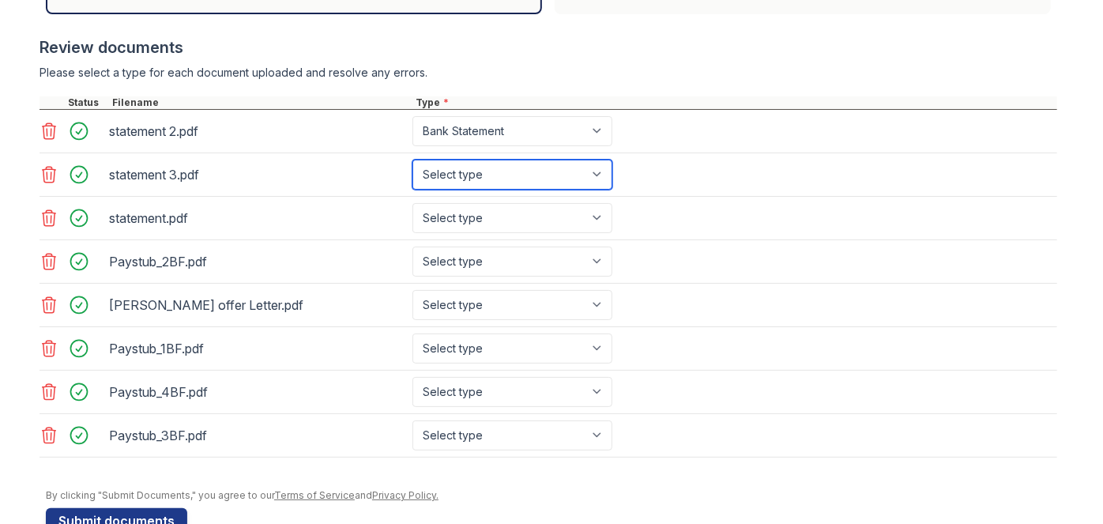
click at [481, 160] on select "Select type Paystub Bank Statement Offer Letter Tax Documents Benefit Award Let…" at bounding box center [512, 175] width 200 height 30
select select "bank_statement"
click at [412, 160] on select "Select type Paystub Bank Statement Offer Letter Tax Documents Benefit Award Let…" at bounding box center [512, 175] width 200 height 30
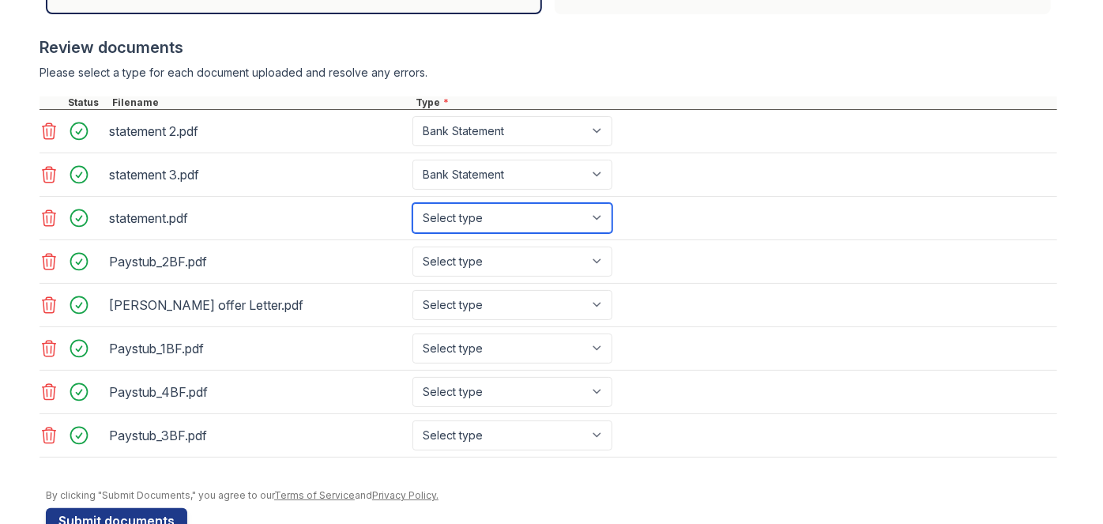
click at [477, 213] on select "Select type Paystub Bank Statement Offer Letter Tax Documents Benefit Award Let…" at bounding box center [512, 218] width 200 height 30
select select "bank_statement"
click at [412, 203] on select "Select type Paystub Bank Statement Offer Letter Tax Documents Benefit Award Let…" at bounding box center [512, 218] width 200 height 30
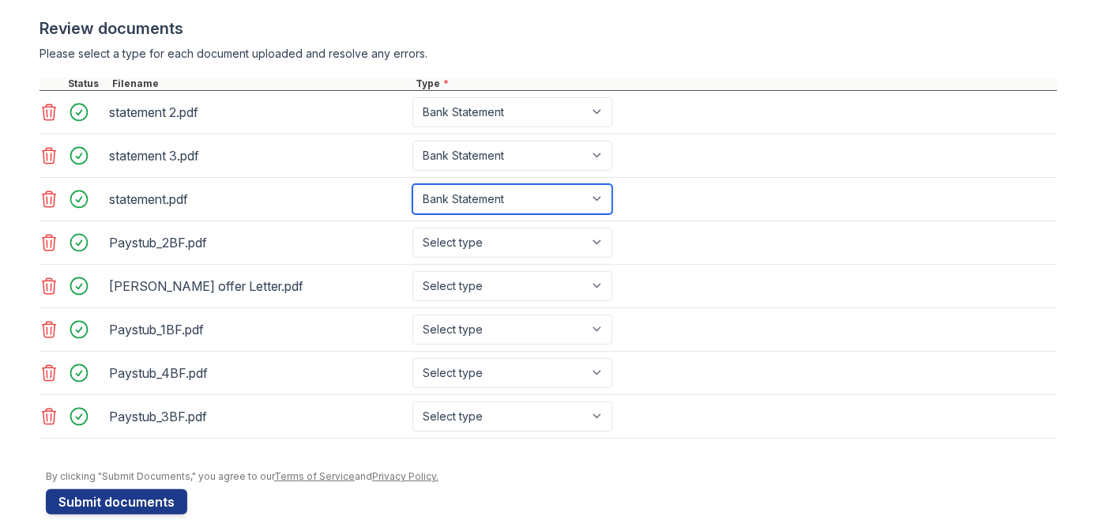
scroll to position [585, 0]
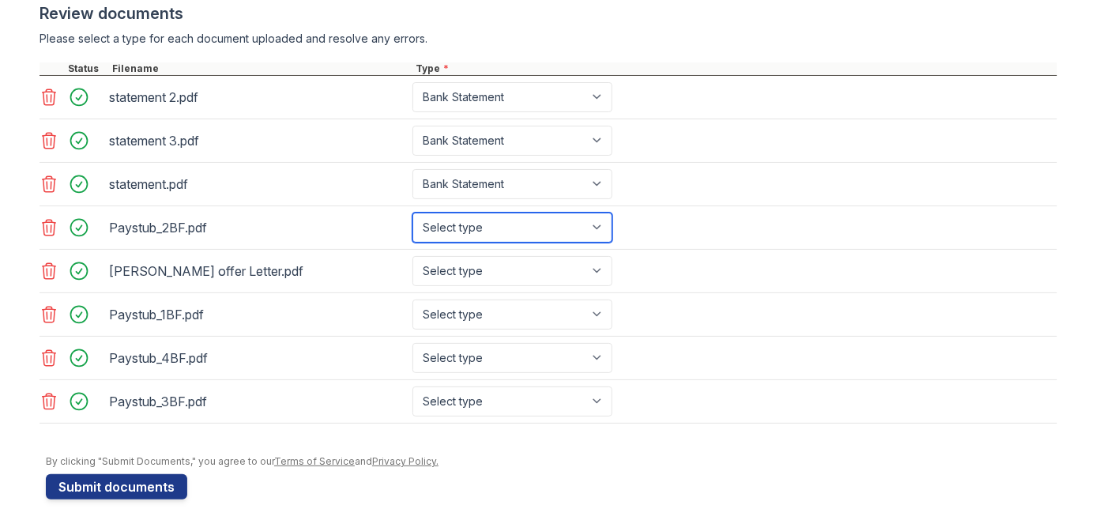
click at [487, 230] on select "Select type Paystub Bank Statement Offer Letter Tax Documents Benefit Award Let…" at bounding box center [512, 227] width 200 height 30
click at [412, 212] on select "Select type Paystub Bank Statement Offer Letter Tax Documents Benefit Award Let…" at bounding box center [512, 227] width 200 height 30
click at [483, 227] on select "Select type Paystub Bank Statement Offer Letter Tax Documents Benefit Award Let…" at bounding box center [512, 227] width 200 height 30
select select "paystub"
click at [412, 212] on select "Select type Paystub Bank Statement Offer Letter Tax Documents Benefit Award Let…" at bounding box center [512, 227] width 200 height 30
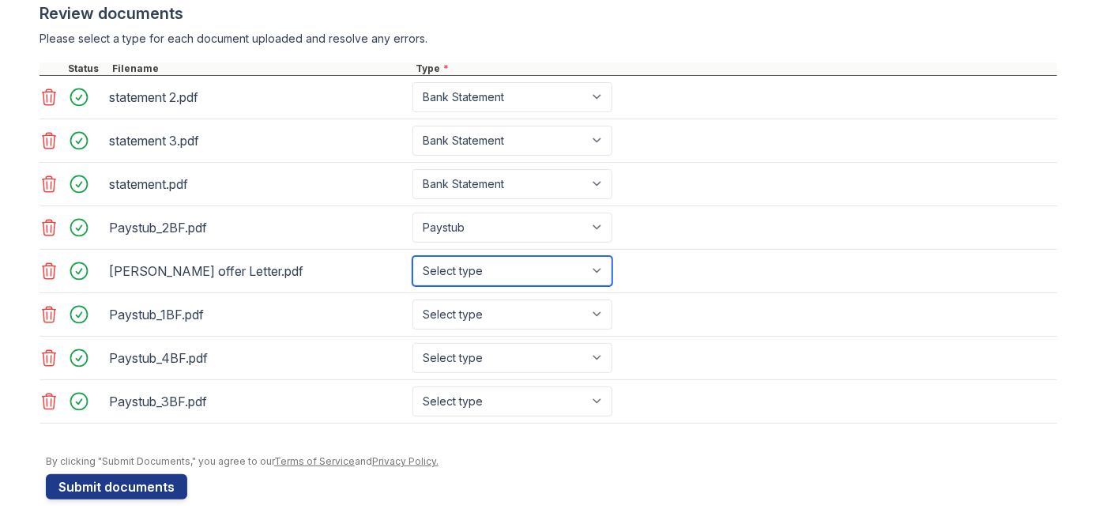
click at [463, 272] on select "Select type Paystub Bank Statement Offer Letter Tax Documents Benefit Award Let…" at bounding box center [512, 271] width 200 height 30
select select "offer_letter"
click at [412, 256] on select "Select type Paystub Bank Statement Offer Letter Tax Documents Benefit Award Let…" at bounding box center [512, 271] width 200 height 30
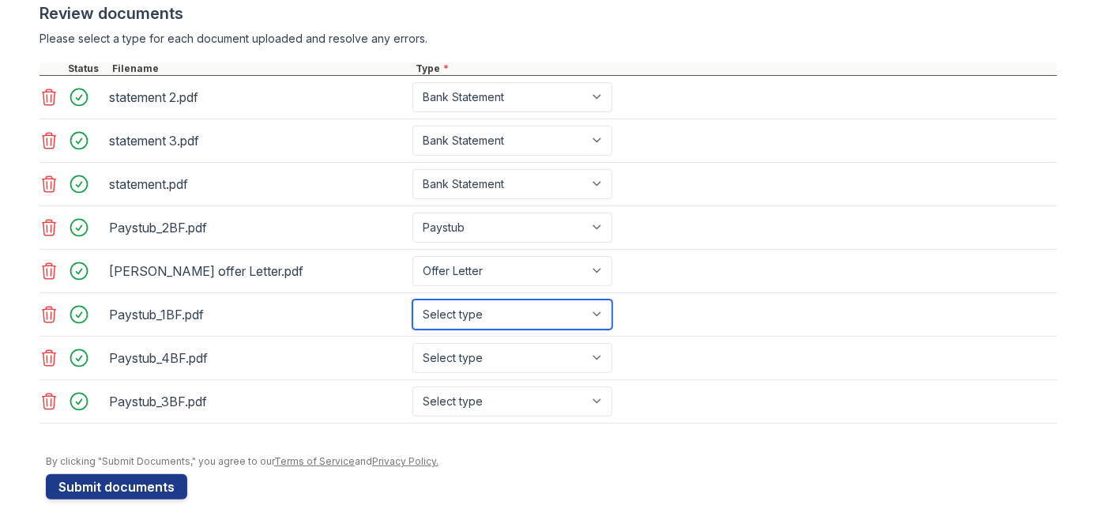
click at [507, 308] on select "Select type Paystub Bank Statement Offer Letter Tax Documents Benefit Award Let…" at bounding box center [512, 314] width 200 height 30
click at [412, 299] on select "Select type Paystub Bank Statement Offer Letter Tax Documents Benefit Award Let…" at bounding box center [512, 314] width 200 height 30
click at [487, 316] on select "Select type Paystub Bank Statement Offer Letter Tax Documents Benefit Award Let…" at bounding box center [512, 314] width 200 height 30
select select "other"
click at [412, 299] on select "Select type Paystub Bank Statement Offer Letter Tax Documents Benefit Award Let…" at bounding box center [512, 314] width 200 height 30
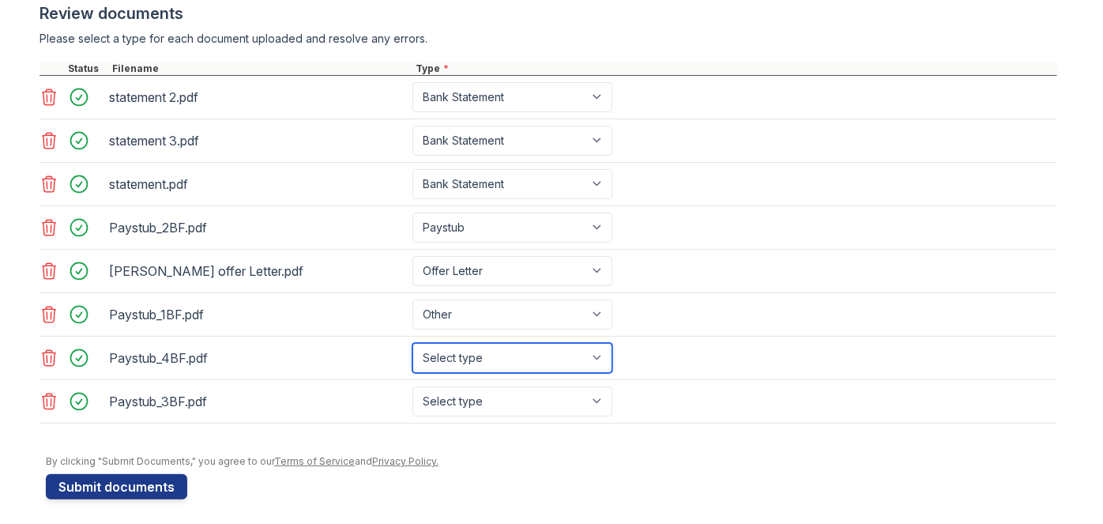
drag, startPoint x: 468, startPoint y: 351, endPoint x: 468, endPoint y: 363, distance: 12.7
click at [468, 350] on select "Select type Paystub Bank Statement Offer Letter Tax Documents Benefit Award Let…" at bounding box center [512, 358] width 200 height 30
select select "other"
click at [412, 343] on select "Select type Paystub Bank Statement Offer Letter Tax Documents Benefit Award Let…" at bounding box center [512, 358] width 200 height 30
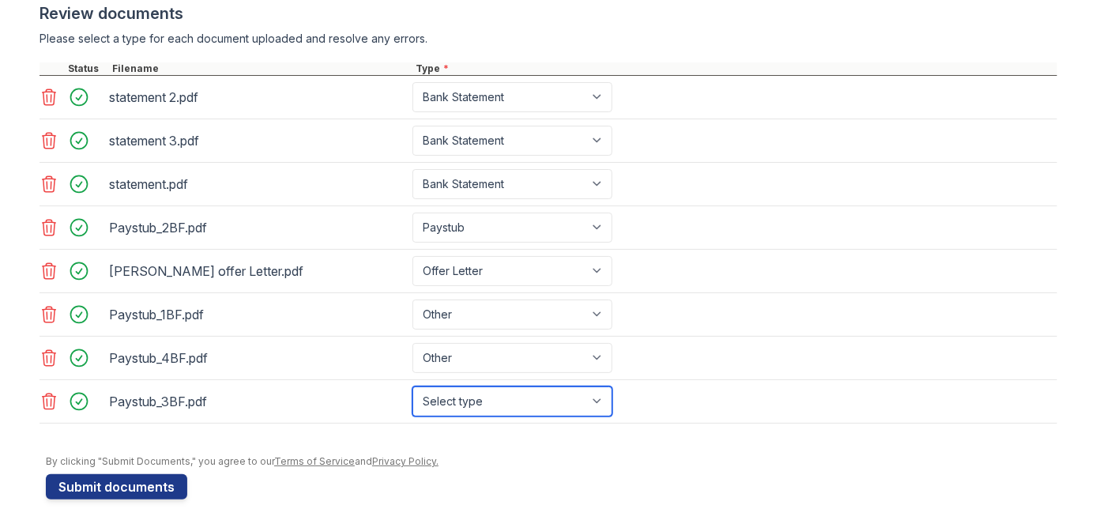
click at [474, 388] on select "Select type Paystub Bank Statement Offer Letter Tax Documents Benefit Award Let…" at bounding box center [512, 401] width 200 height 30
select select "other"
click at [412, 386] on select "Select type Paystub Bank Statement Offer Letter Tax Documents Benefit Award Let…" at bounding box center [512, 401] width 200 height 30
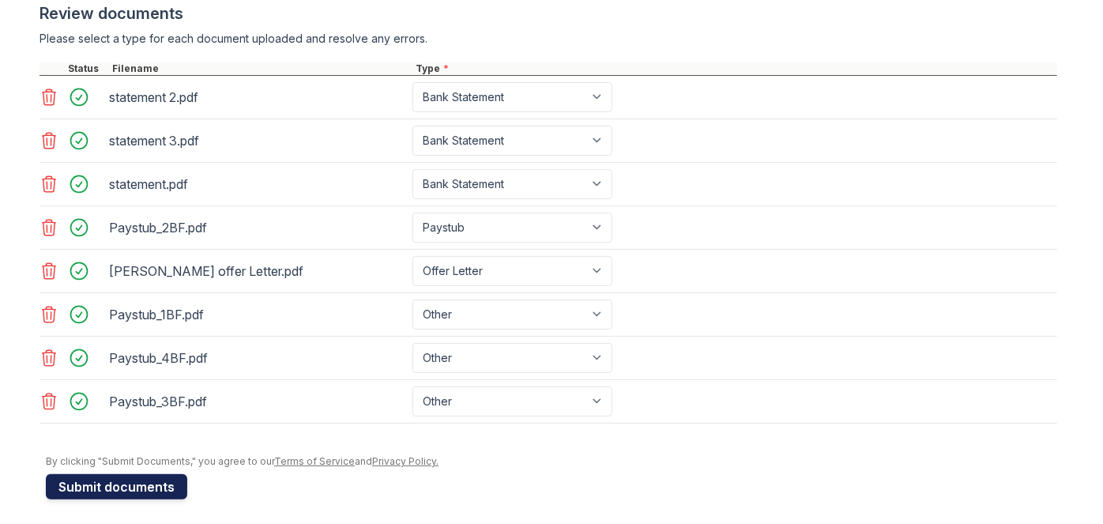
click at [114, 478] on button "Submit documents" at bounding box center [116, 486] width 141 height 25
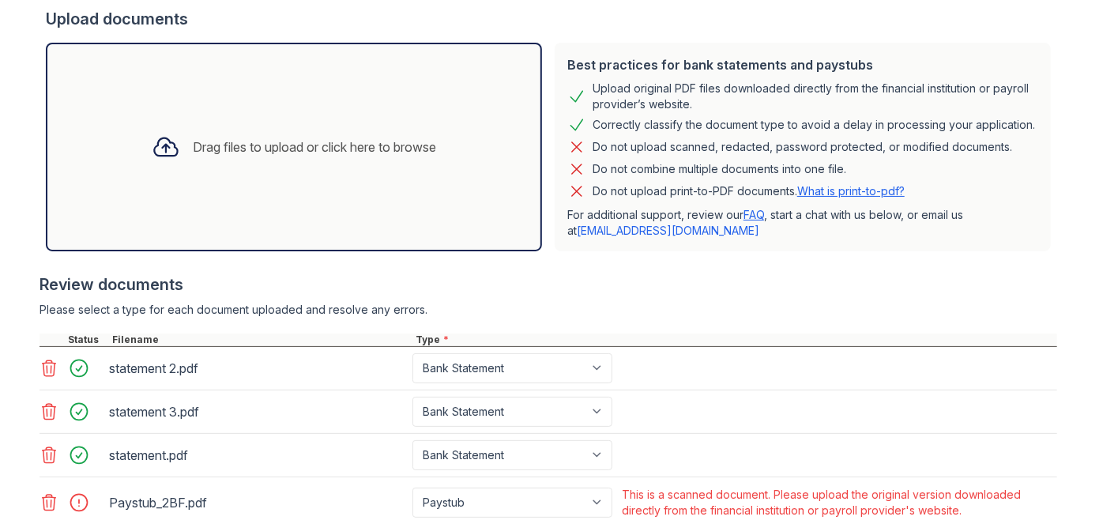
scroll to position [638, 0]
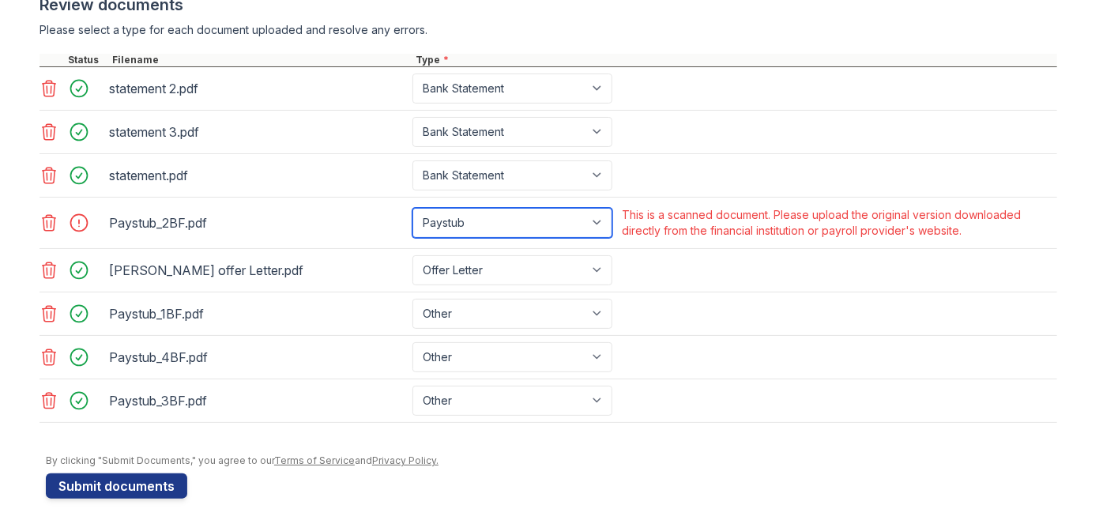
click at [595, 220] on select "Paystub Bank Statement Offer Letter Tax Documents Benefit Award Letter Investme…" at bounding box center [512, 223] width 200 height 30
select select "other"
click at [412, 208] on select "Paystub Bank Statement Offer Letter Tax Documents Benefit Award Letter Investme…" at bounding box center [512, 223] width 200 height 30
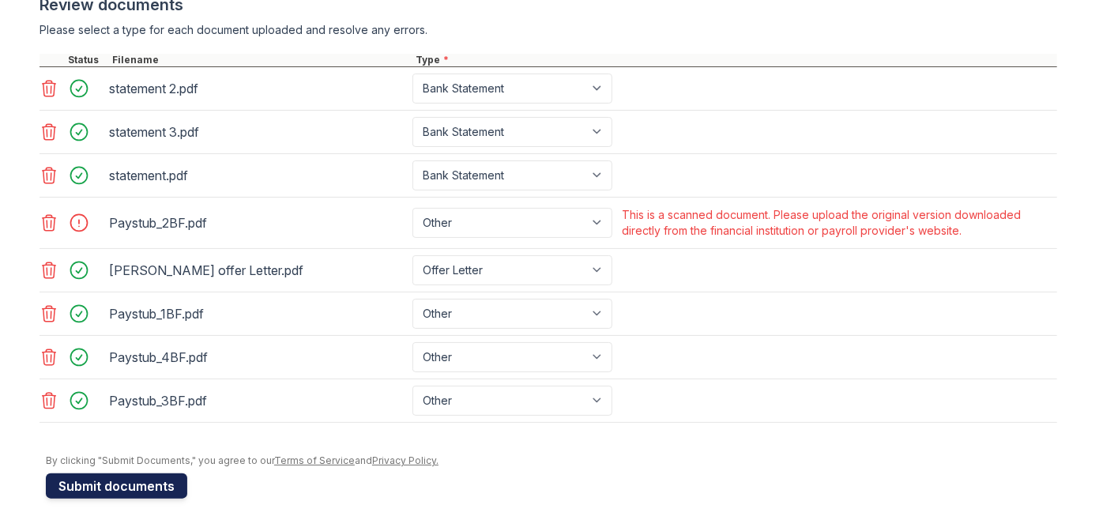
click at [128, 474] on button "Submit documents" at bounding box center [116, 485] width 141 height 25
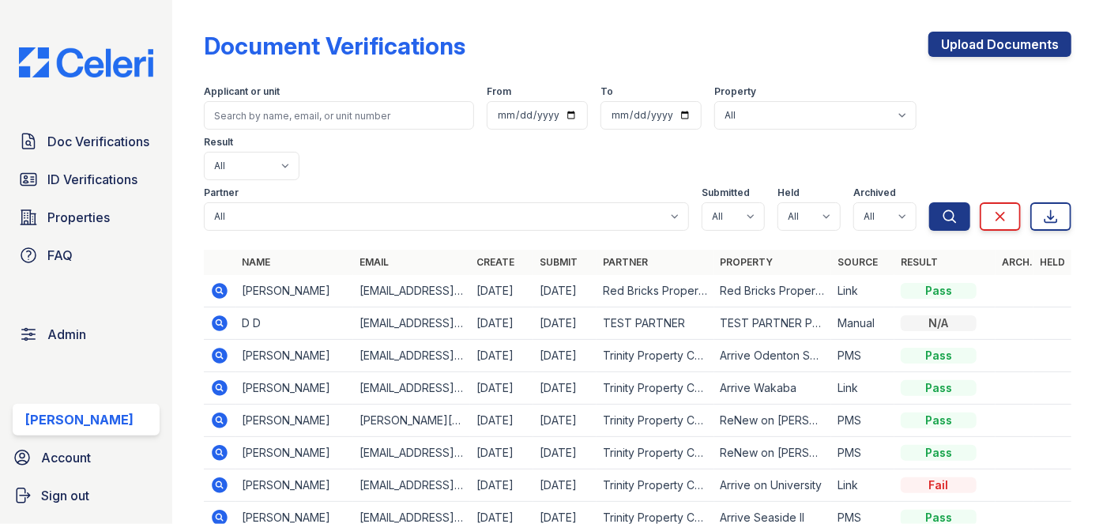
click at [220, 288] on icon at bounding box center [219, 290] width 4 height 4
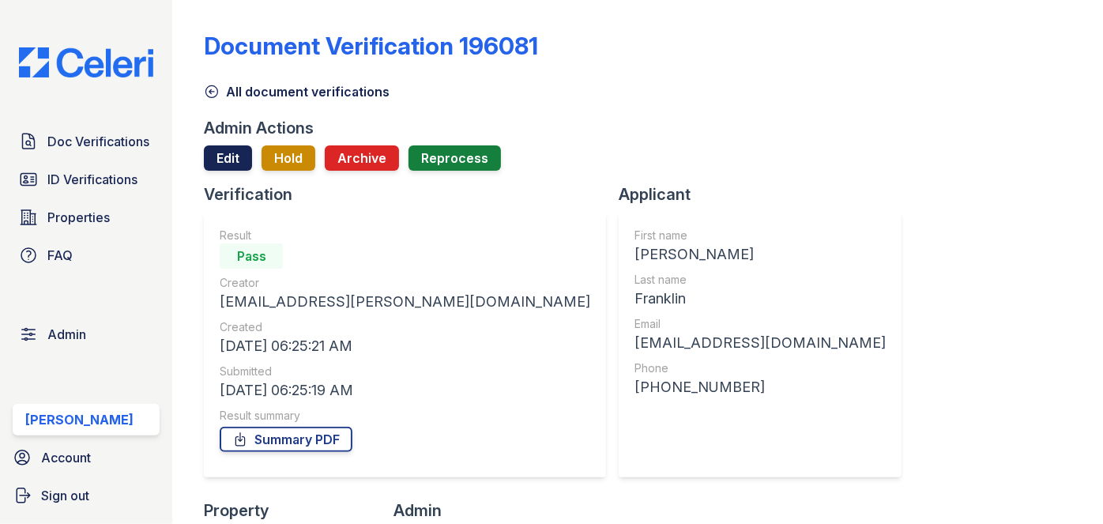
click at [231, 158] on link "Edit" at bounding box center [228, 157] width 48 height 25
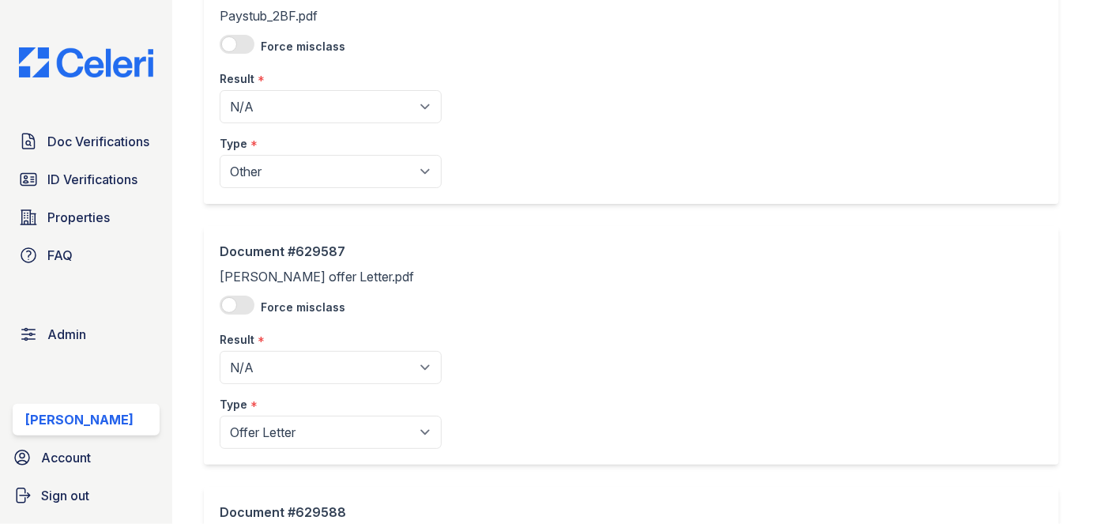
scroll to position [933, 0]
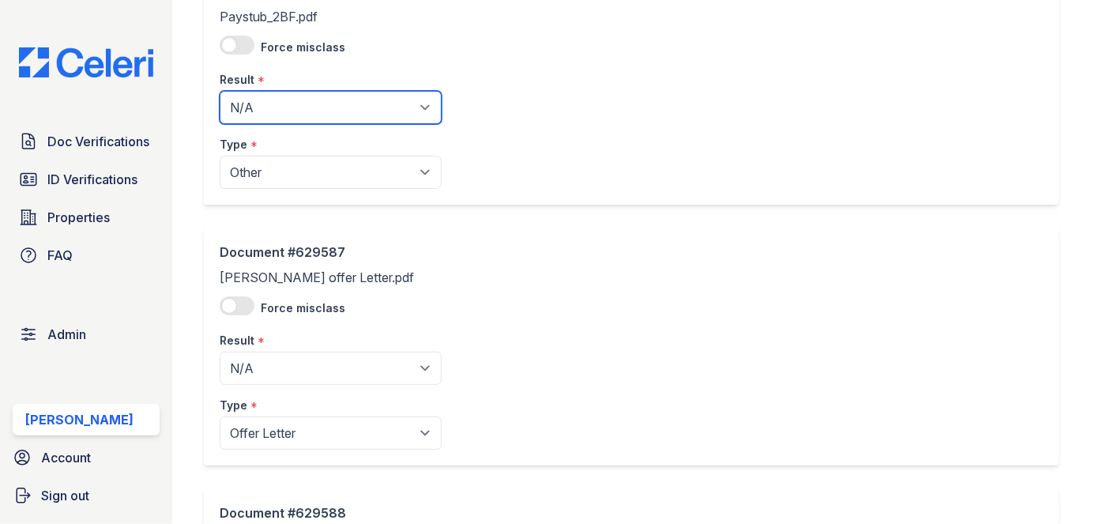
click at [306, 105] on select "Pending Sent Started Processing Pass Fail Caution Error N/A" at bounding box center [331, 107] width 222 height 33
select select "pass"
click at [220, 91] on select "Pending Sent Started Processing Pass Fail Caution Error N/A" at bounding box center [331, 107] width 222 height 33
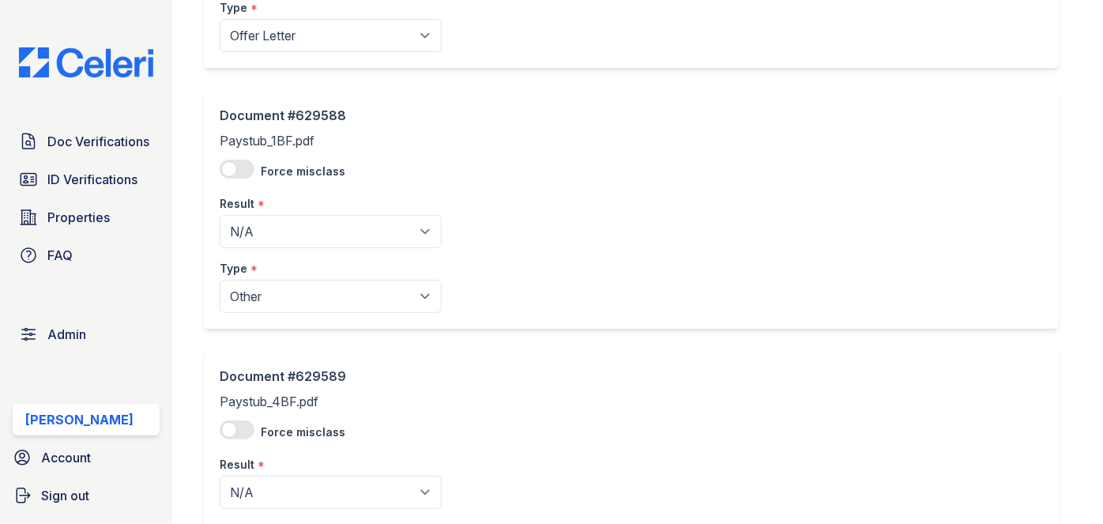
scroll to position [1364, 0]
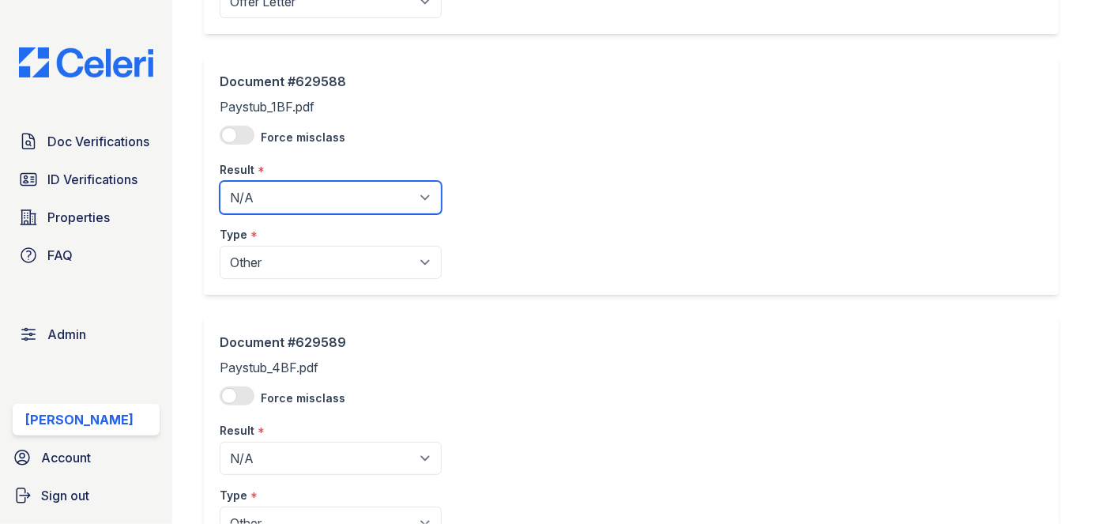
click at [315, 187] on select "Pending Sent Started Processing Pass Fail Caution Error N/A" at bounding box center [331, 197] width 222 height 33
click at [220, 181] on select "Pending Sent Started Processing Pass Fail Caution Error N/A" at bounding box center [331, 197] width 222 height 33
click at [286, 203] on select "Pending Sent Started Processing Pass Fail Caution Error N/A" at bounding box center [331, 197] width 222 height 33
select select "pass"
click at [220, 181] on select "Pending Sent Started Processing Pass Fail Caution Error N/A" at bounding box center [331, 197] width 222 height 33
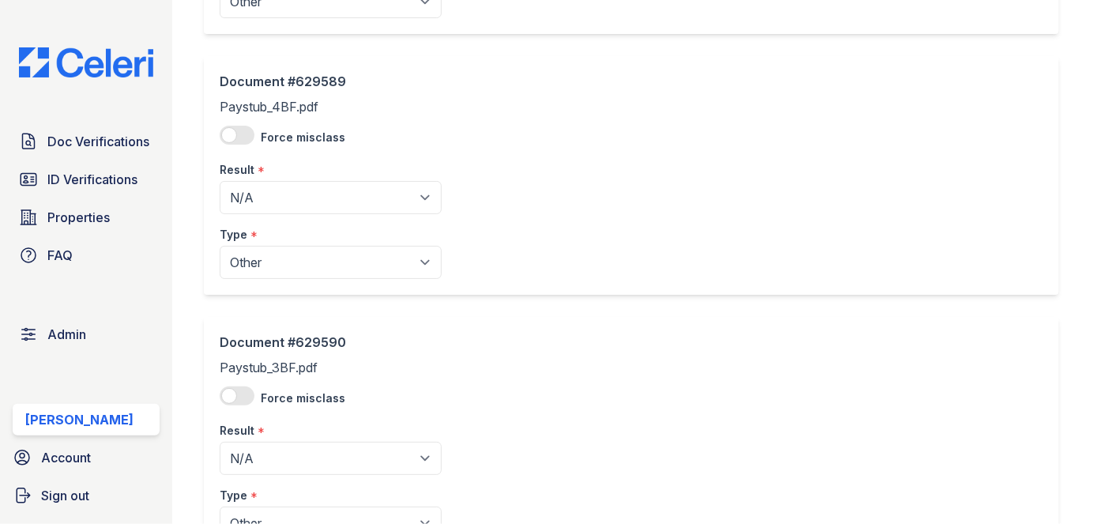
scroll to position [1651, 0]
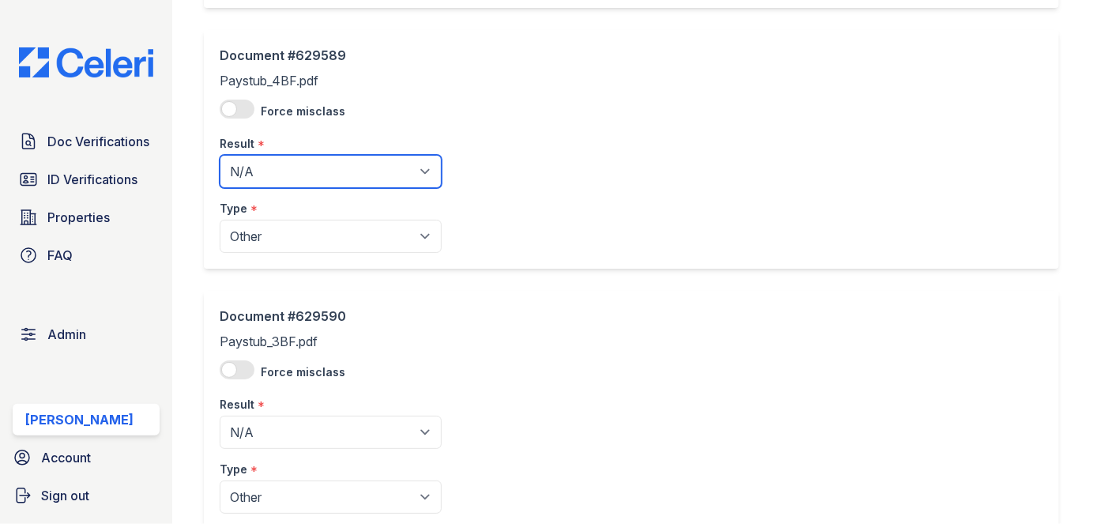
click at [276, 160] on select "Pending Sent Started Processing Pass Fail Caution Error N/A" at bounding box center [331, 171] width 222 height 33
select select "pass"
click at [220, 155] on select "Pending Sent Started Processing Pass Fail Caution Error N/A" at bounding box center [331, 171] width 222 height 33
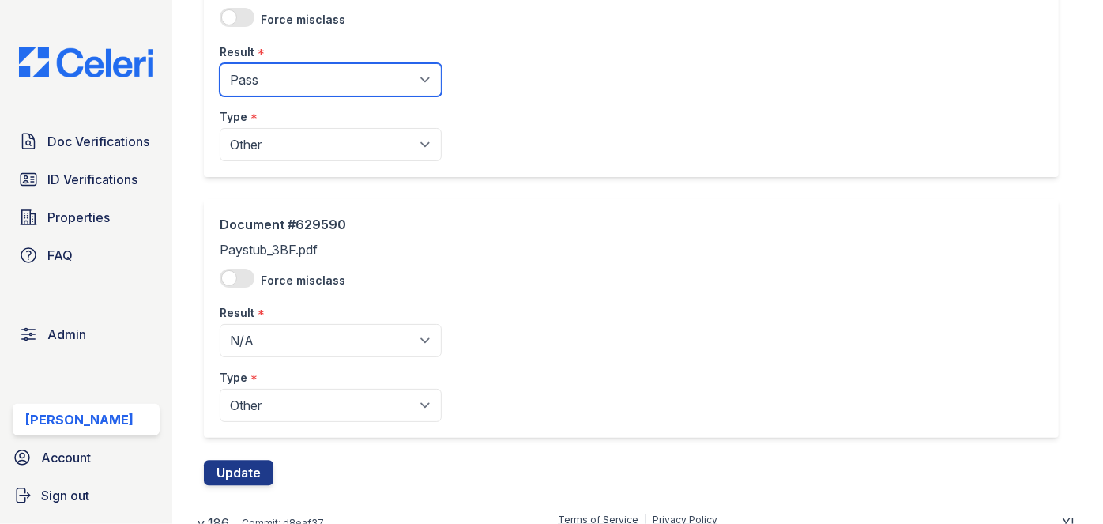
scroll to position [1754, 0]
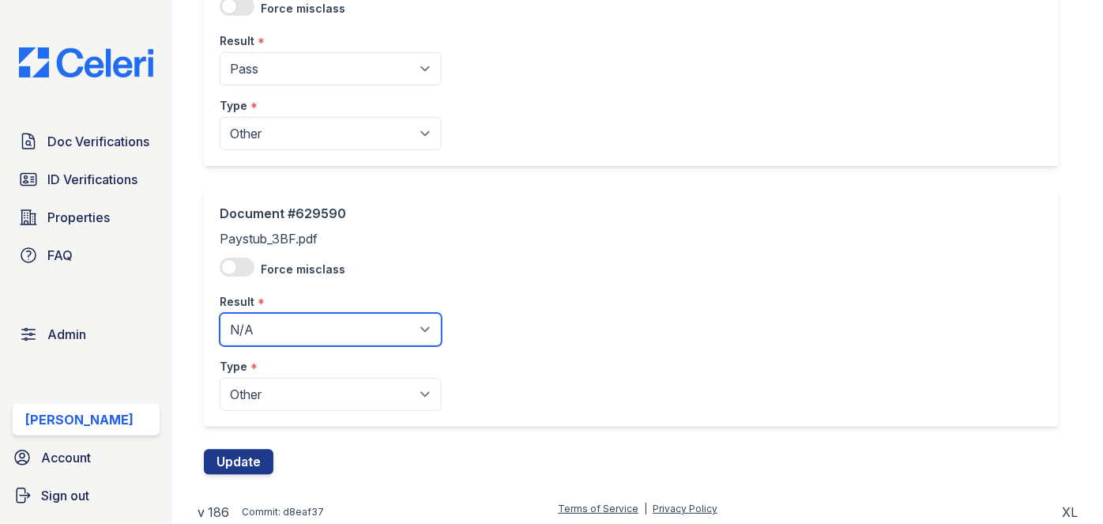
click at [266, 324] on select "Pending Sent Started Processing Pass Fail Caution Error N/A" at bounding box center [331, 329] width 222 height 33
select select "pass"
click at [220, 313] on select "Pending Sent Started Processing Pass Fail Caution Error N/A" at bounding box center [331, 329] width 222 height 33
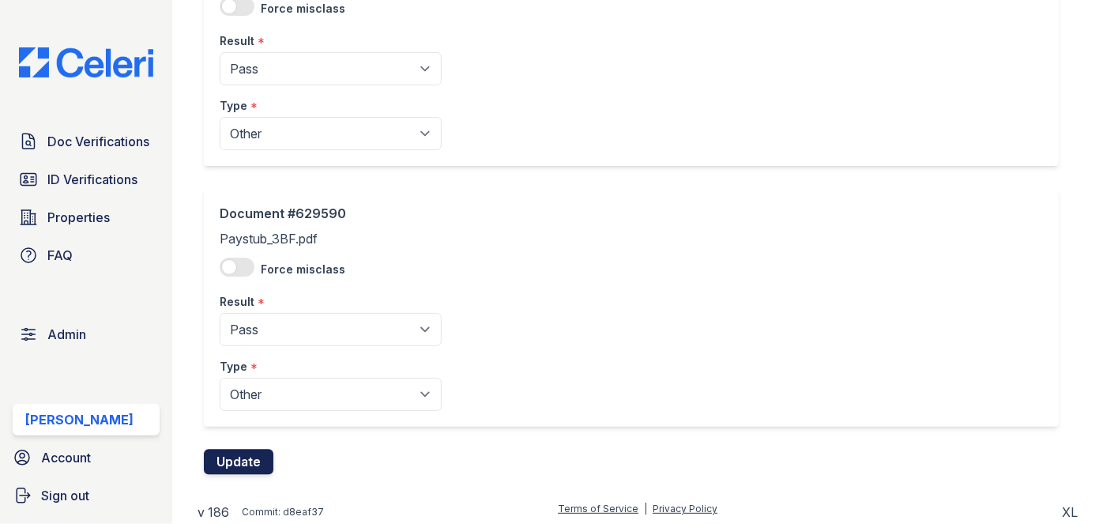
click at [241, 460] on button "Update" at bounding box center [239, 461] width 70 height 25
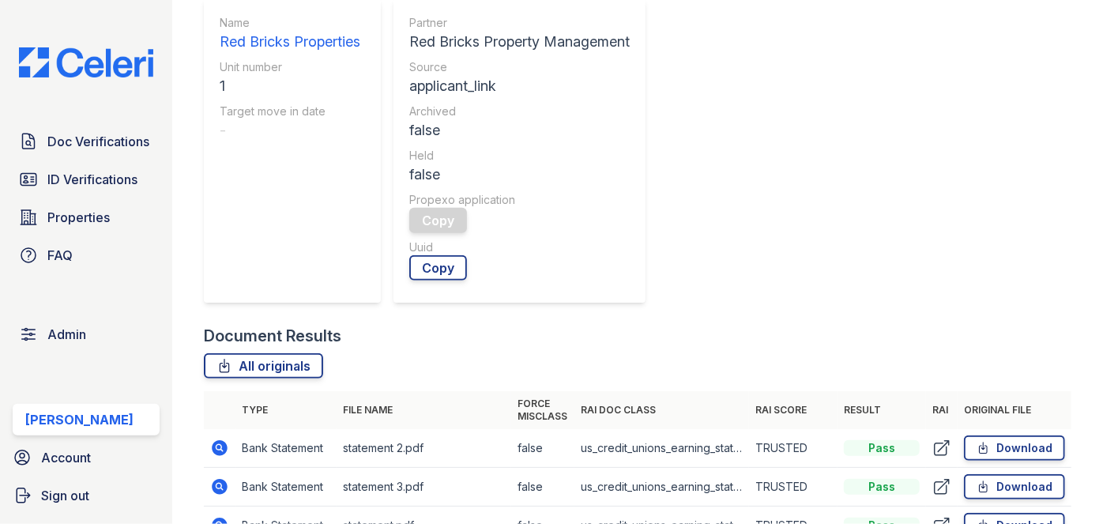
scroll to position [574, 0]
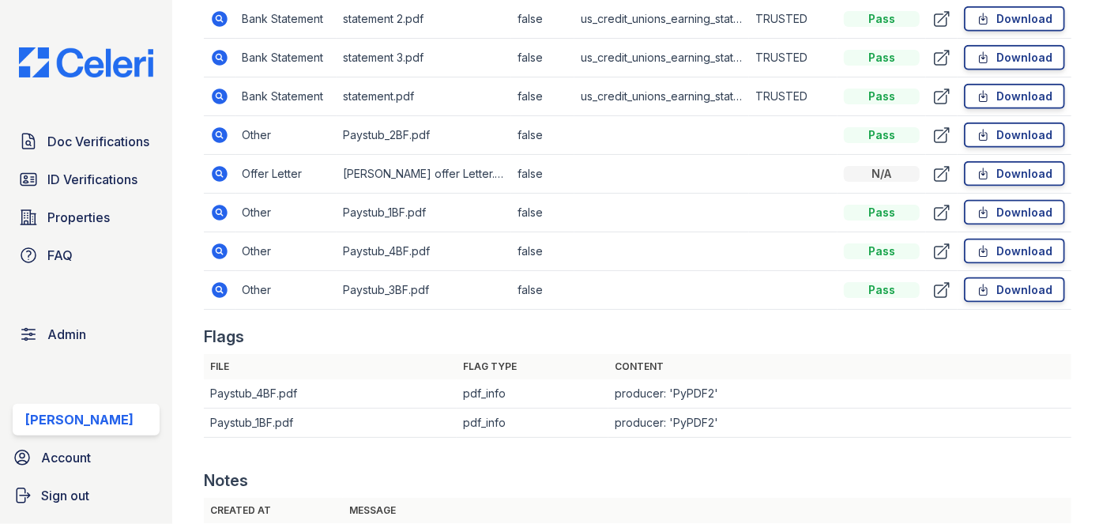
scroll to position [933, 0]
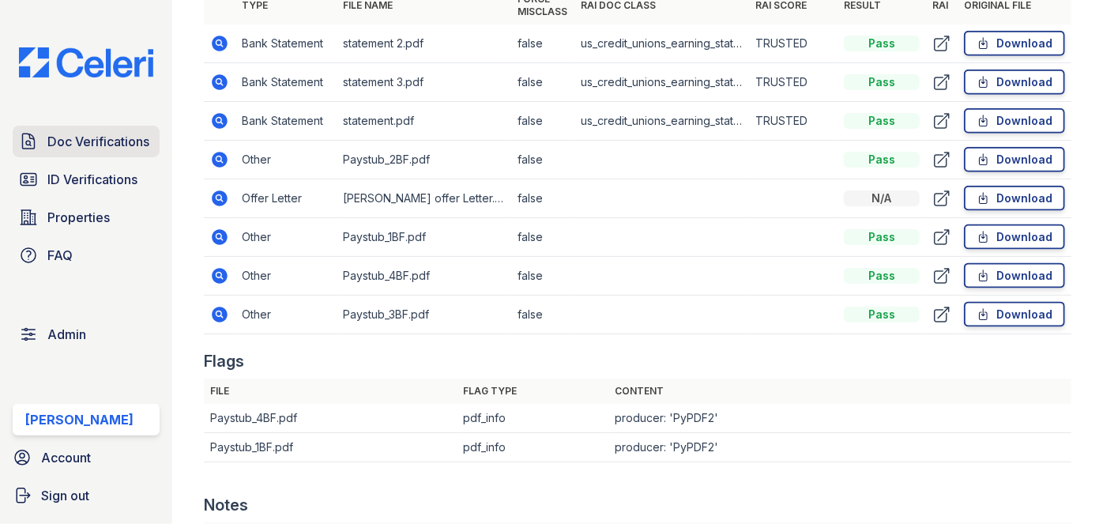
click at [73, 137] on span "Doc Verifications" at bounding box center [98, 141] width 102 height 19
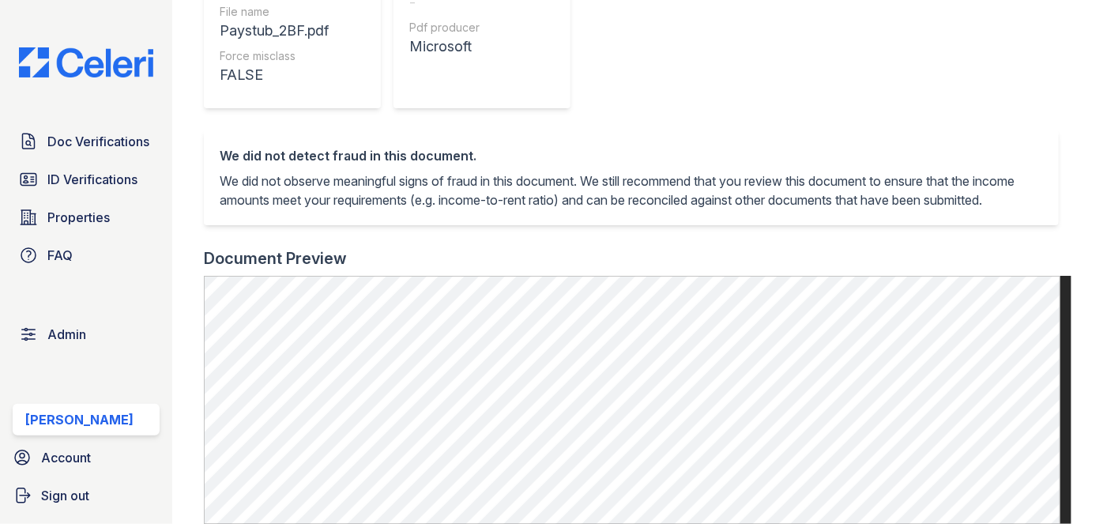
scroll to position [574, 0]
